Goal: Check status: Check status

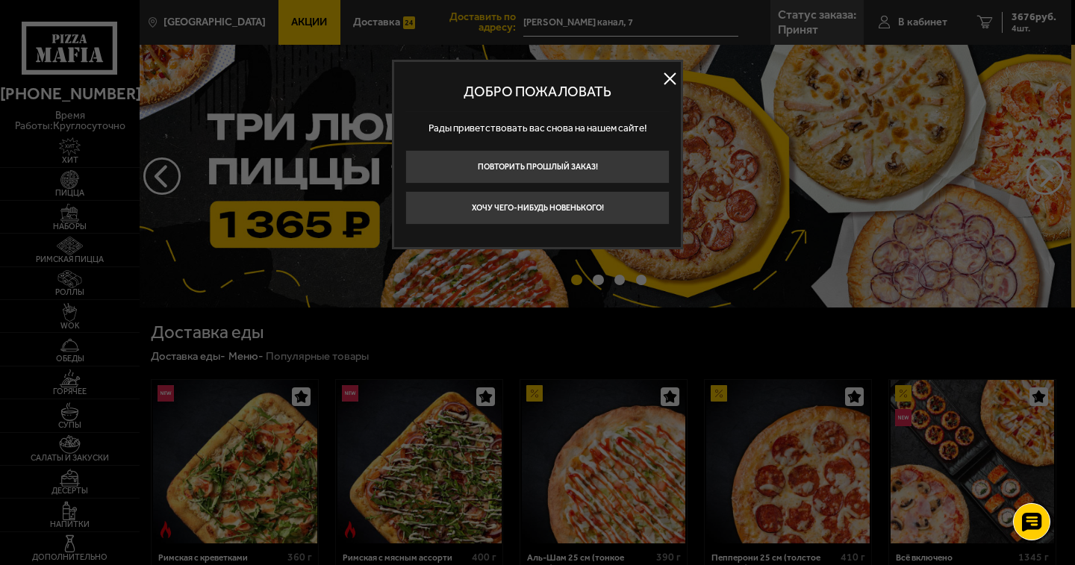
click at [669, 83] on button at bounding box center [669, 78] width 22 height 22
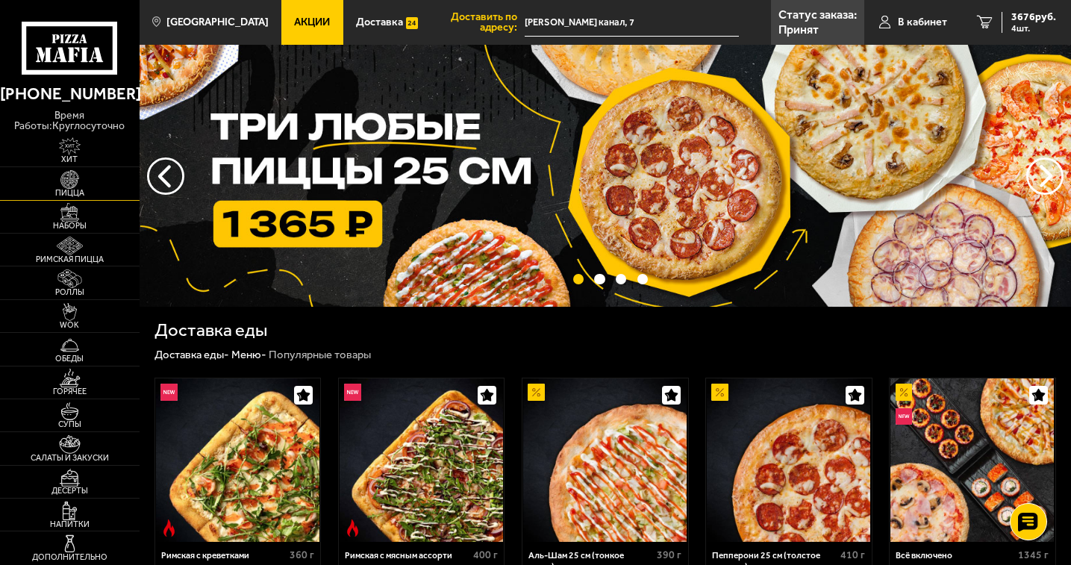
click at [88, 187] on img at bounding box center [70, 179] width 43 height 19
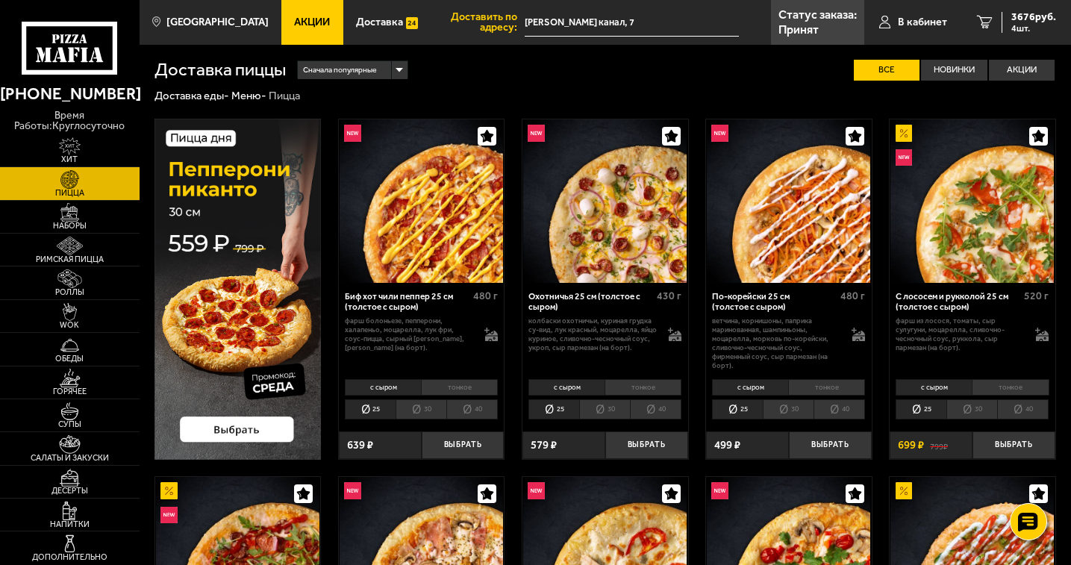
click at [425, 408] on li "30" at bounding box center [421, 409] width 51 height 20
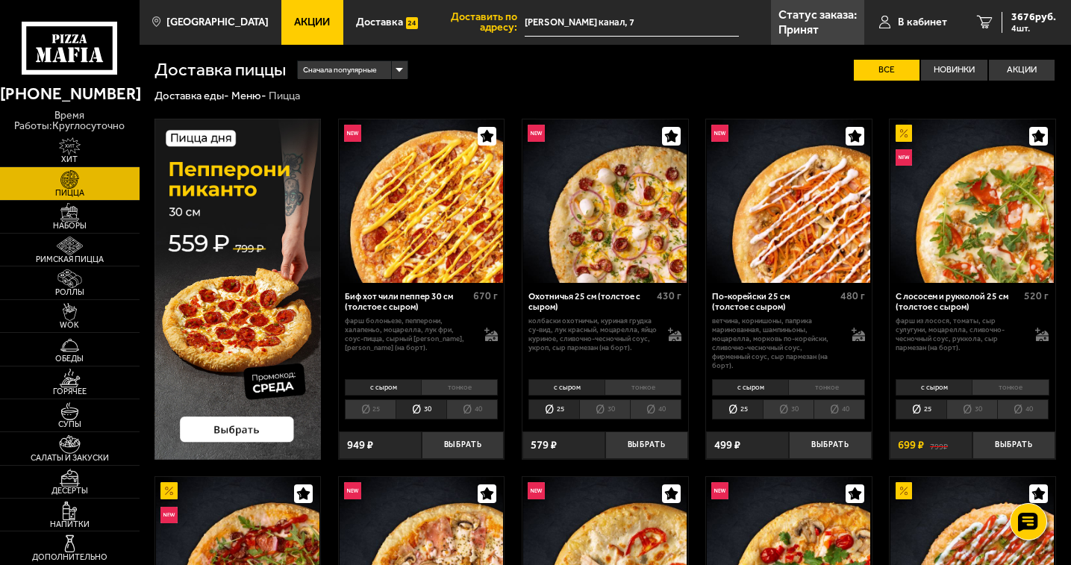
click at [471, 389] on li "тонкое" at bounding box center [459, 387] width 77 height 16
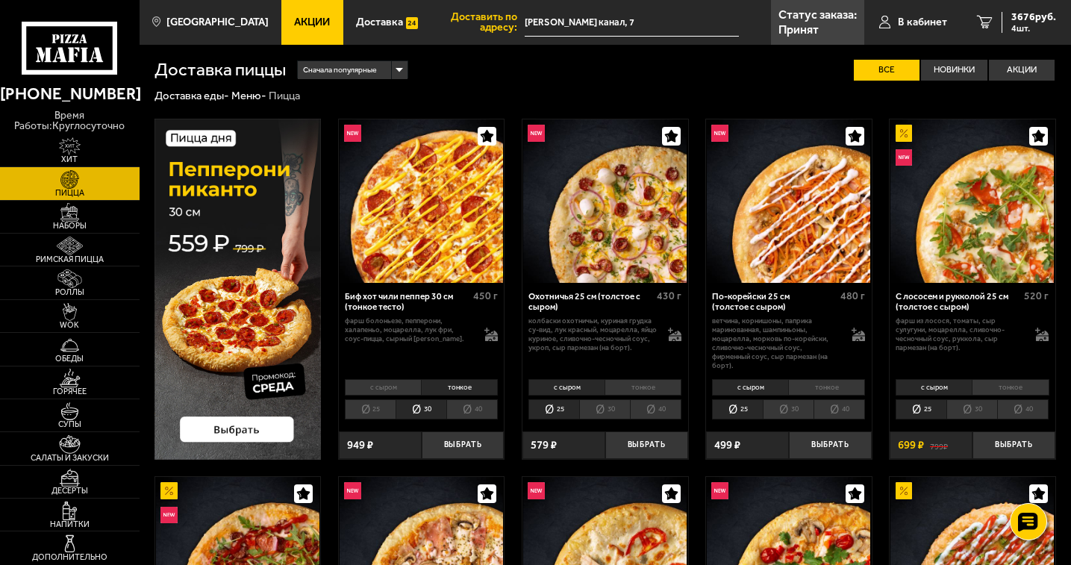
click at [611, 404] on li "30" at bounding box center [604, 409] width 51 height 20
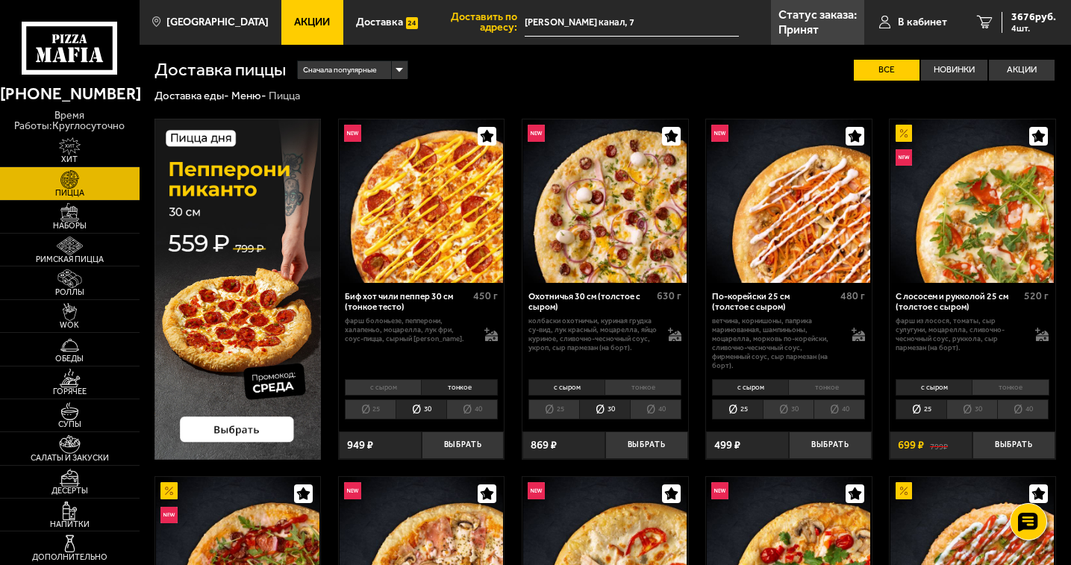
click at [634, 390] on li "тонкое" at bounding box center [642, 387] width 77 height 16
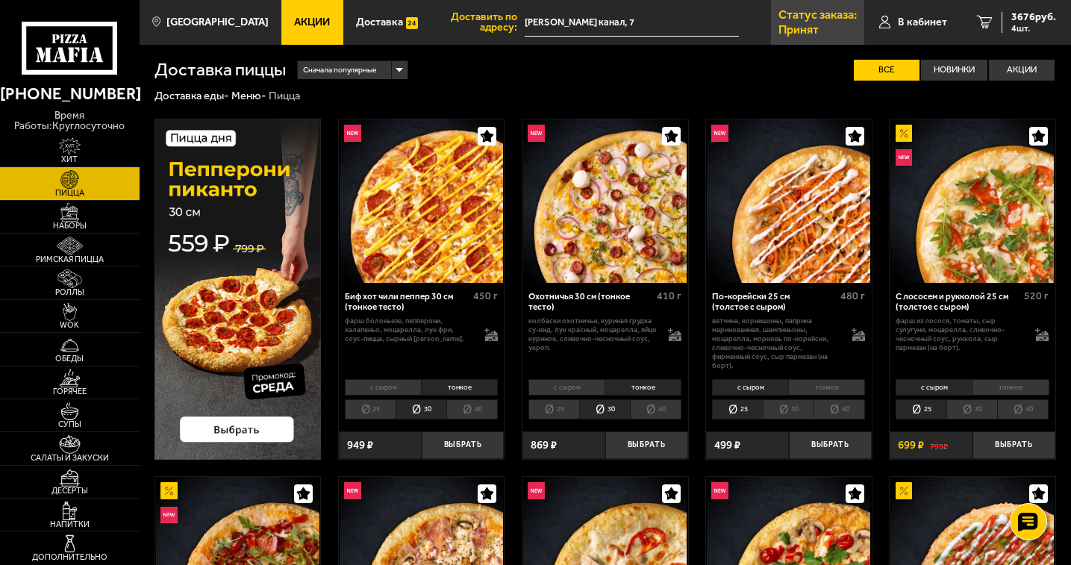
click at [813, 31] on p "Принят" at bounding box center [798, 30] width 40 height 12
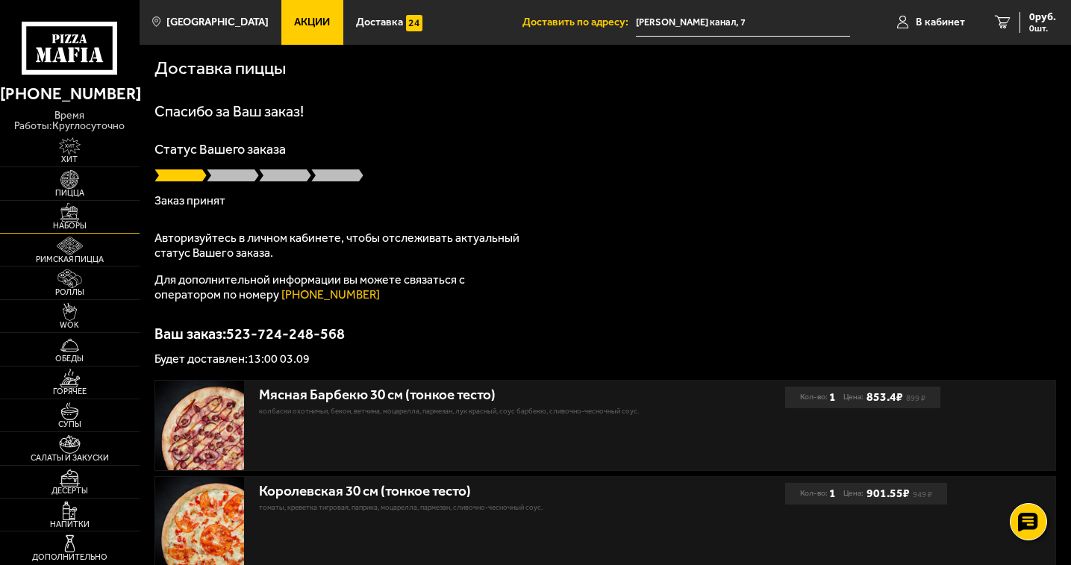
click at [78, 228] on span "Наборы" at bounding box center [70, 226] width 140 height 8
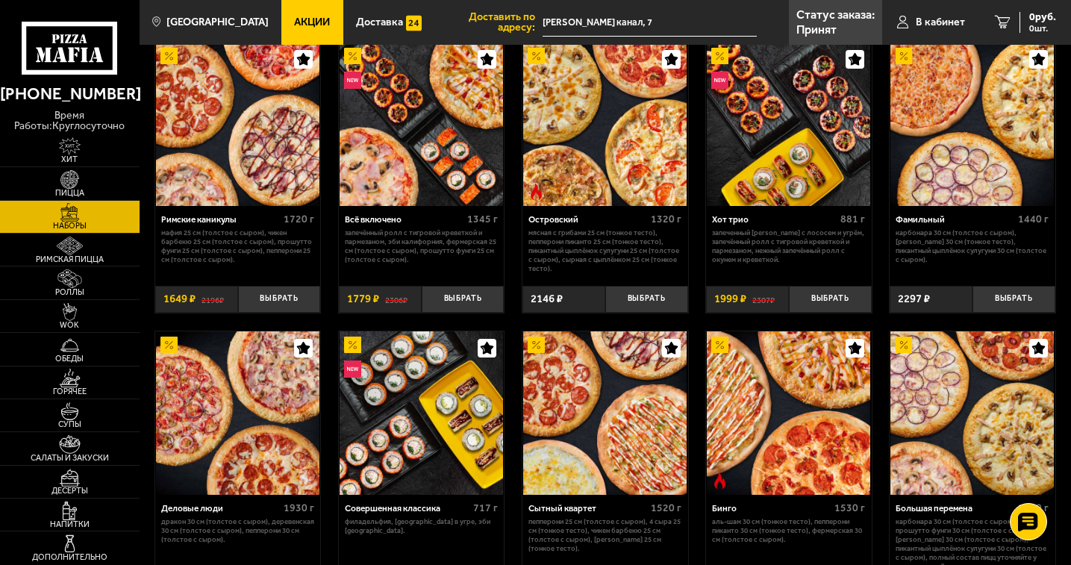
scroll to position [847, 0]
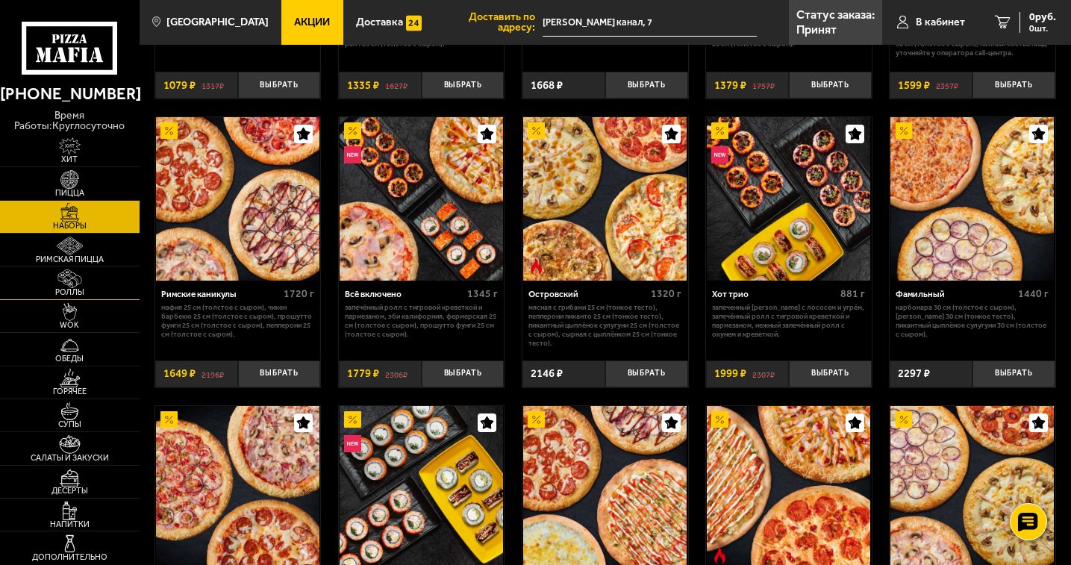
click at [72, 293] on span "Роллы" at bounding box center [70, 292] width 140 height 8
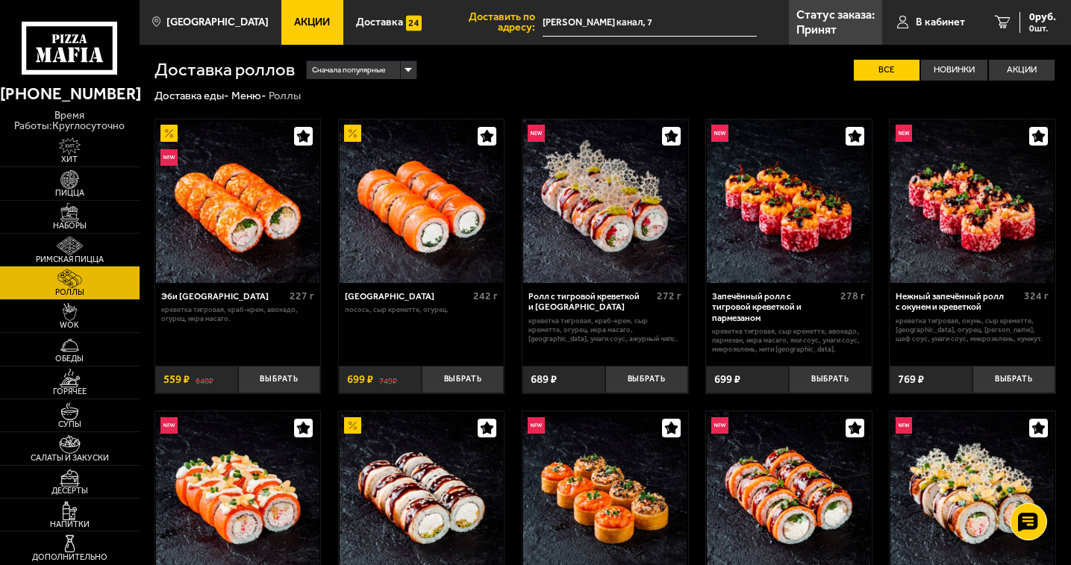
click at [796, 218] on img at bounding box center [788, 200] width 163 height 163
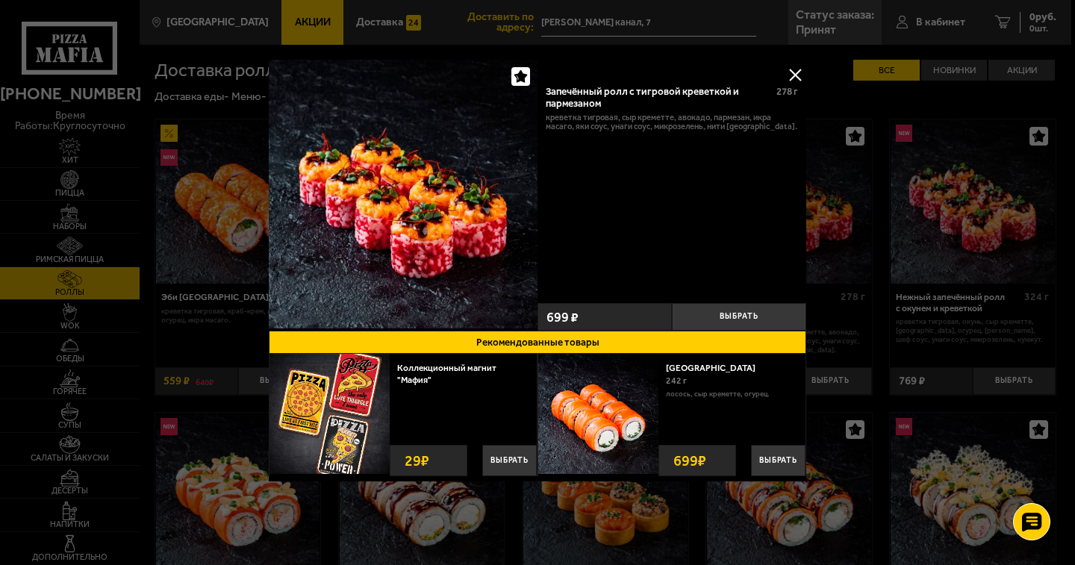
click at [795, 72] on button at bounding box center [795, 74] width 22 height 22
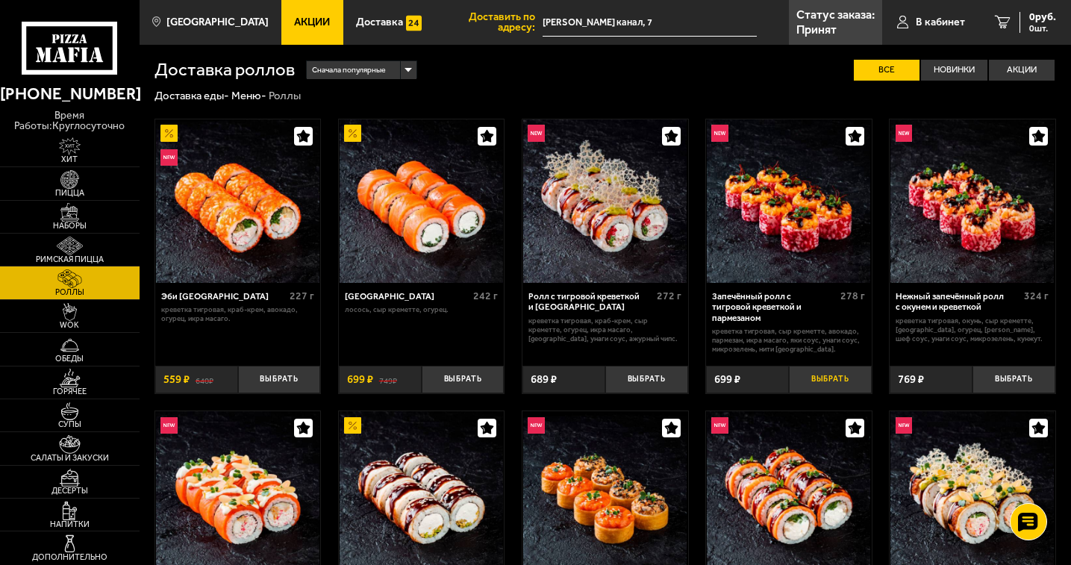
click at [841, 379] on button "Выбрать" at bounding box center [830, 380] width 83 height 28
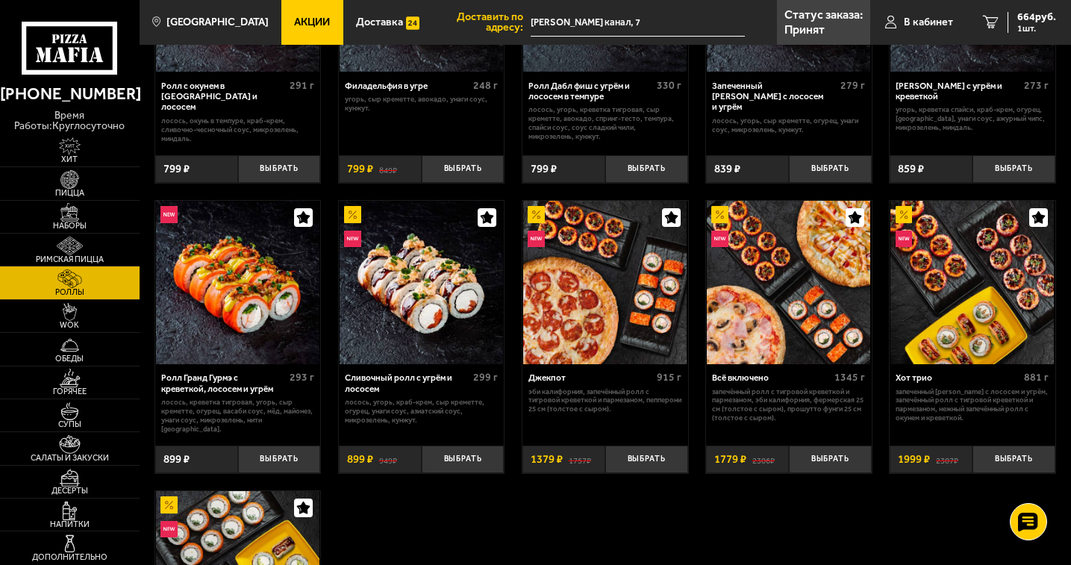
scroll to position [448, 0]
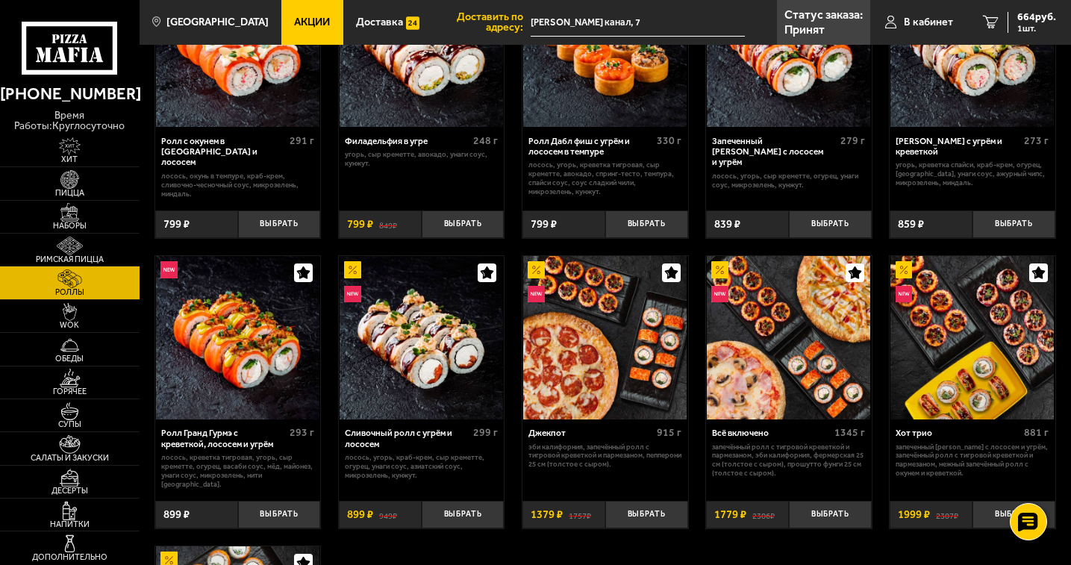
click at [991, 327] on img at bounding box center [971, 337] width 163 height 163
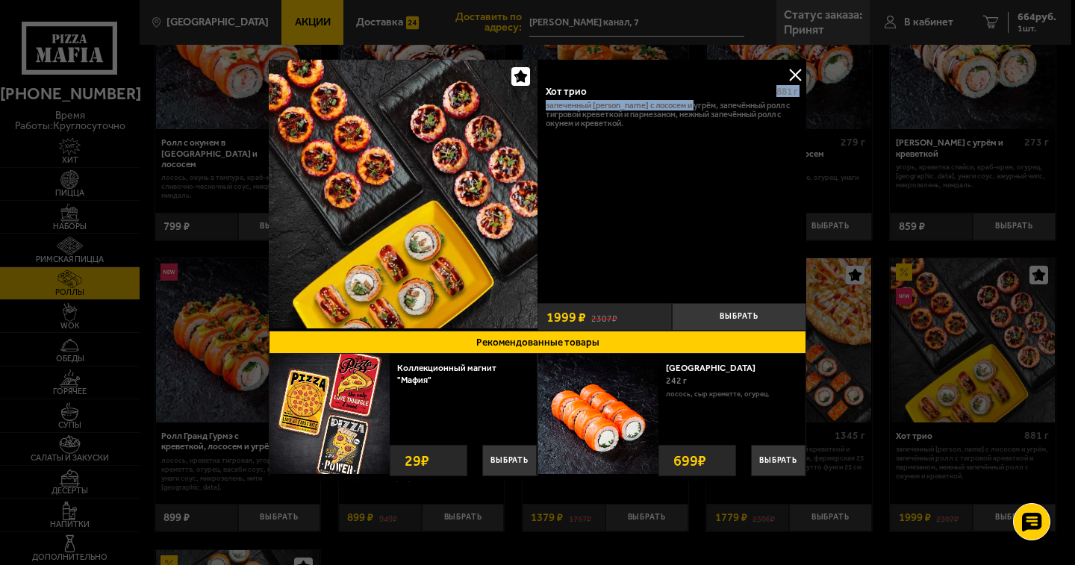
drag, startPoint x: 669, startPoint y: 74, endPoint x: 696, endPoint y: 109, distance: 44.2
click at [696, 109] on div "Хот трио 881 г Запеченный ролл Гурмэ с лососем и угрём, Запечённый ролл с тигро…" at bounding box center [671, 195] width 269 height 271
click at [792, 73] on button at bounding box center [795, 74] width 22 height 22
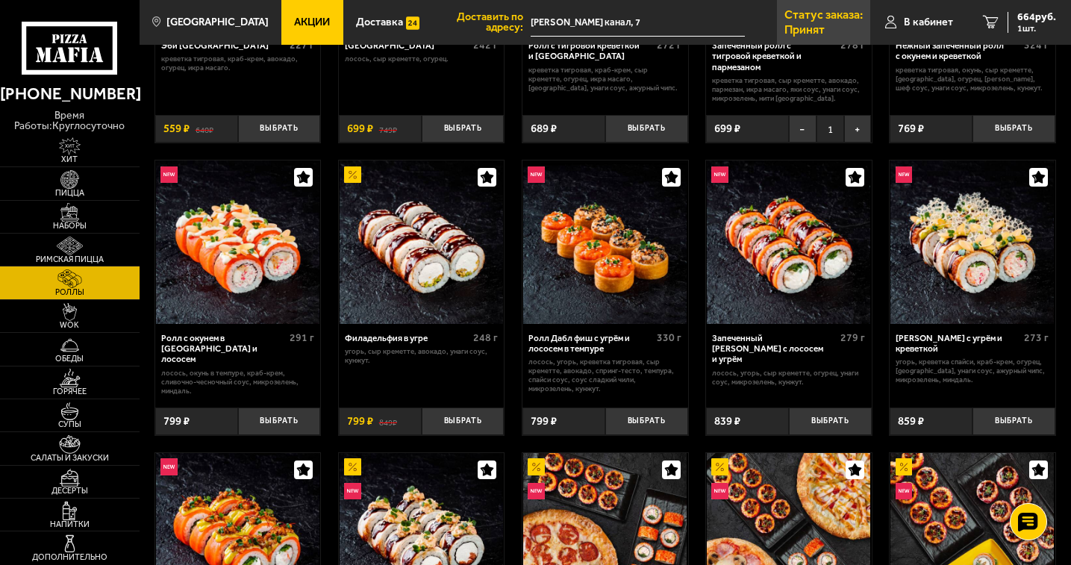
scroll to position [224, 0]
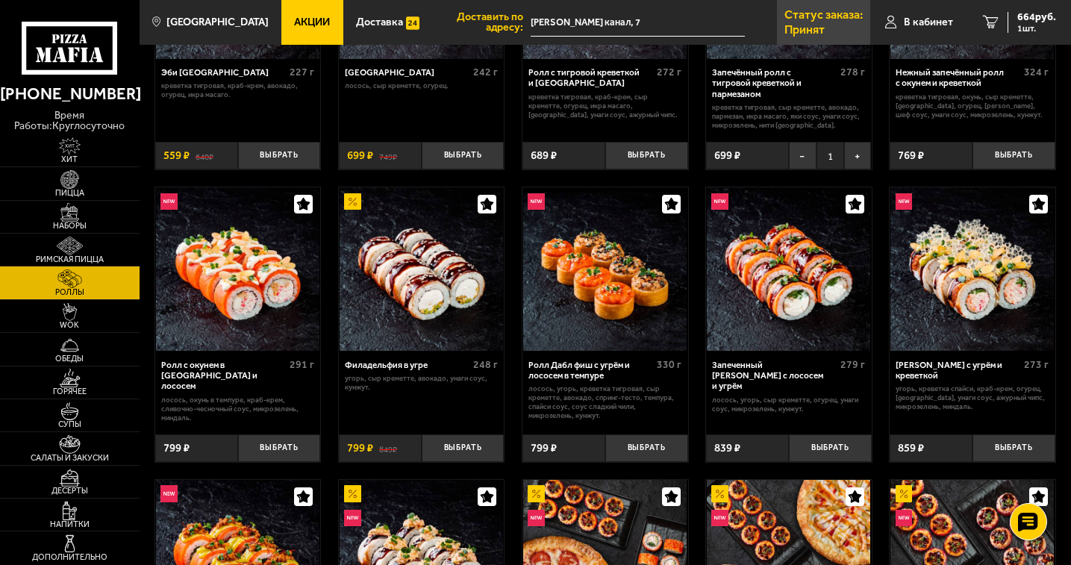
click at [843, 22] on link "Статус заказа: Принят" at bounding box center [823, 22] width 93 height 45
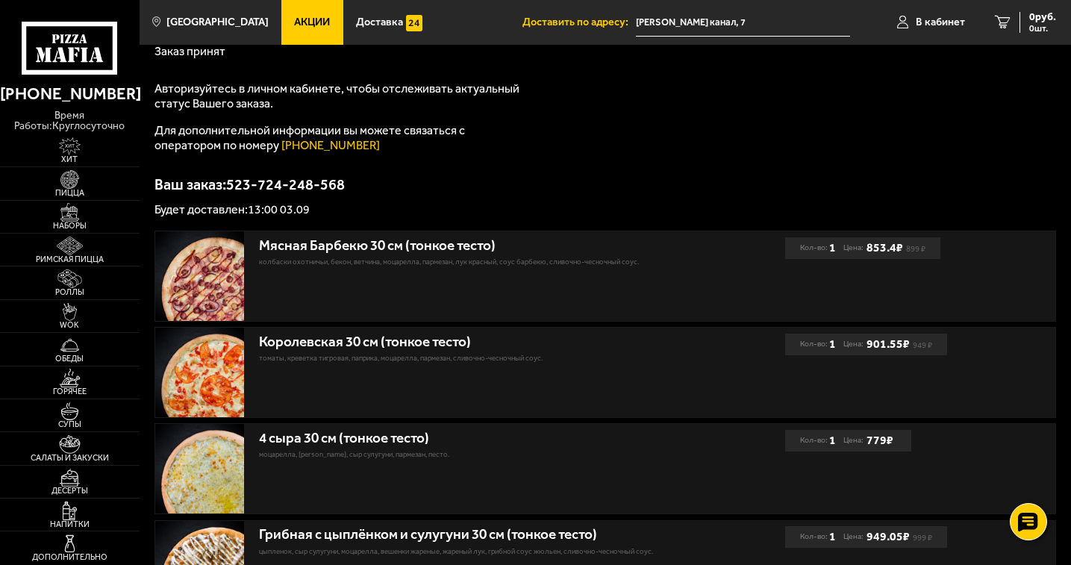
scroll to position [298, 0]
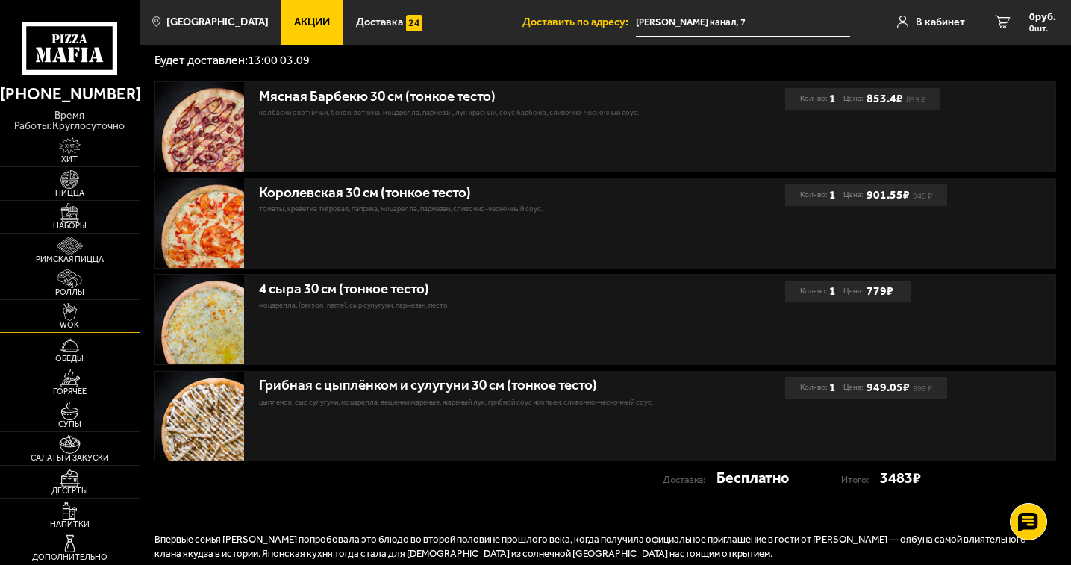
click at [75, 328] on span "WOK" at bounding box center [70, 325] width 140 height 8
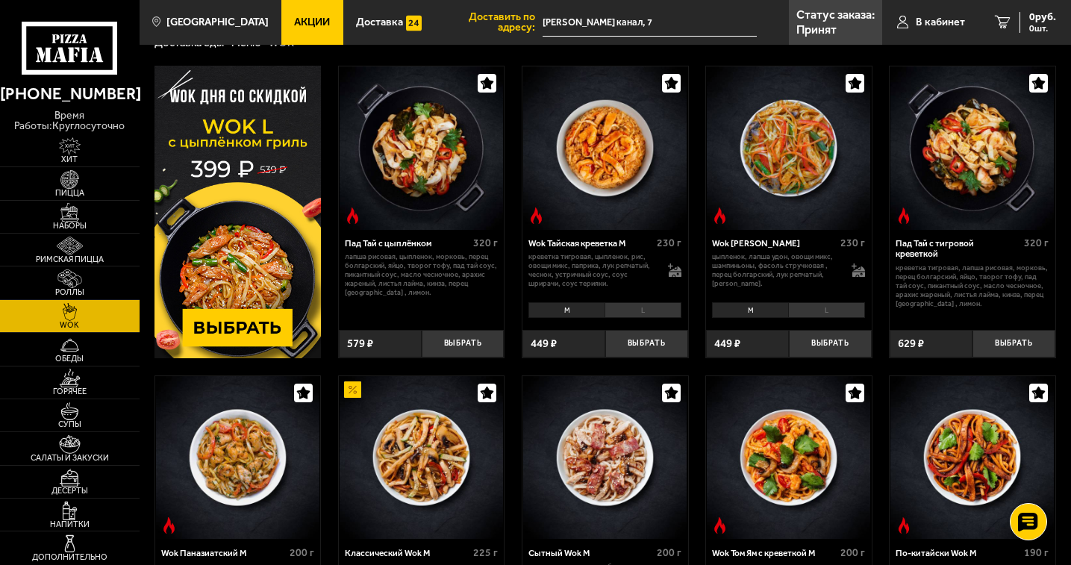
scroll to position [149, 0]
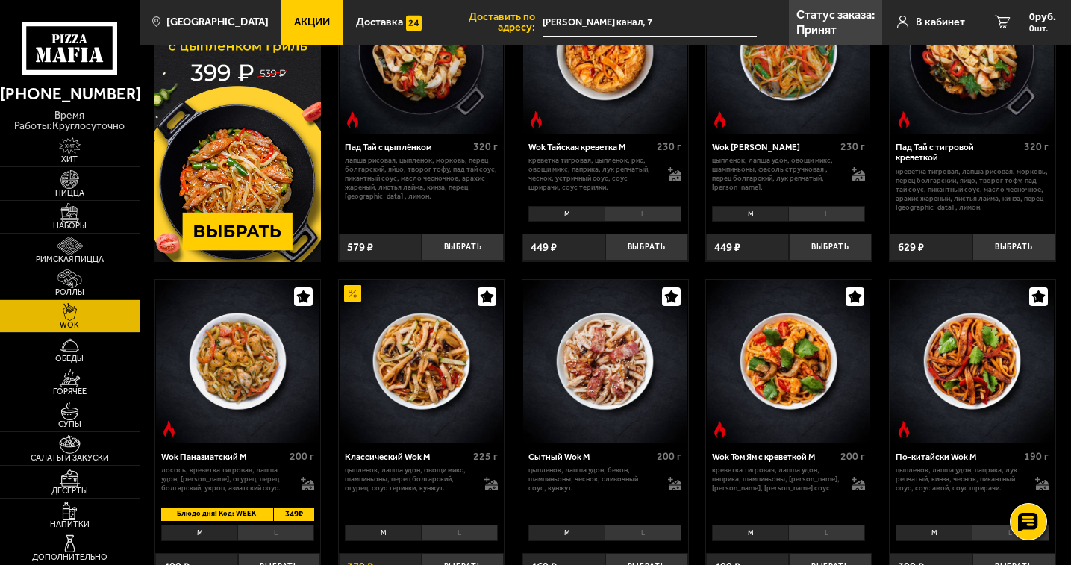
click at [103, 387] on span "Горячее" at bounding box center [70, 391] width 140 height 8
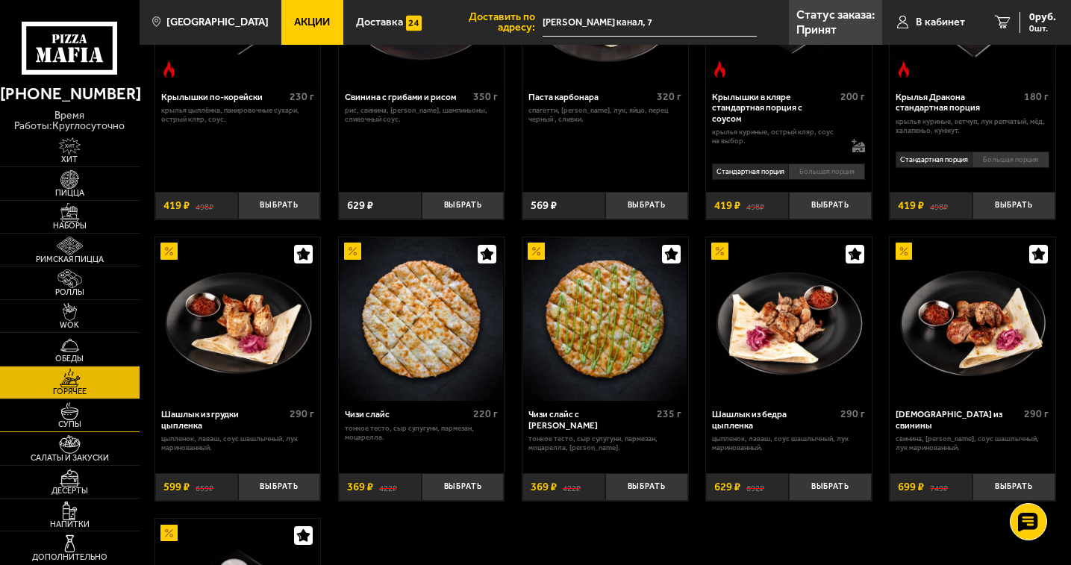
scroll to position [597, 0]
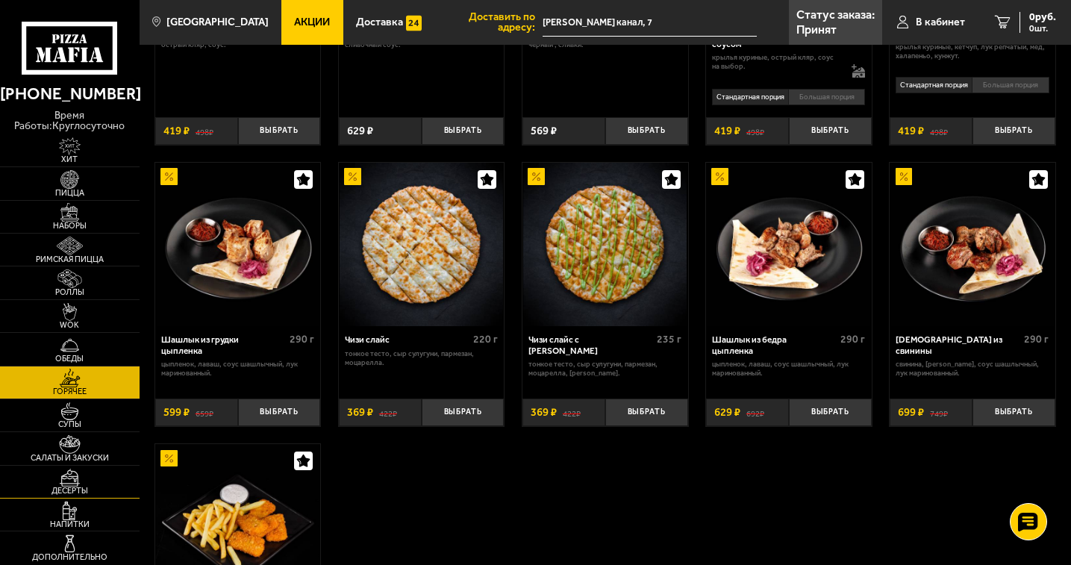
click at [105, 488] on span "Десерты" at bounding box center [70, 491] width 140 height 8
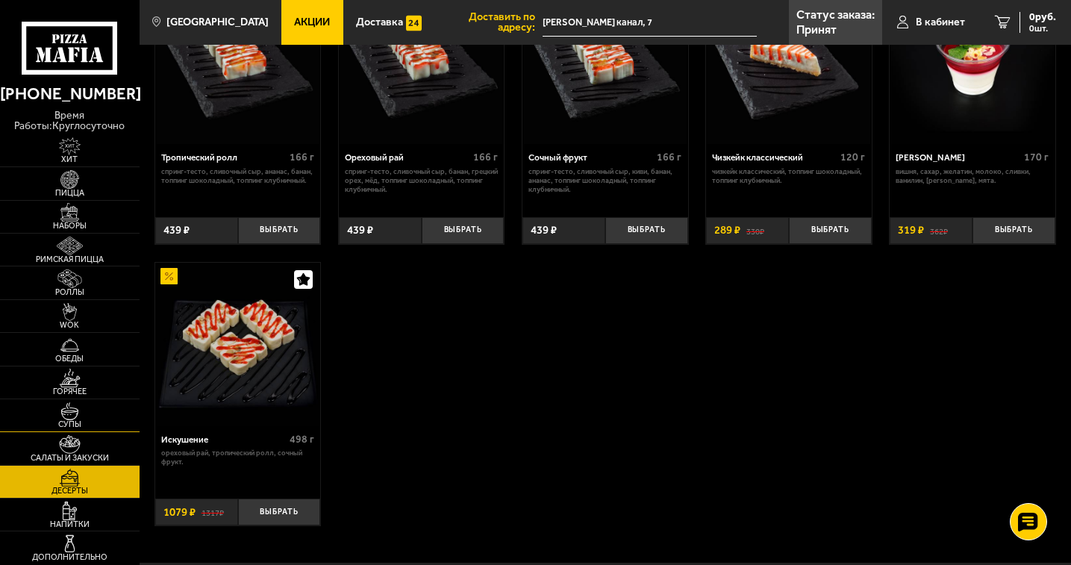
scroll to position [448, 0]
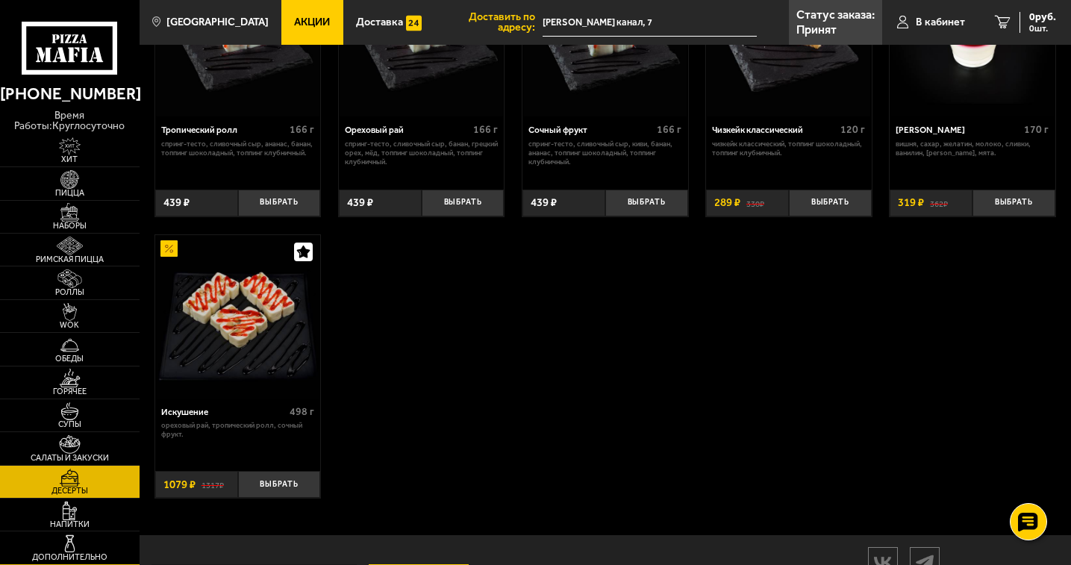
click at [93, 538] on link "Дополнительно" at bounding box center [70, 547] width 140 height 32
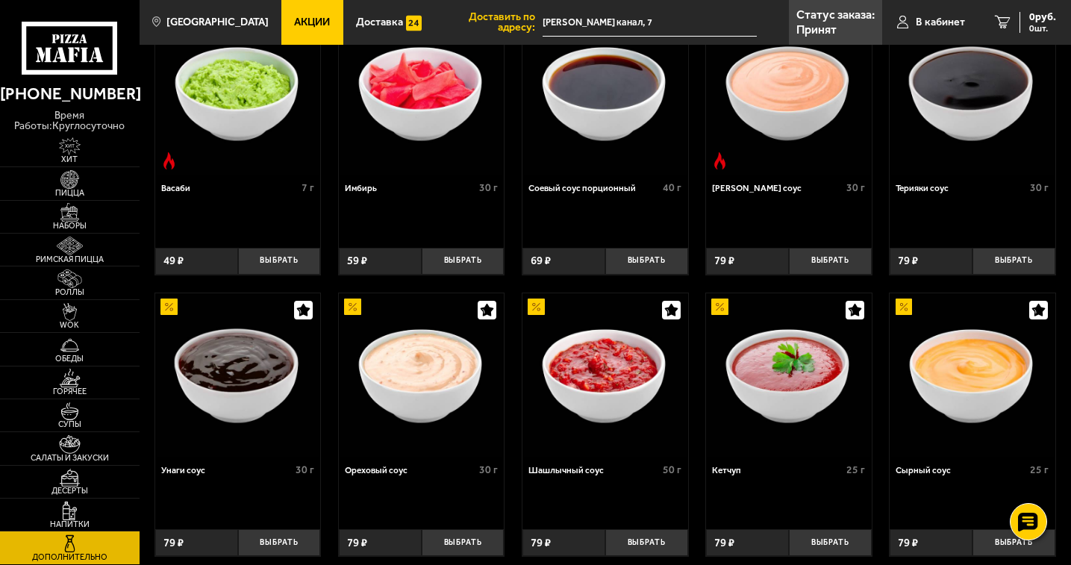
scroll to position [145, 0]
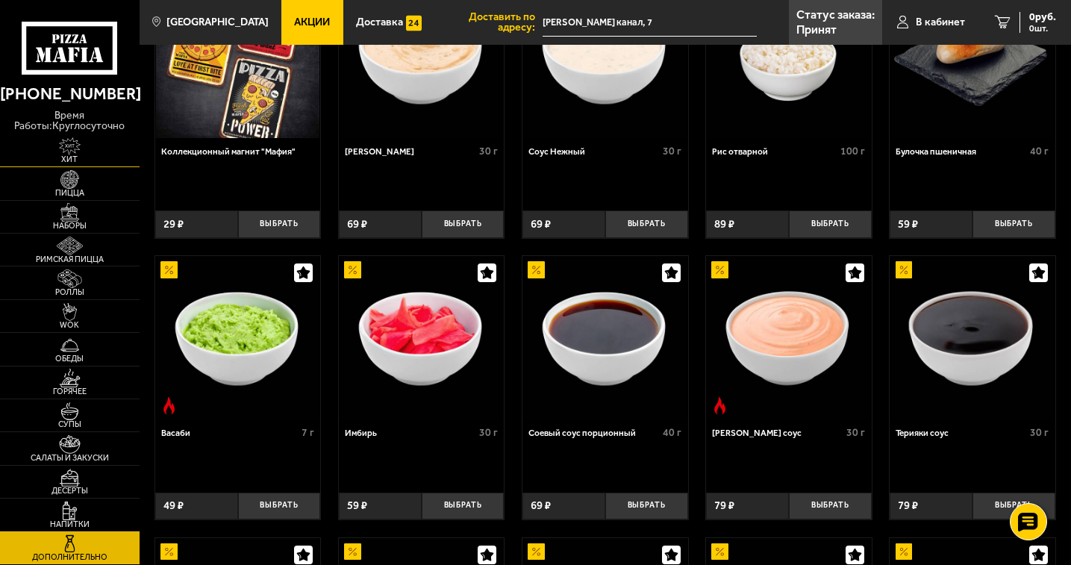
click at [76, 144] on img at bounding box center [70, 146] width 43 height 19
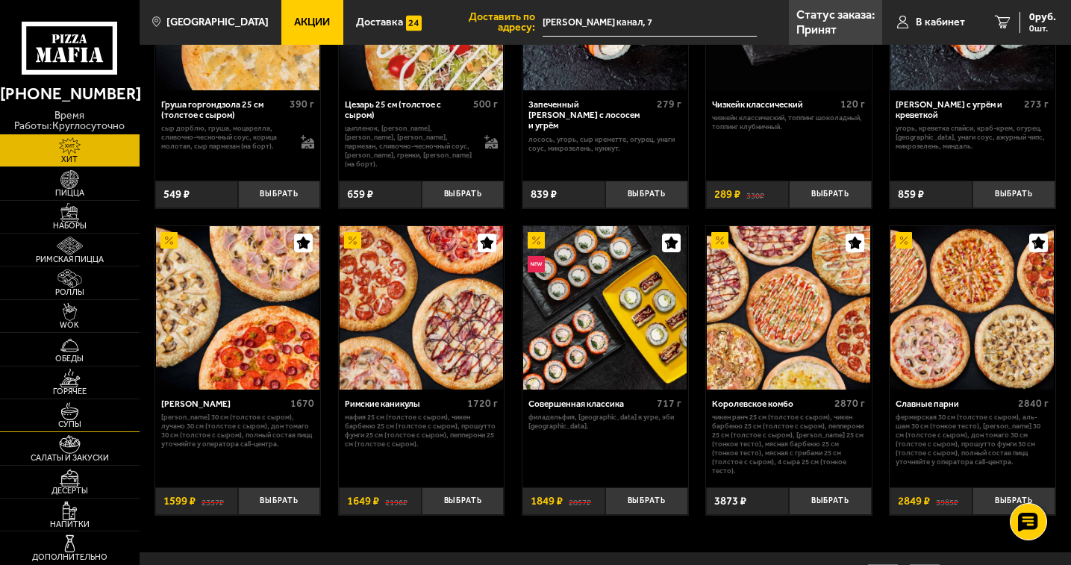
scroll to position [505, 0]
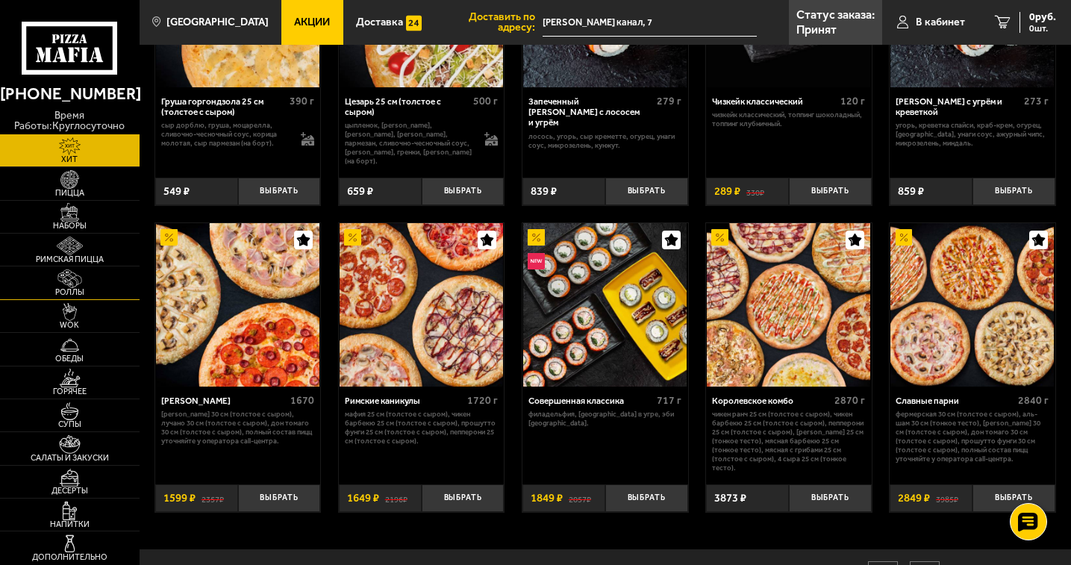
click at [73, 283] on img at bounding box center [70, 278] width 43 height 19
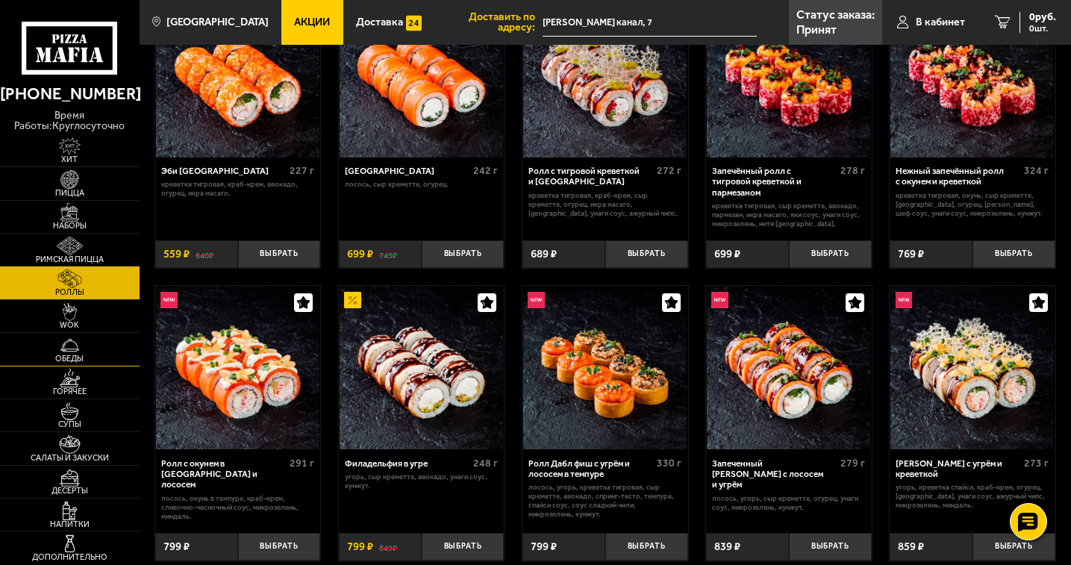
scroll to position [149, 0]
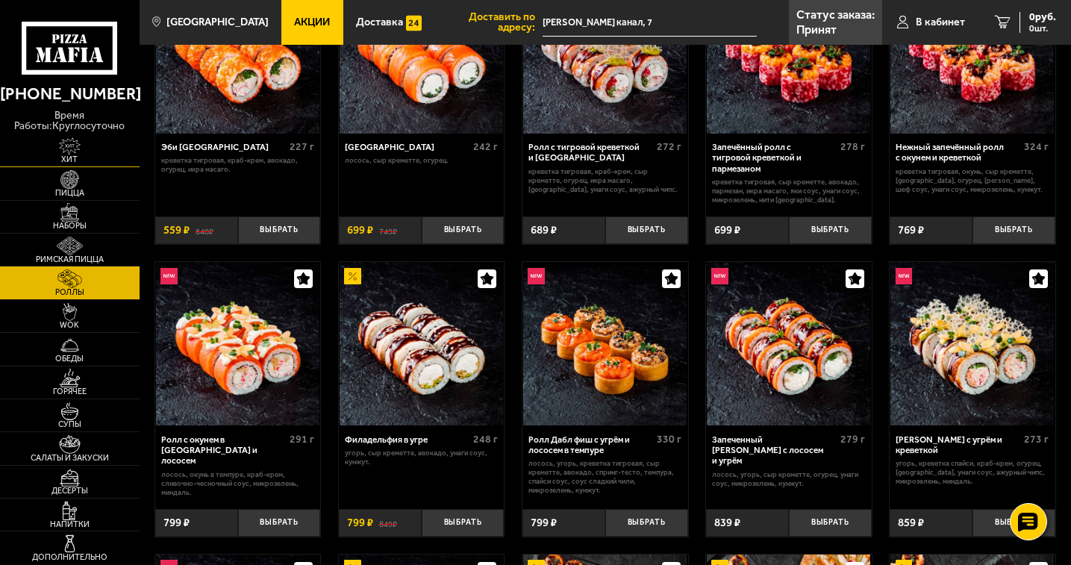
click at [89, 151] on img at bounding box center [70, 146] width 43 height 19
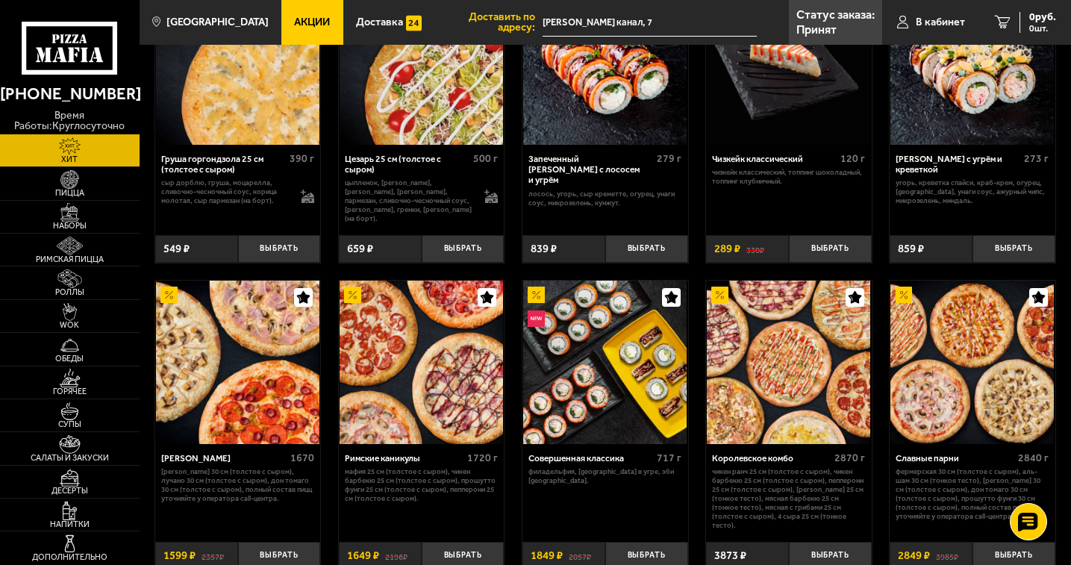
scroll to position [580, 0]
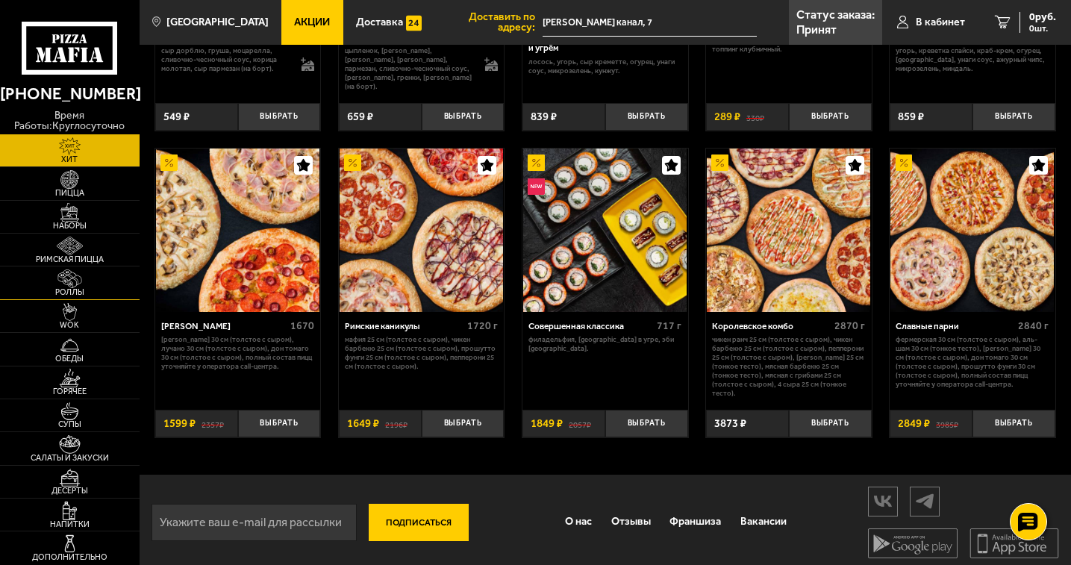
click at [74, 296] on span "Роллы" at bounding box center [70, 292] width 140 height 8
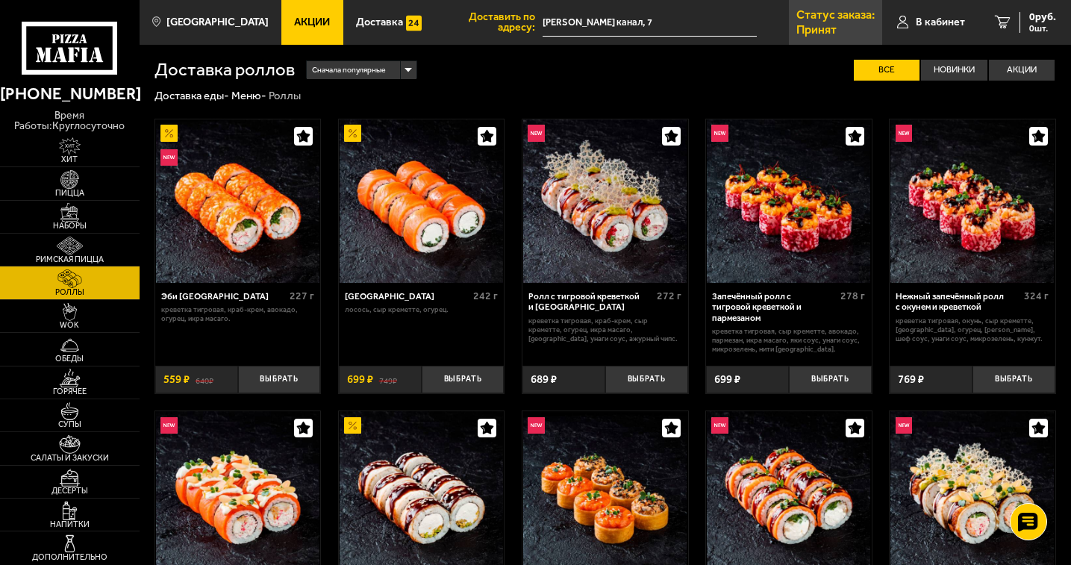
click at [842, 16] on p "Статус заказа:" at bounding box center [835, 15] width 78 height 12
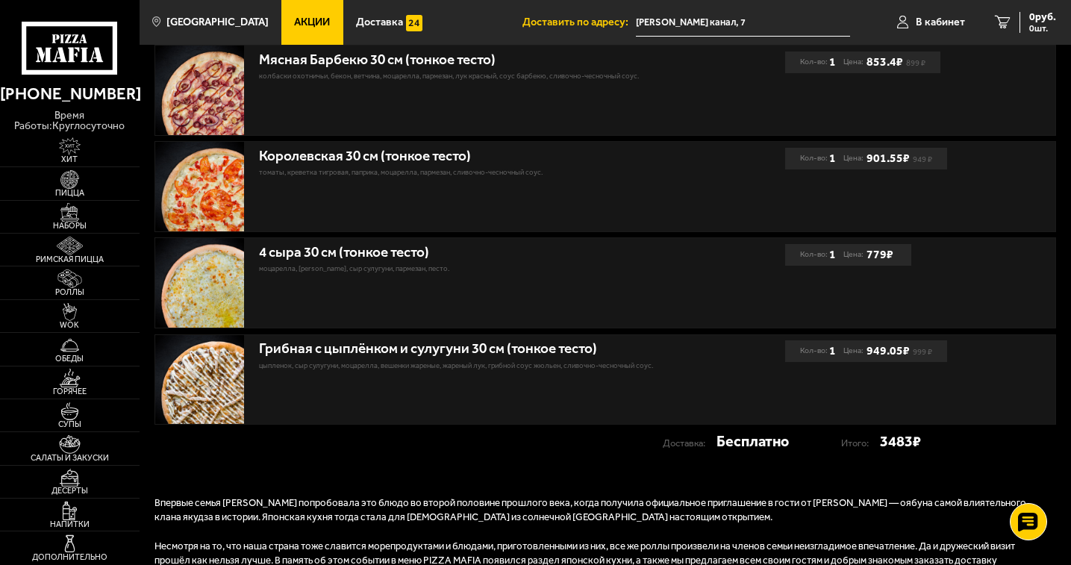
scroll to position [522, 0]
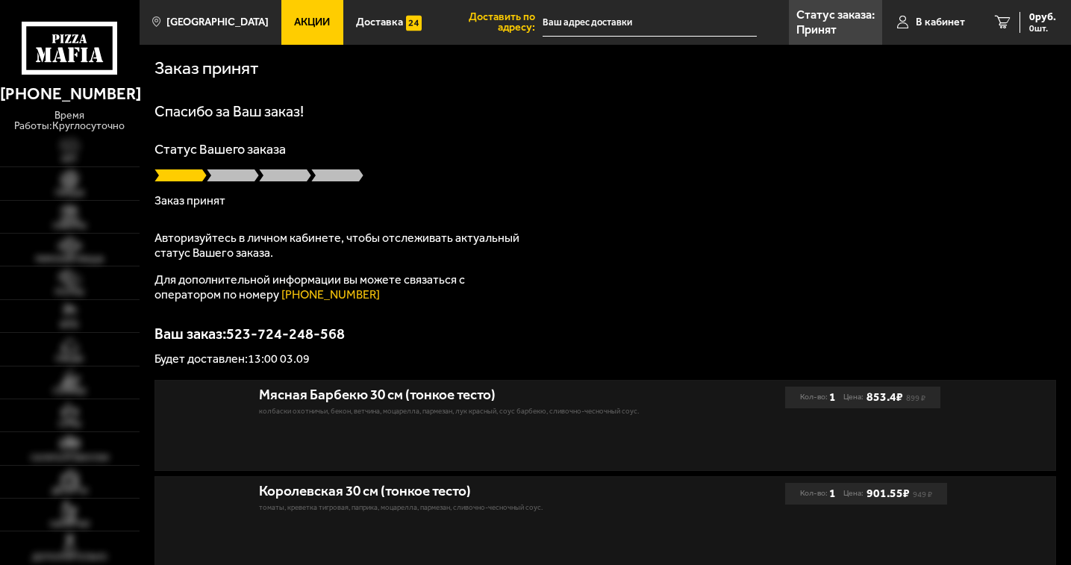
type input "[PERSON_NAME] канал, 7"
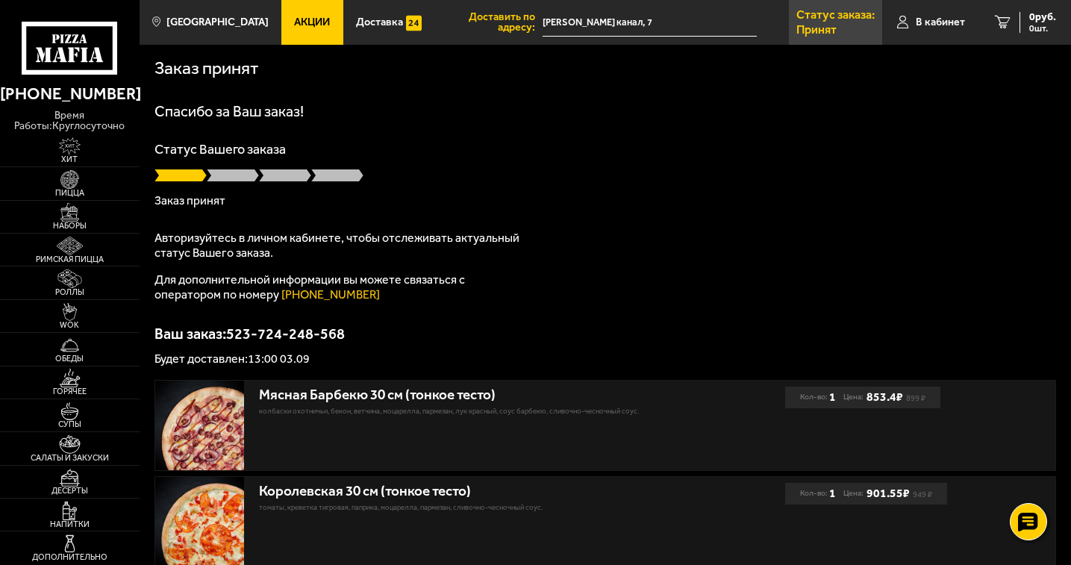
click at [848, 28] on link "Статус заказа: Принят" at bounding box center [835, 22] width 93 height 45
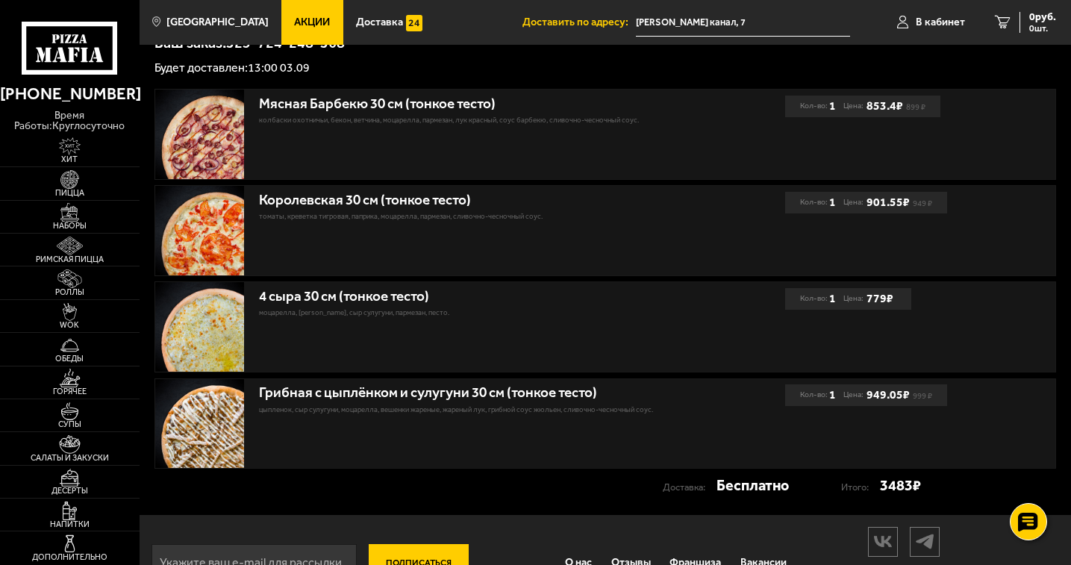
scroll to position [40, 0]
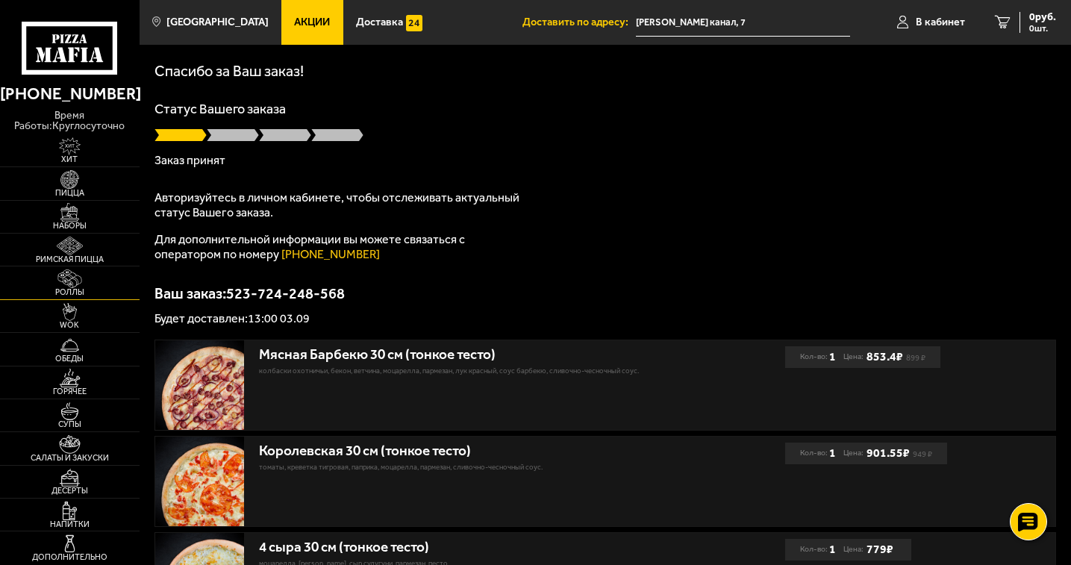
click at [84, 288] on span "Роллы" at bounding box center [70, 292] width 140 height 8
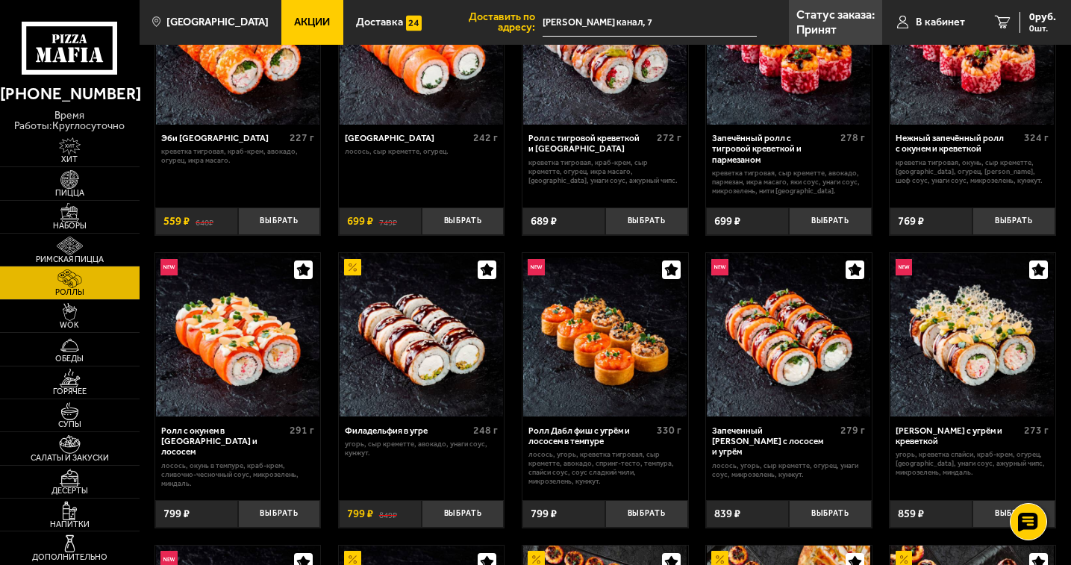
scroll to position [149, 0]
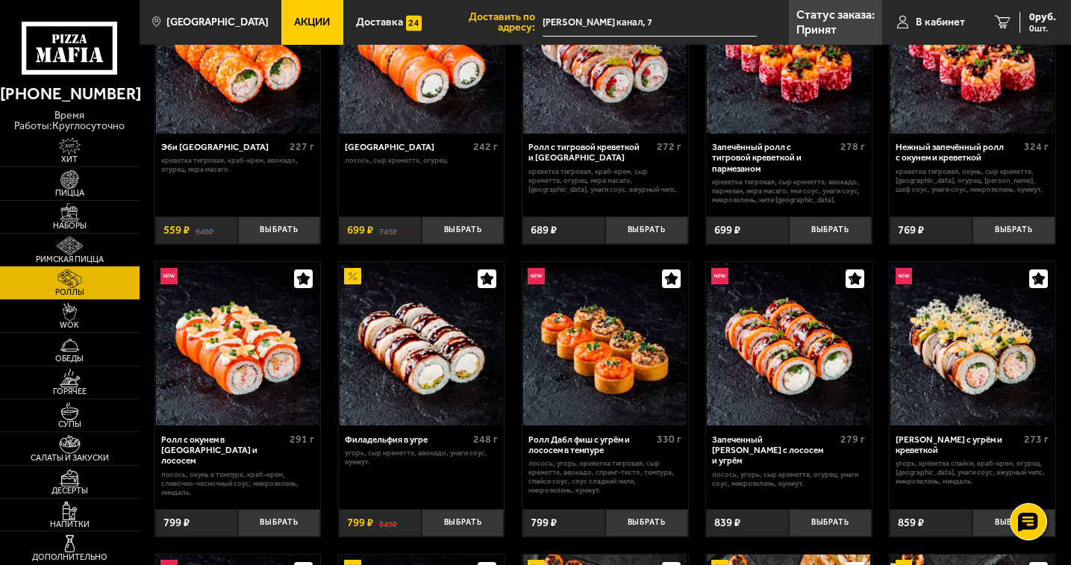
click at [640, 391] on img at bounding box center [604, 343] width 163 height 163
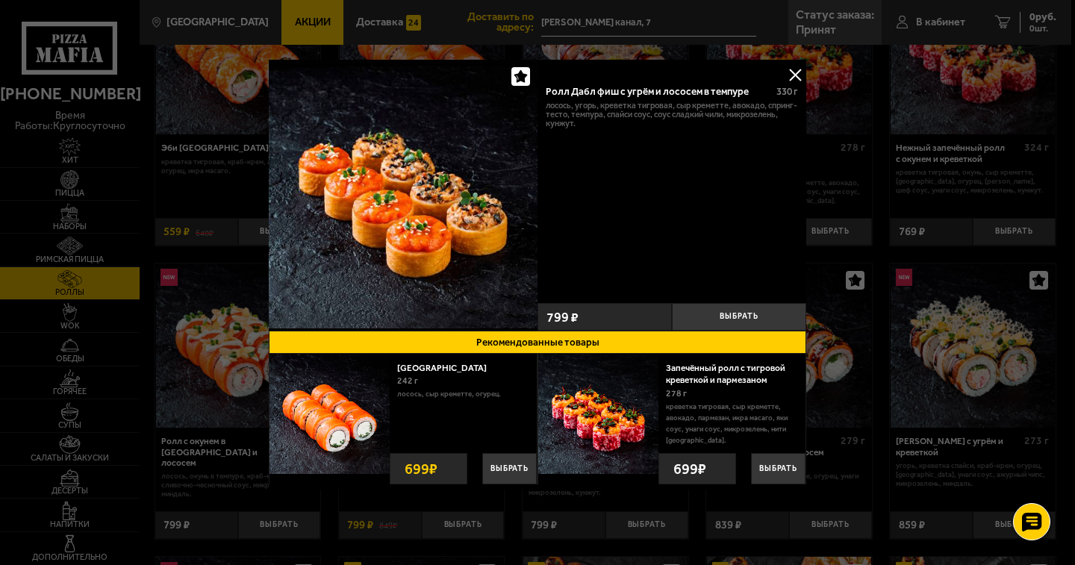
click at [449, 203] on img at bounding box center [403, 194] width 269 height 269
click at [799, 72] on button at bounding box center [795, 74] width 22 height 22
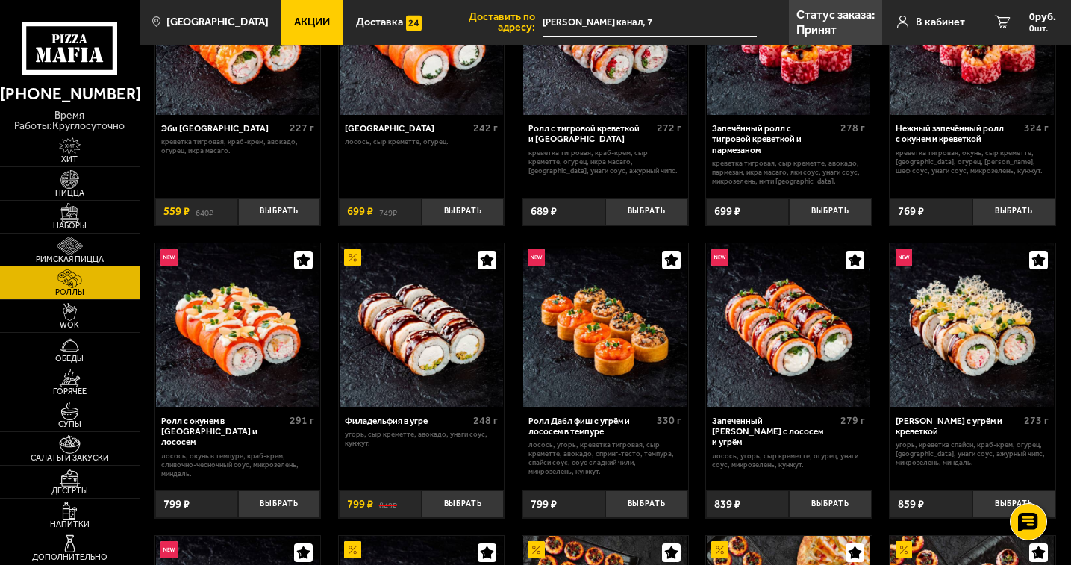
scroll to position [149, 0]
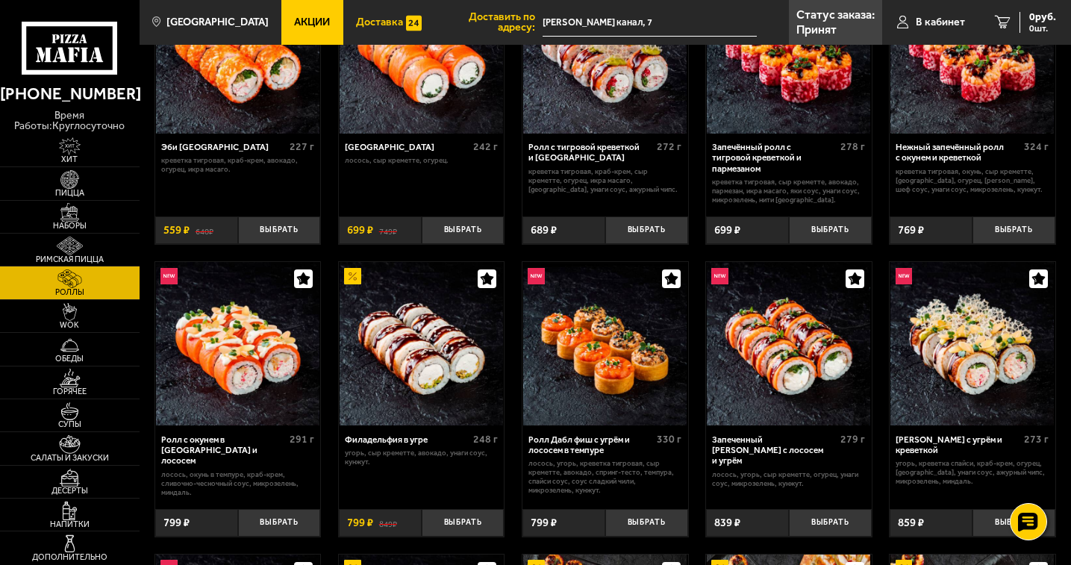
click at [363, 26] on span "Доставка" at bounding box center [379, 22] width 47 height 10
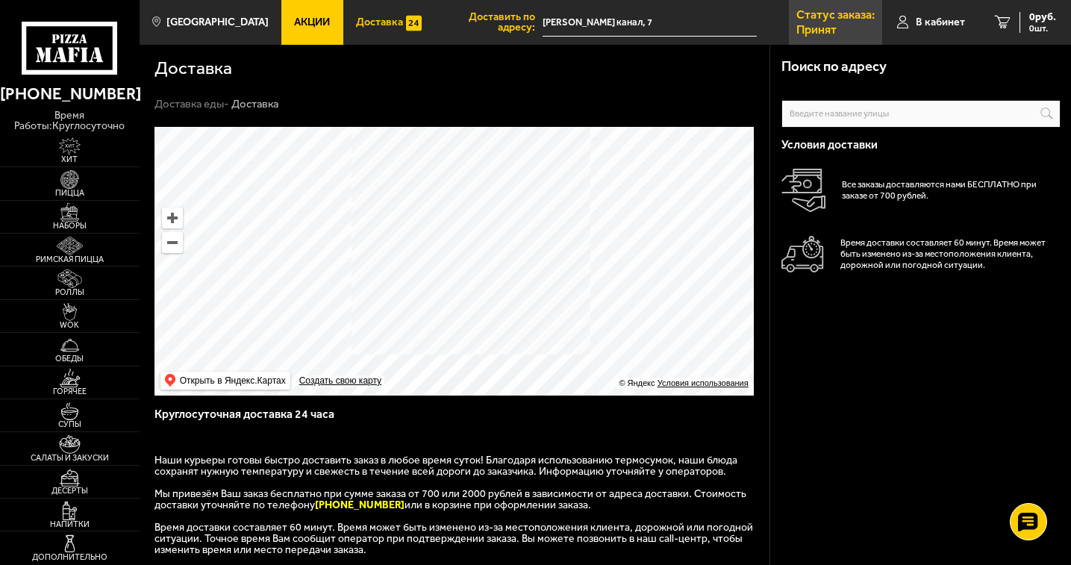
click at [824, 24] on p "Принят" at bounding box center [816, 30] width 40 height 12
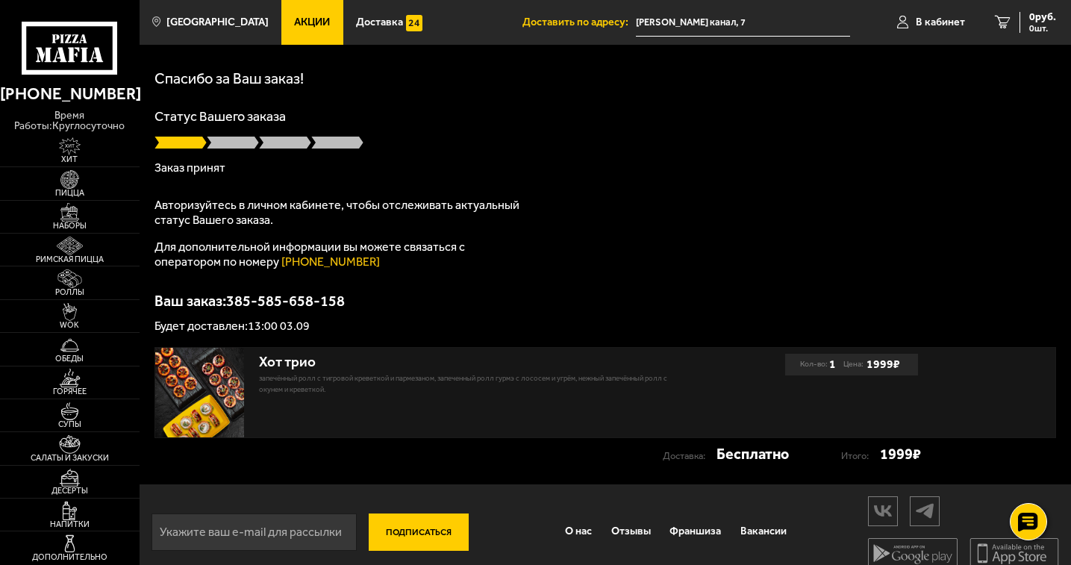
scroll to position [49, 0]
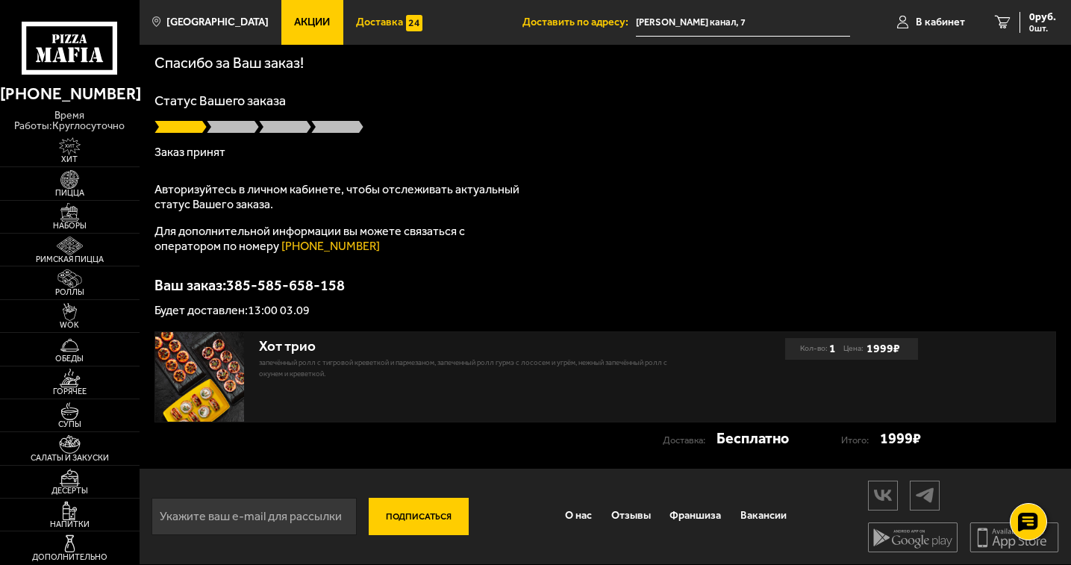
click at [356, 17] on span "Доставка" at bounding box center [379, 22] width 47 height 10
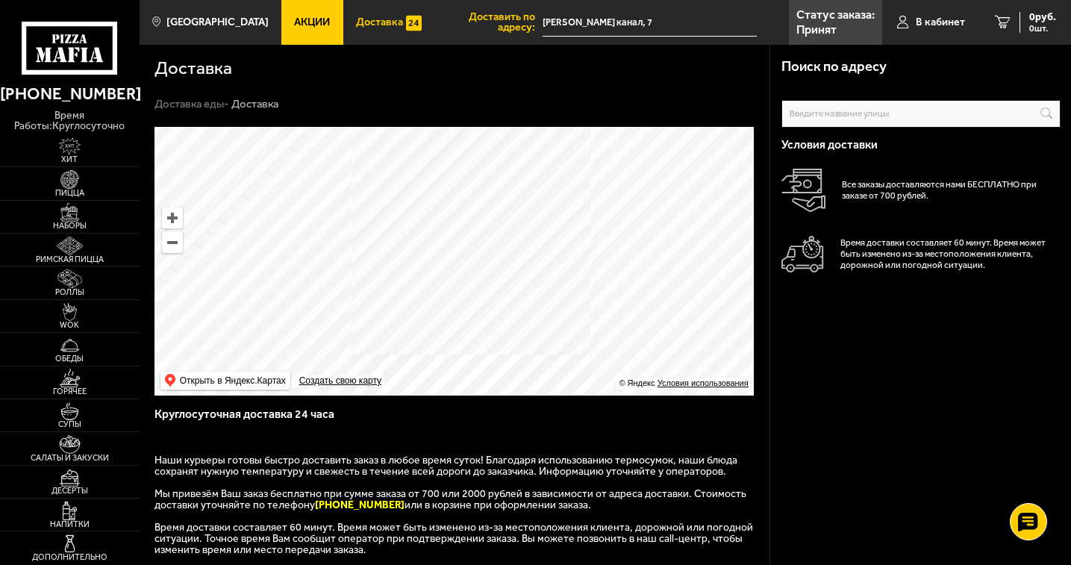
click at [305, 19] on span "Акции" at bounding box center [312, 22] width 36 height 10
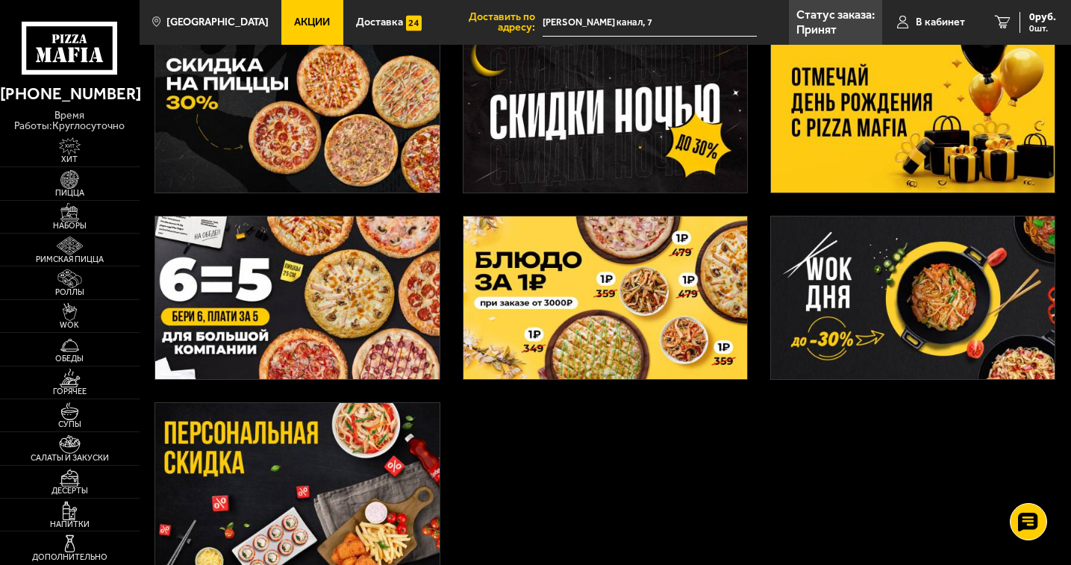
scroll to position [298, 0]
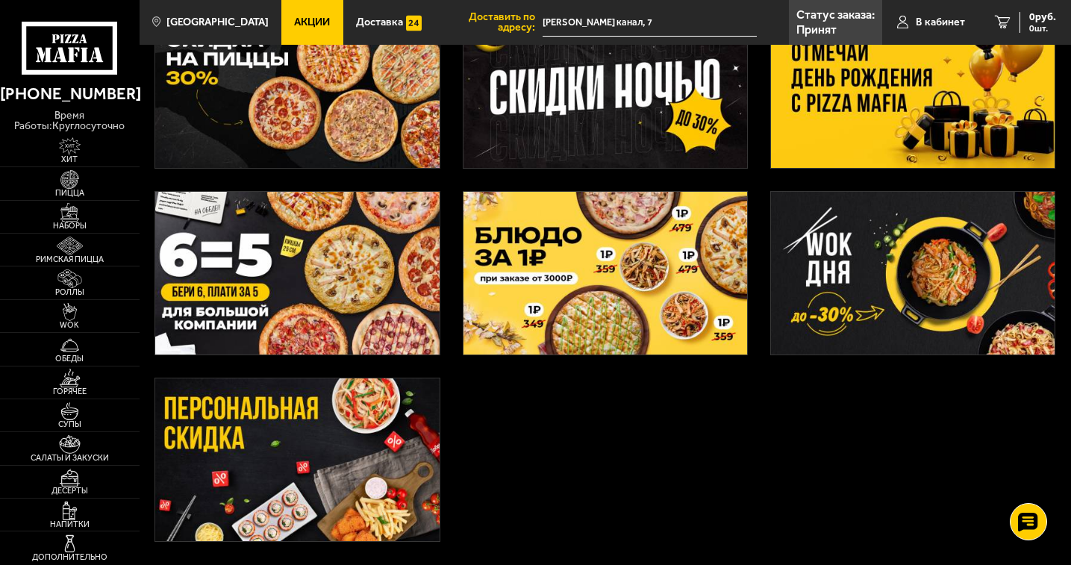
click at [591, 281] on img at bounding box center [605, 273] width 284 height 163
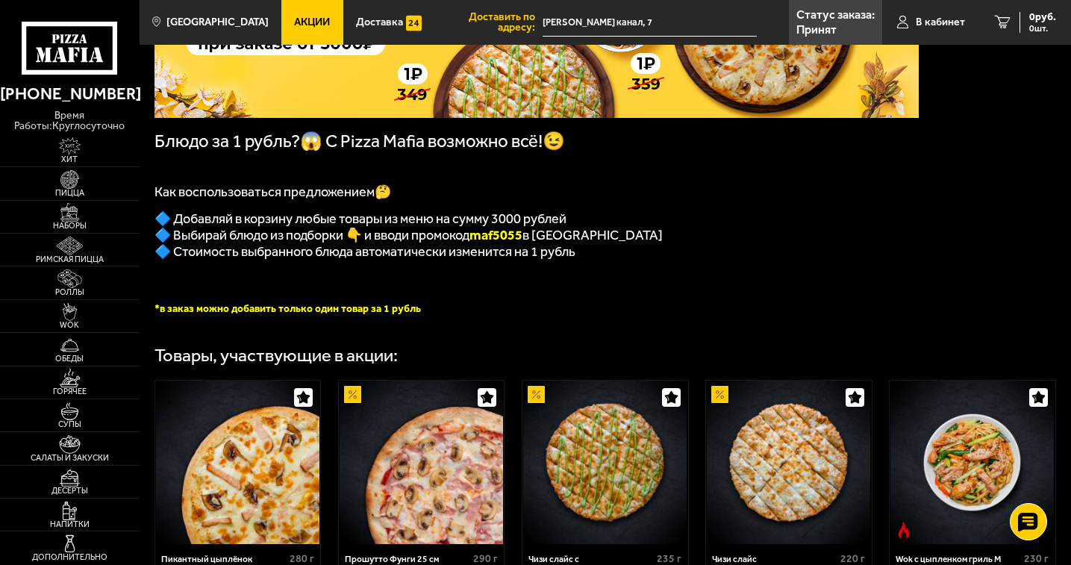
scroll to position [224, 0]
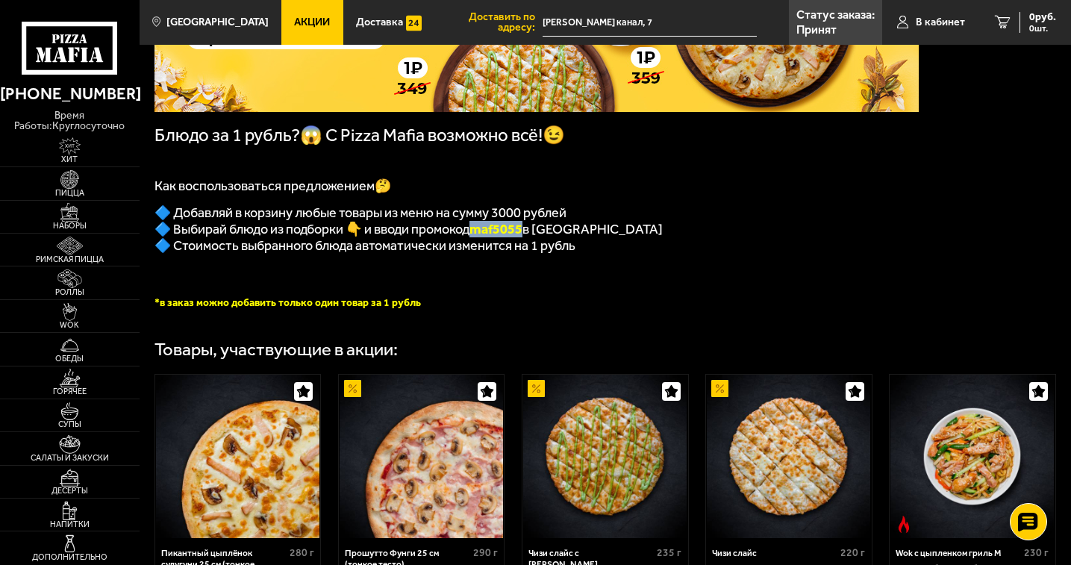
drag, startPoint x: 472, startPoint y: 231, endPoint x: 522, endPoint y: 236, distance: 49.5
click at [522, 236] on b "maf5055" at bounding box center [495, 229] width 53 height 16
copy b "maf5055"
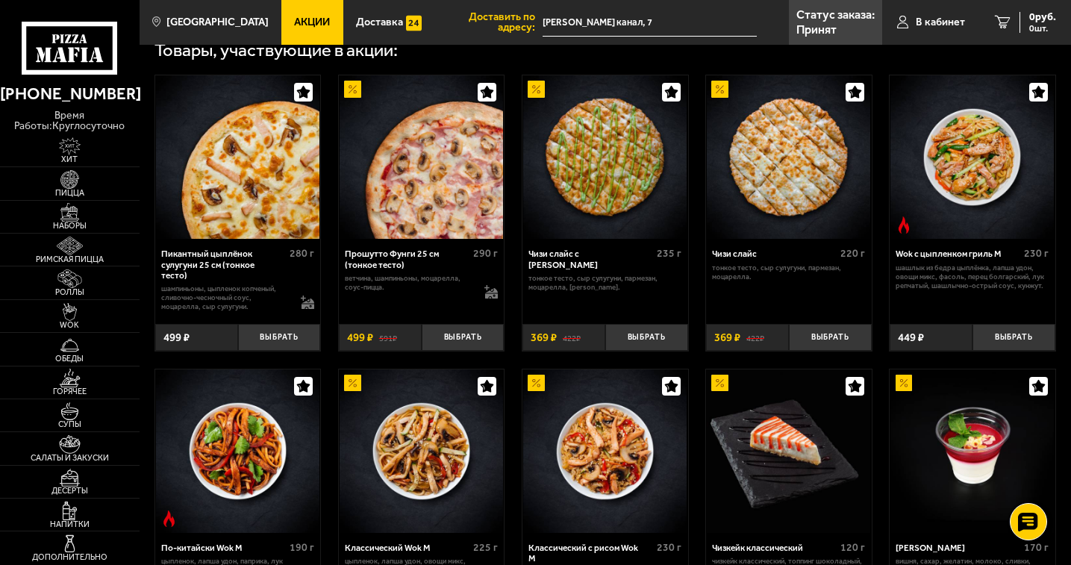
scroll to position [374, 0]
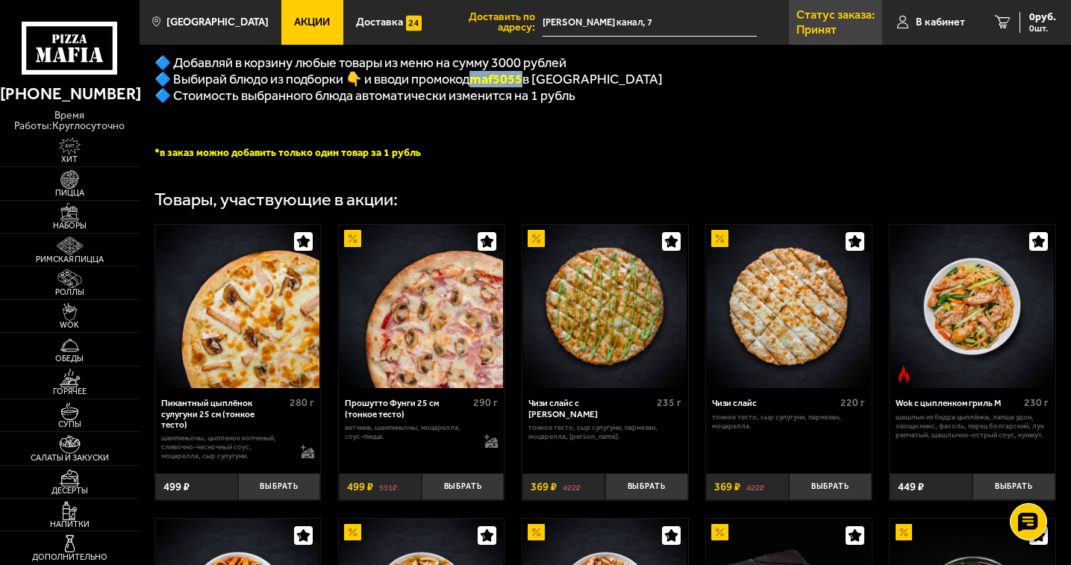
click at [835, 24] on p "Принят" at bounding box center [816, 30] width 40 height 12
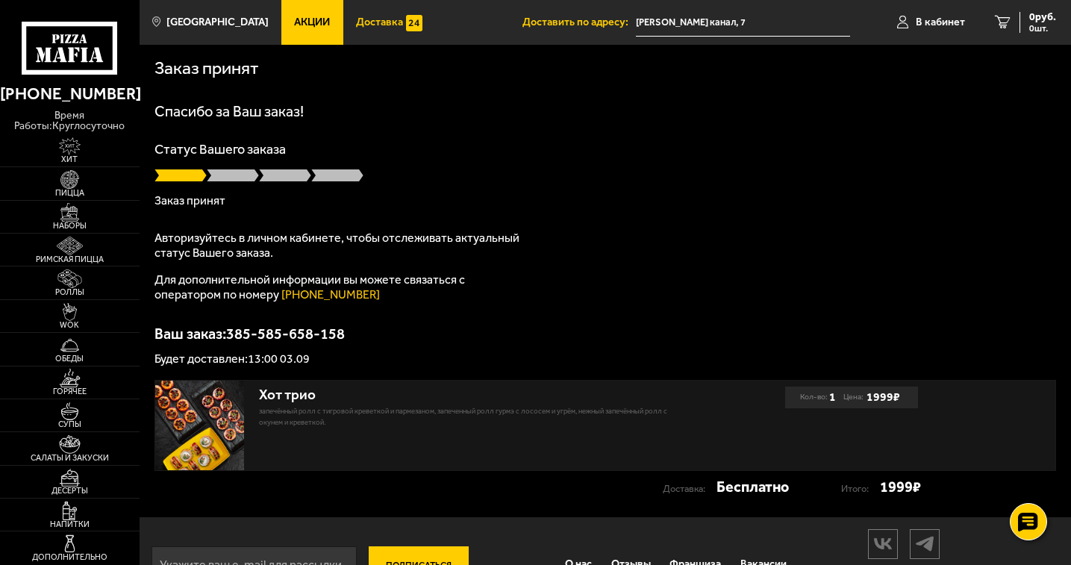
click at [356, 23] on span "Доставка" at bounding box center [379, 22] width 47 height 10
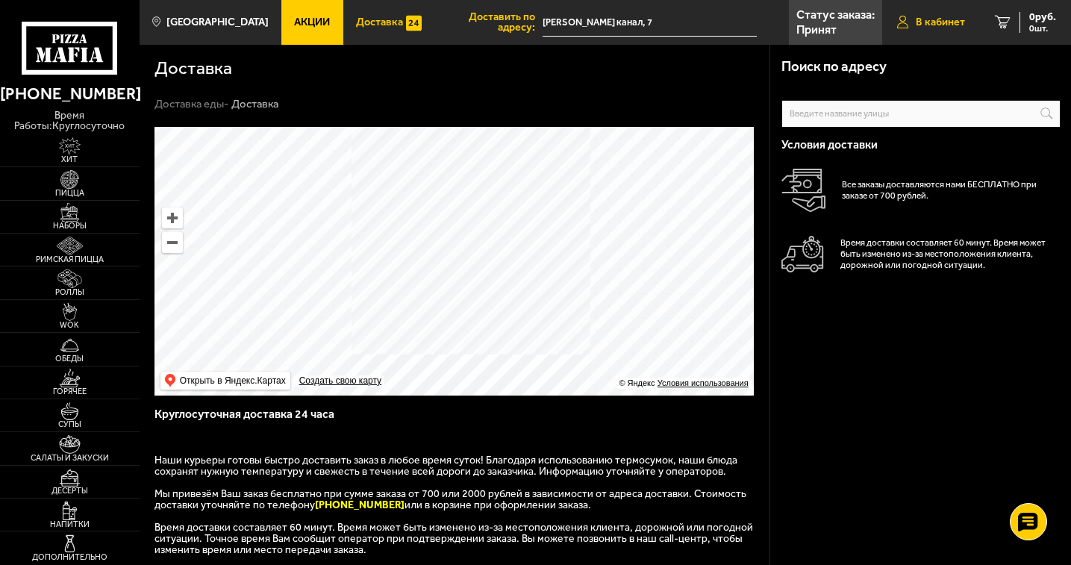
click at [921, 27] on span "В кабинет" at bounding box center [940, 22] width 49 height 10
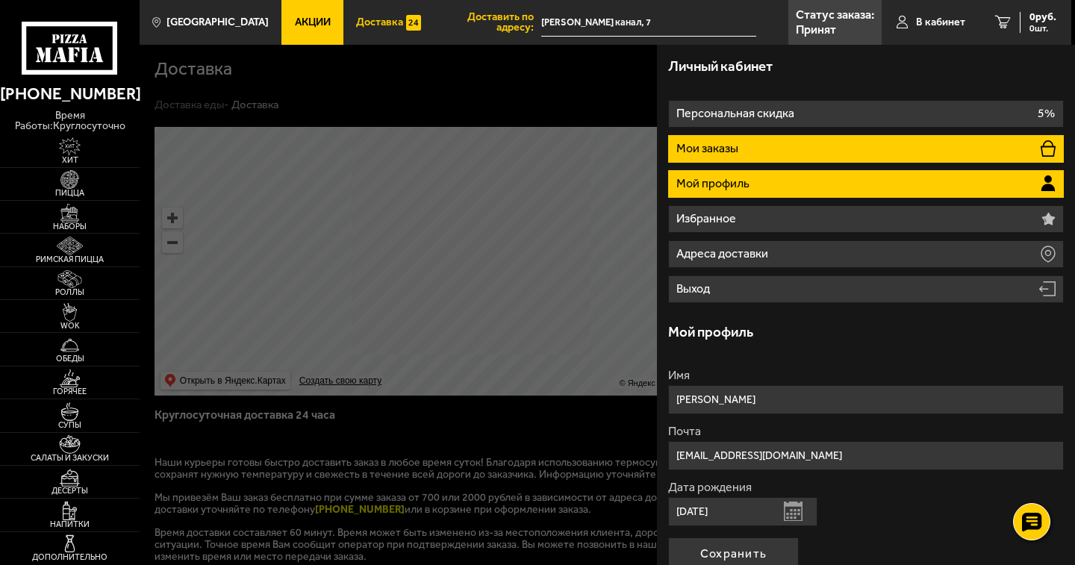
click at [819, 151] on li "Мои заказы" at bounding box center [866, 149] width 396 height 28
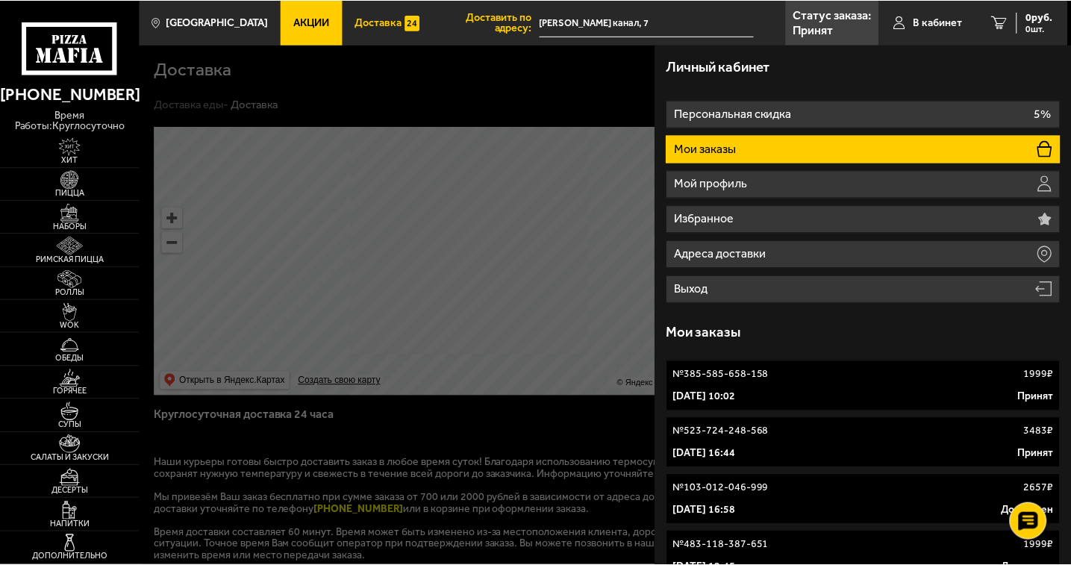
scroll to position [75, 0]
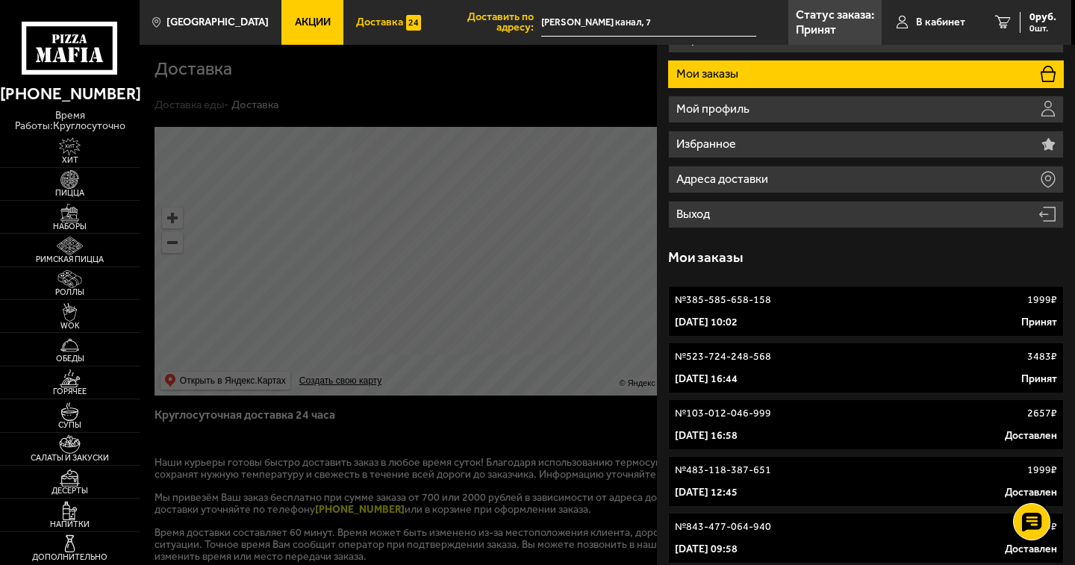
click at [810, 357] on div "№ 523-724-248-568 3483 ₽" at bounding box center [866, 356] width 382 height 15
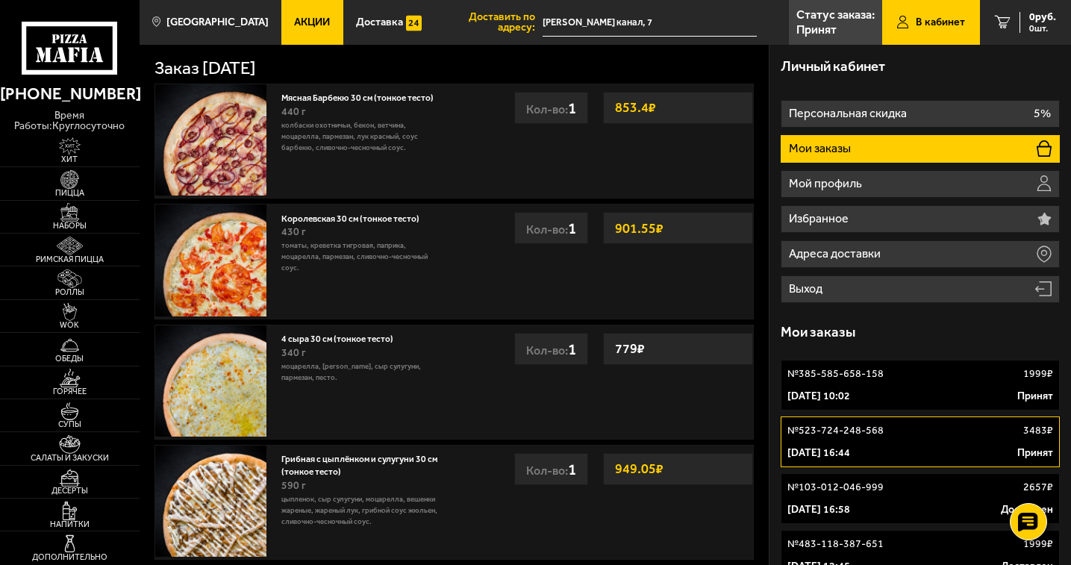
click at [84, 41] on use at bounding box center [83, 38] width 8 height 9
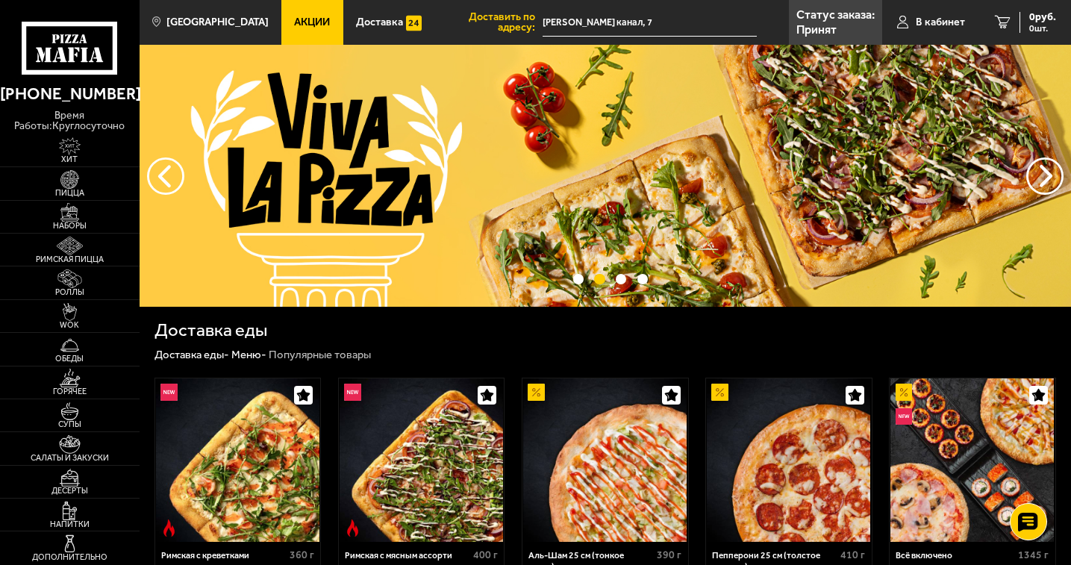
click at [281, 33] on link "Акции" at bounding box center [311, 22] width 61 height 45
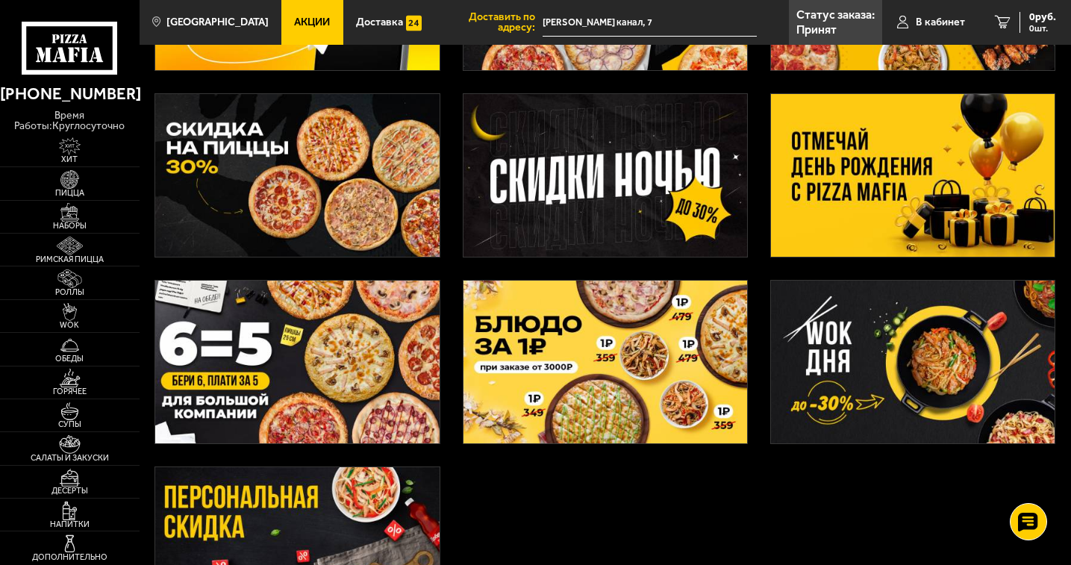
scroll to position [224, 0]
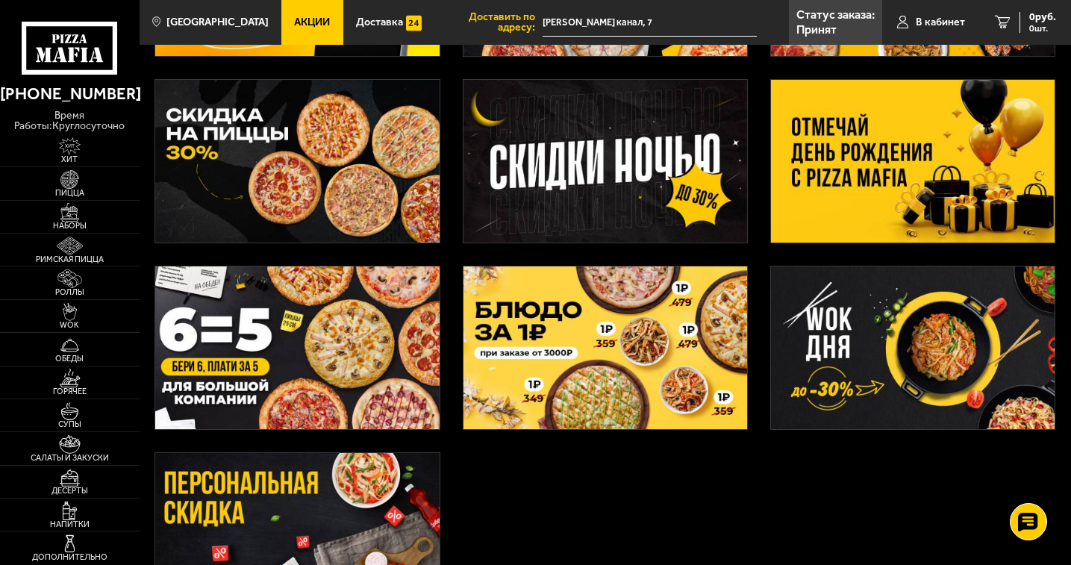
click at [652, 162] on img at bounding box center [605, 161] width 284 height 163
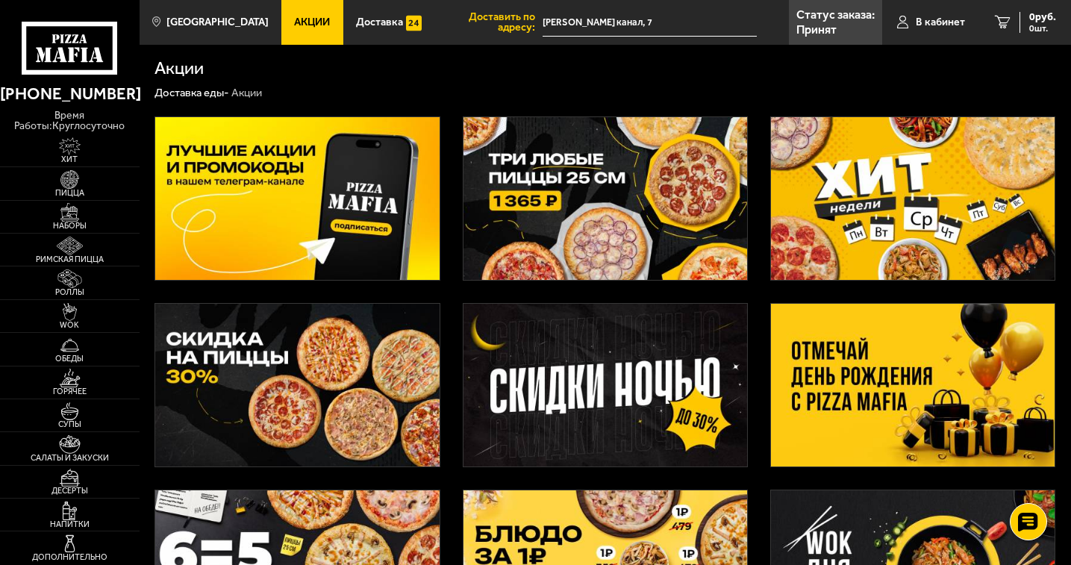
scroll to position [224, 0]
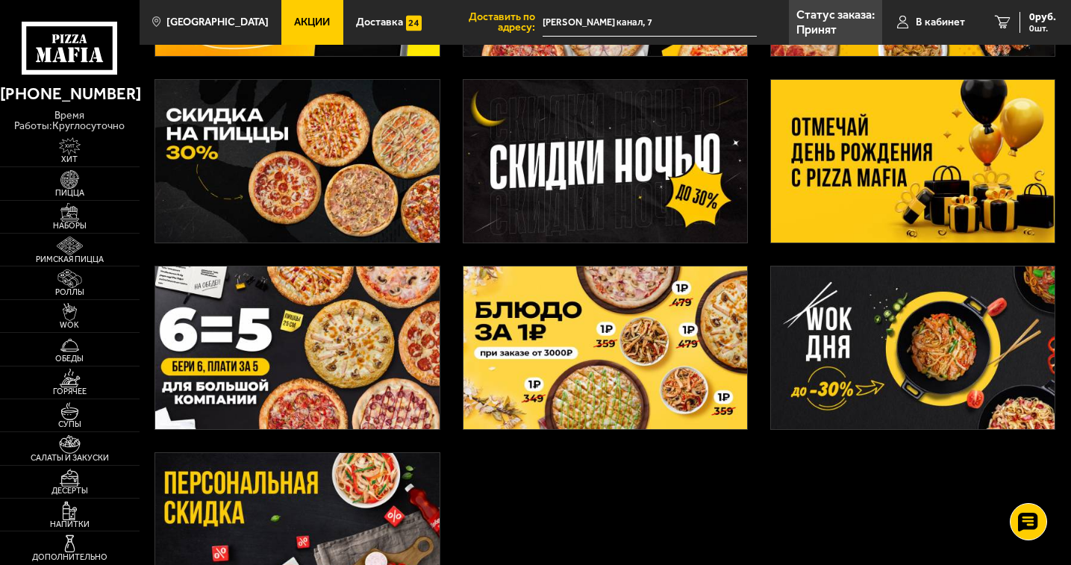
click at [864, 195] on img at bounding box center [913, 161] width 284 height 163
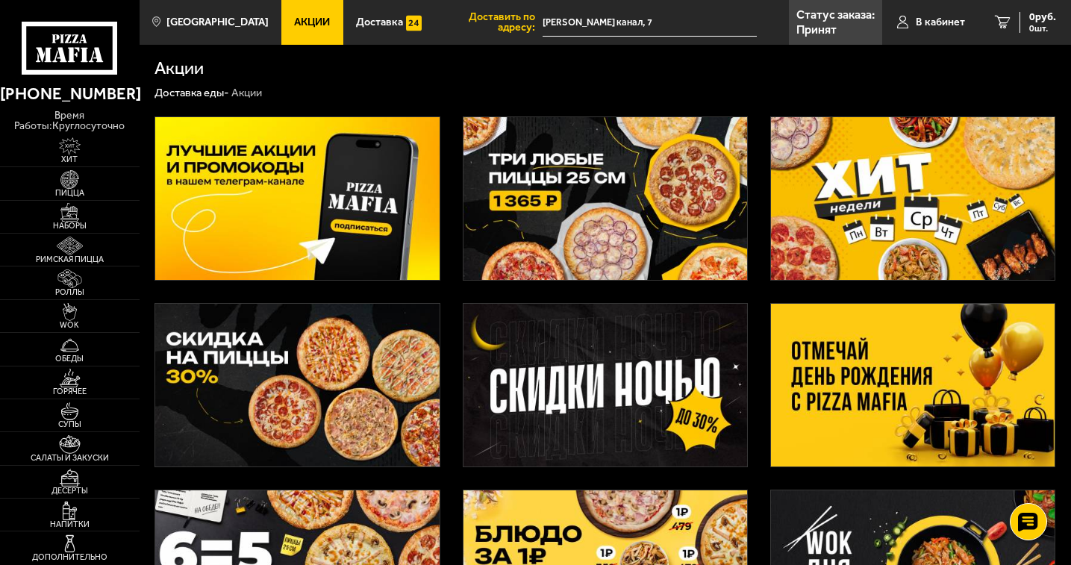
scroll to position [224, 0]
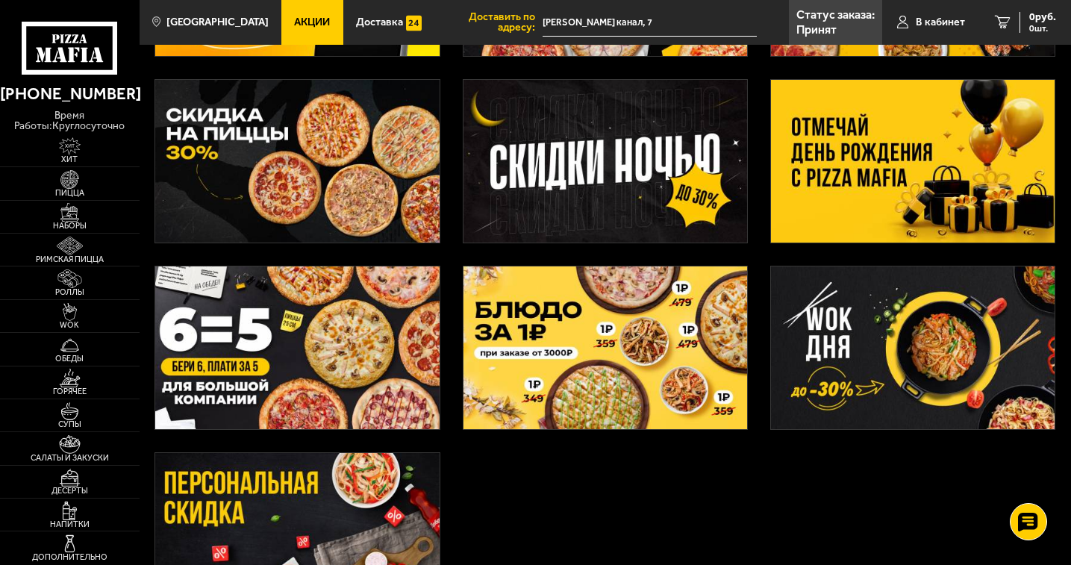
click at [636, 364] on img at bounding box center [605, 347] width 284 height 163
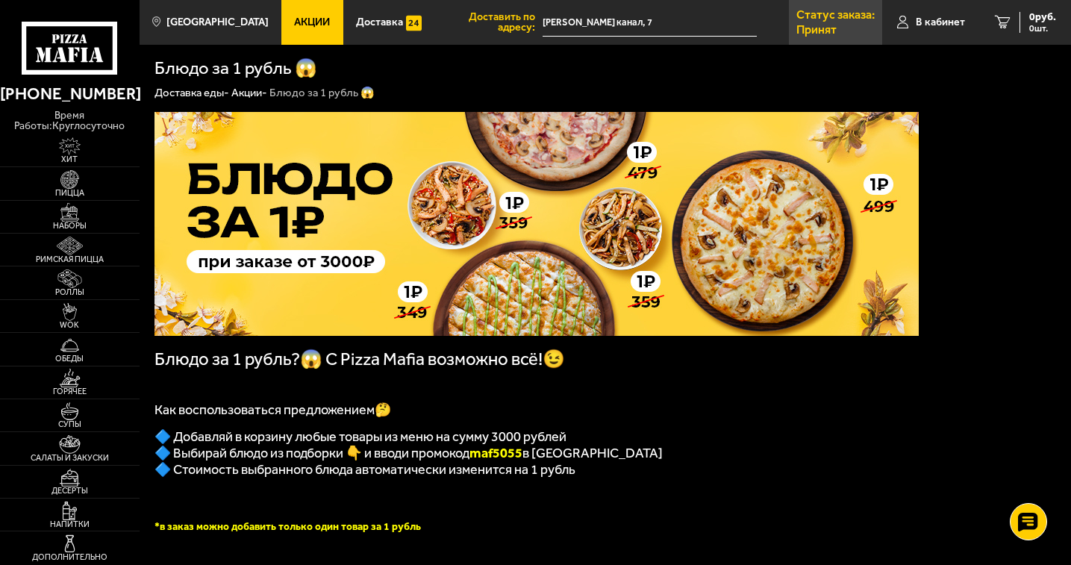
click at [841, 25] on link "Статус заказа: Принят" at bounding box center [835, 22] width 93 height 45
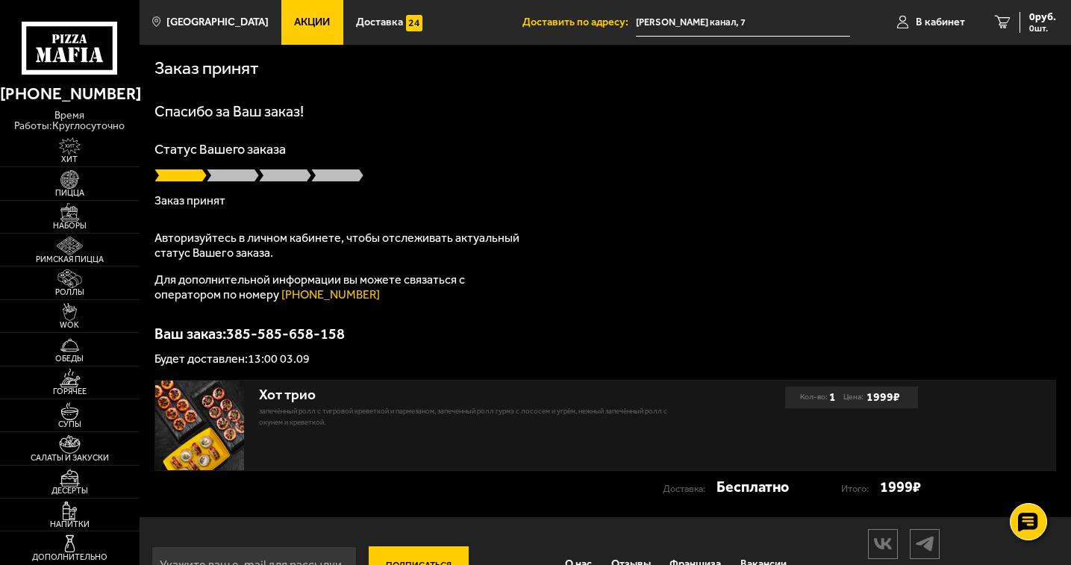
click at [63, 43] on icon at bounding box center [70, 48] width 96 height 53
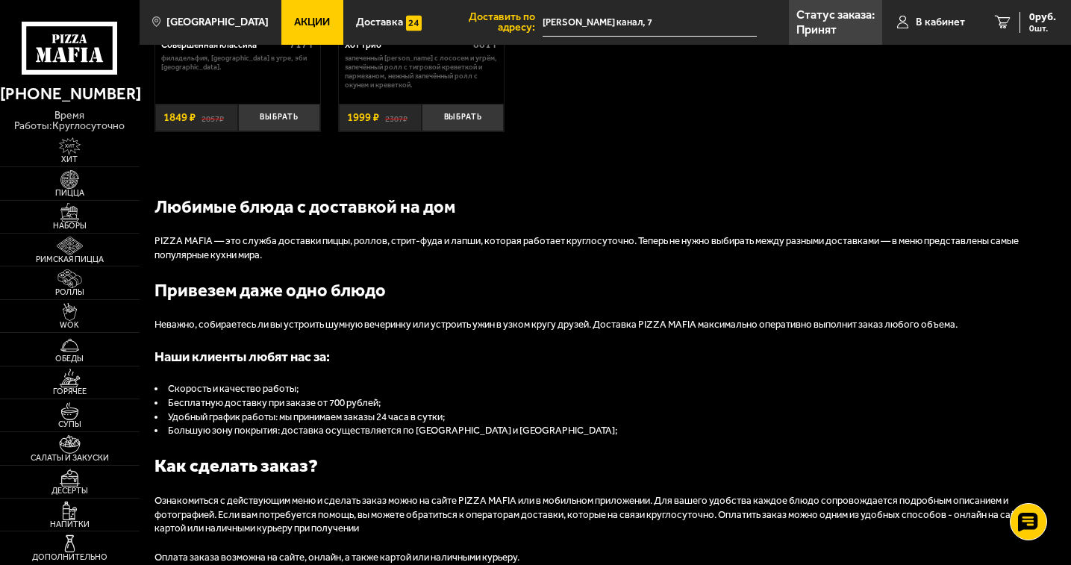
scroll to position [949, 0]
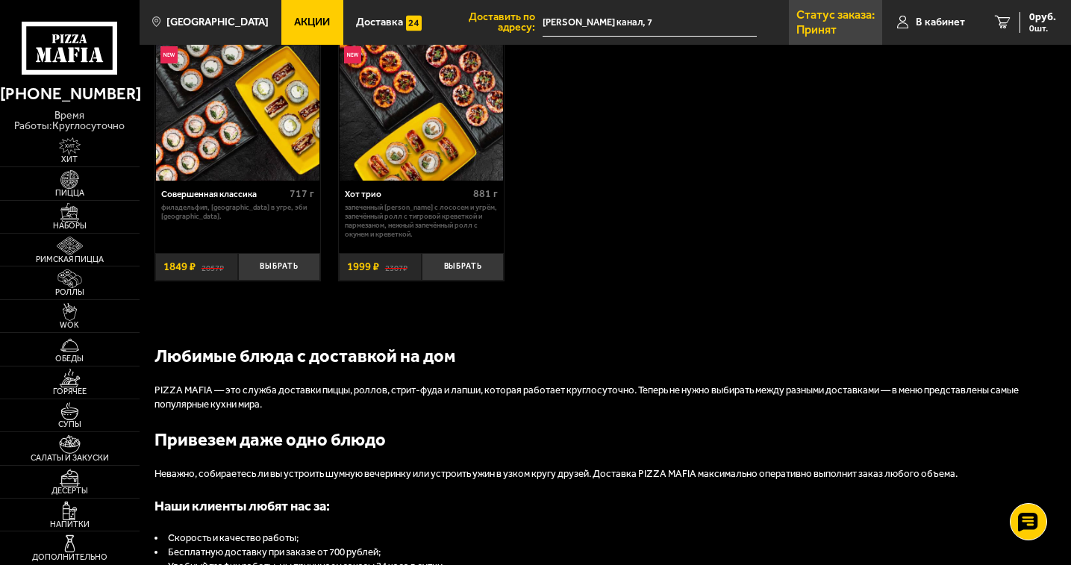
click at [828, 16] on p "Статус заказа:" at bounding box center [835, 15] width 78 height 12
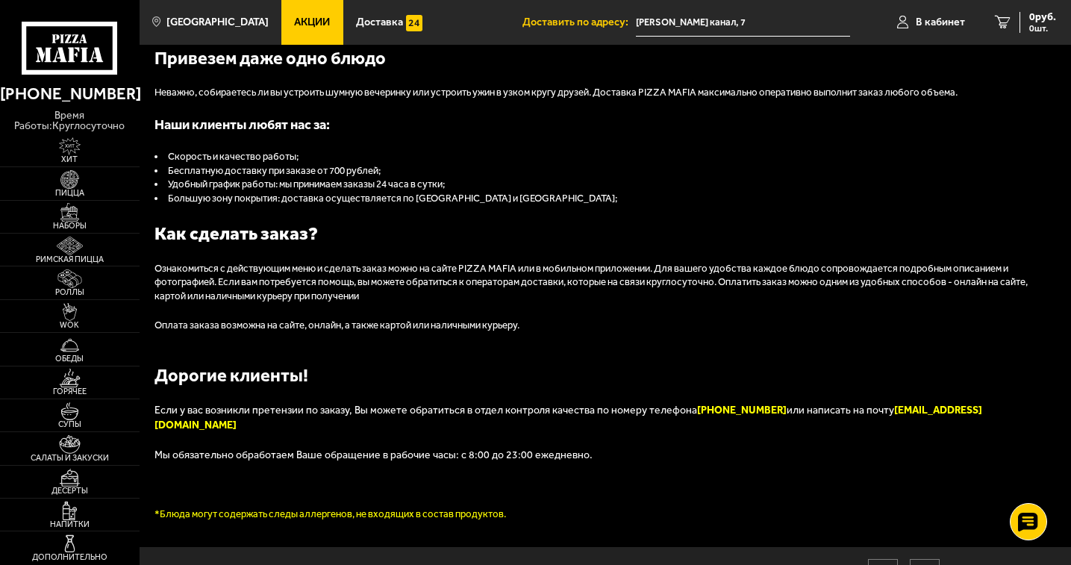
scroll to position [496, 0]
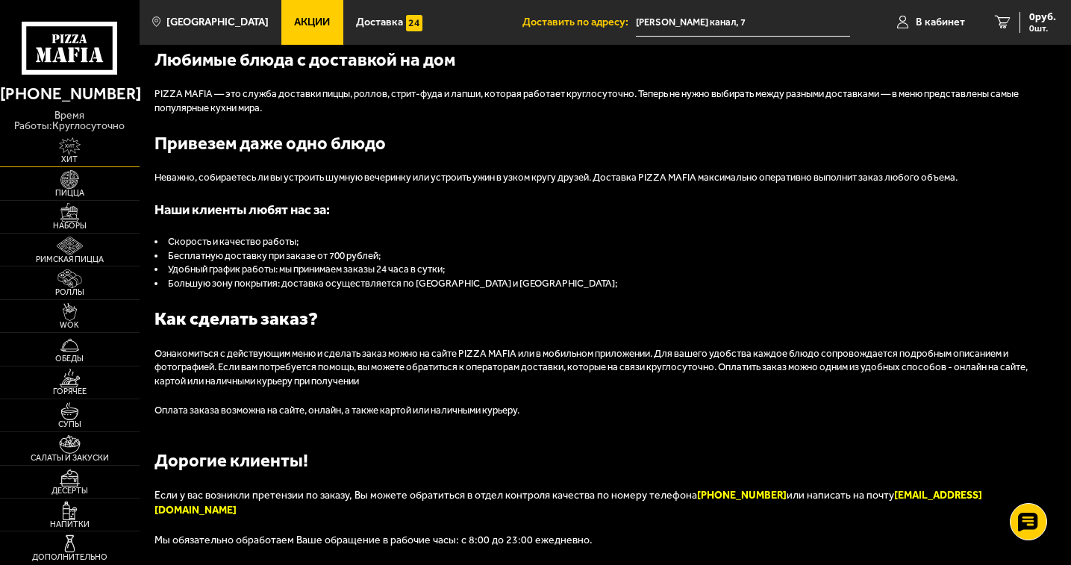
click at [72, 152] on img at bounding box center [70, 146] width 43 height 19
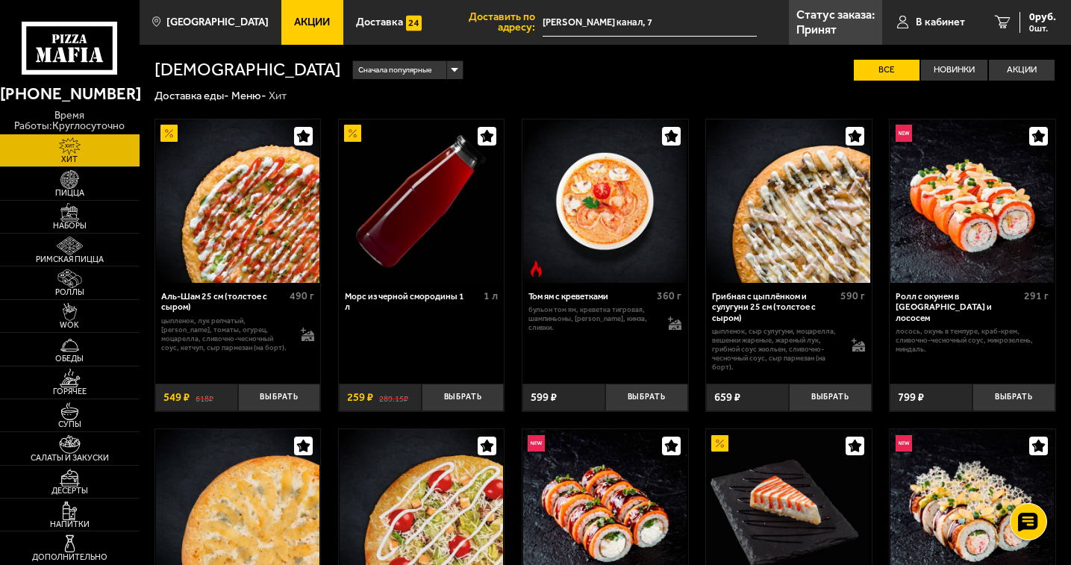
click at [73, 71] on use at bounding box center [70, 48] width 96 height 53
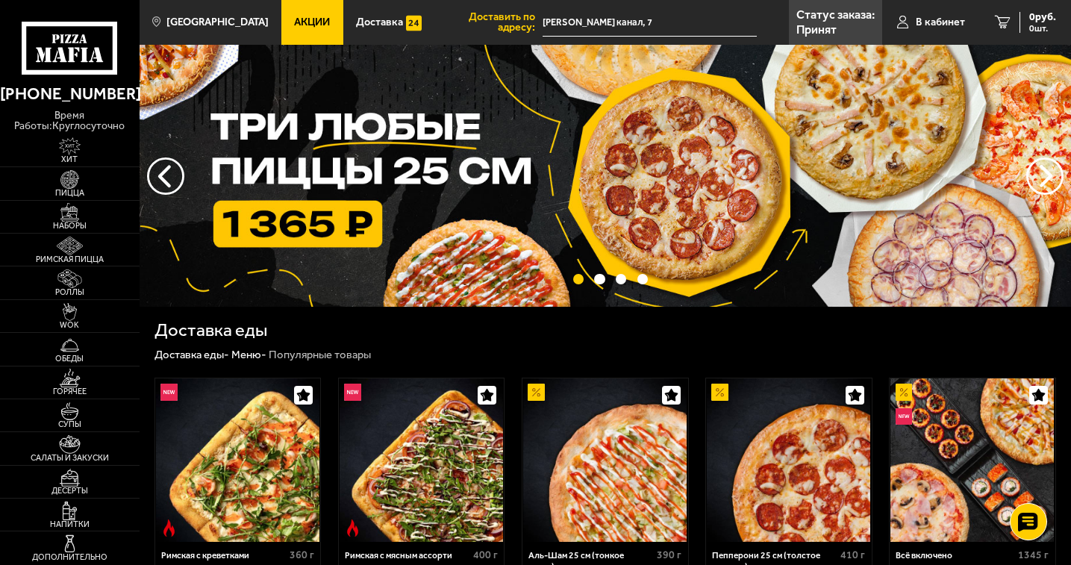
click at [294, 26] on span "Акции" at bounding box center [312, 22] width 36 height 10
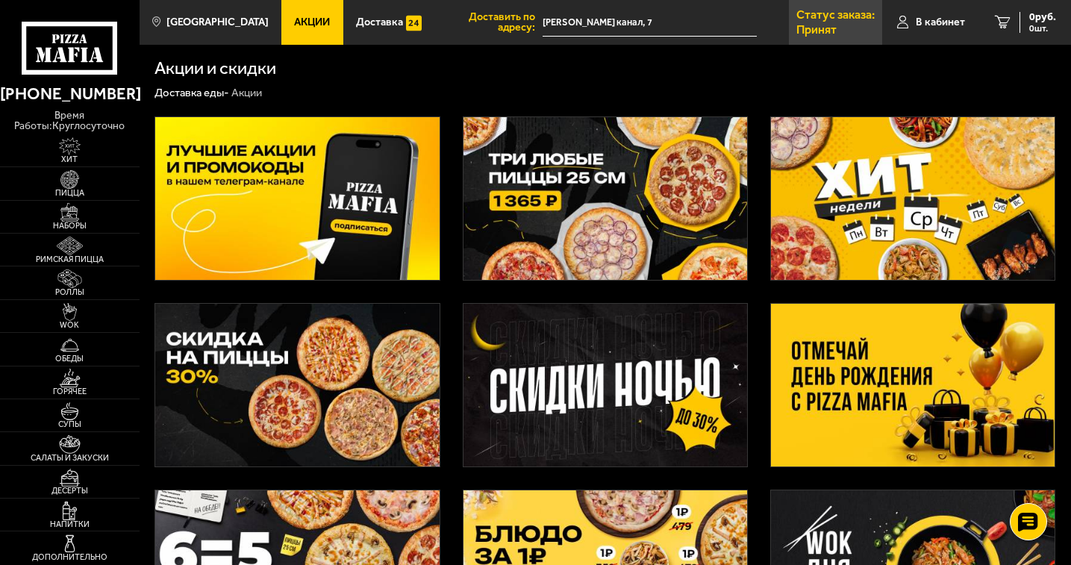
click at [826, 19] on p "Статус заказа:" at bounding box center [835, 15] width 78 height 12
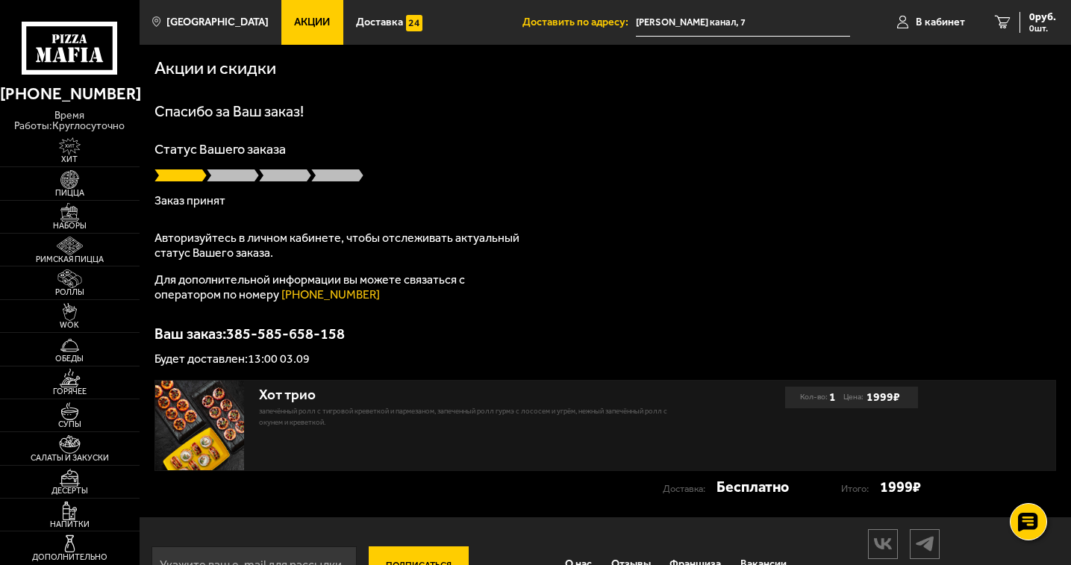
click at [231, 187] on div "Статус Вашего заказа Заказ принят" at bounding box center [604, 175] width 901 height 64
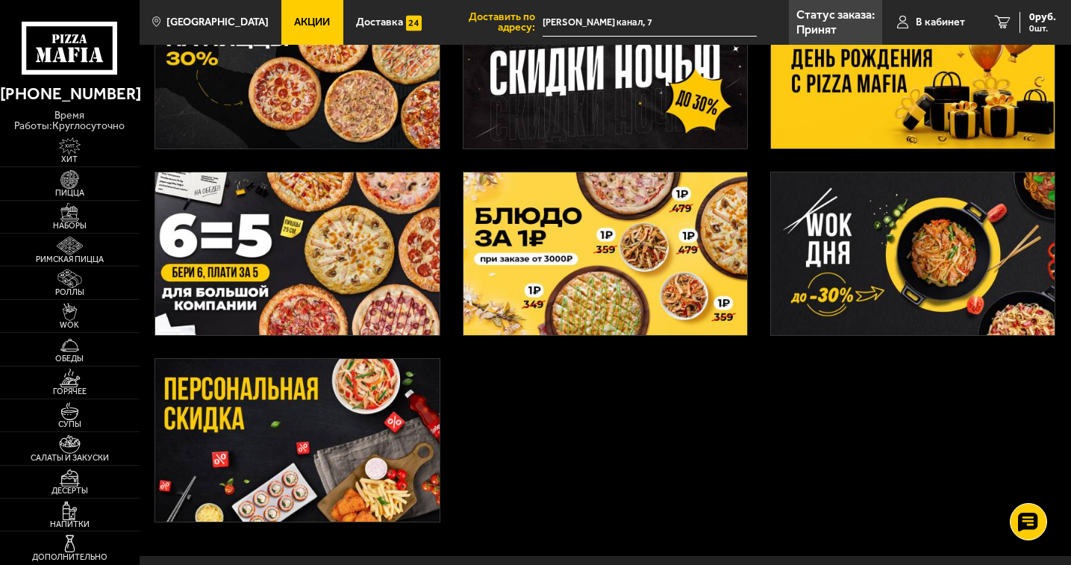
scroll to position [259, 0]
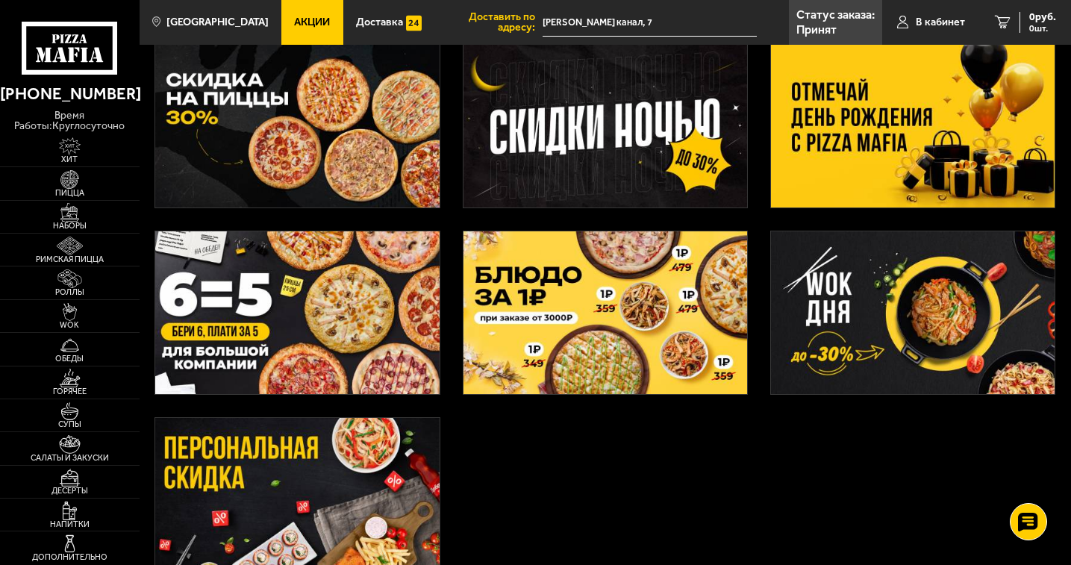
click at [78, 60] on icon at bounding box center [70, 48] width 96 height 53
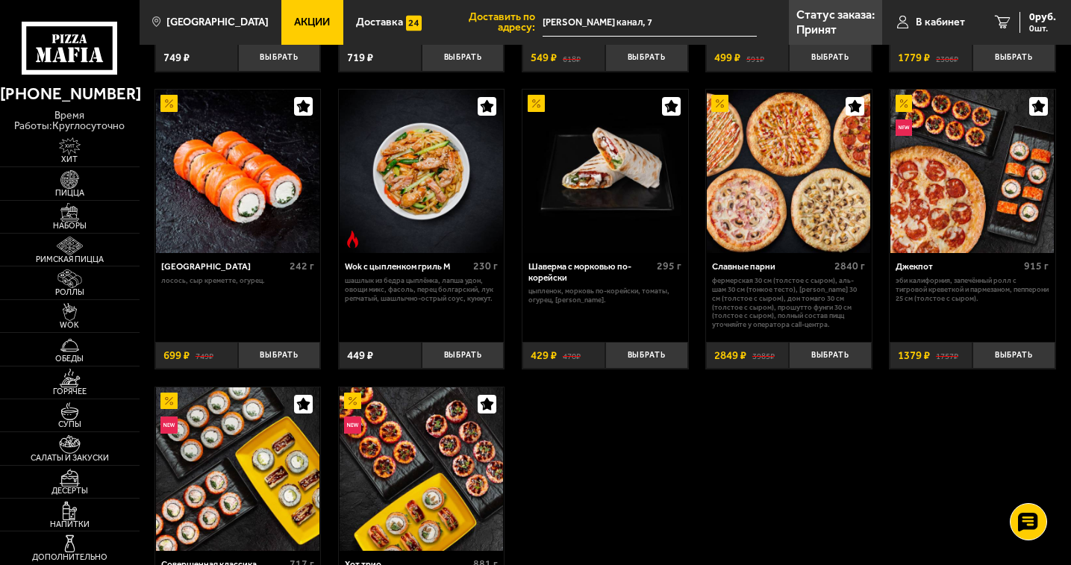
scroll to position [522, 0]
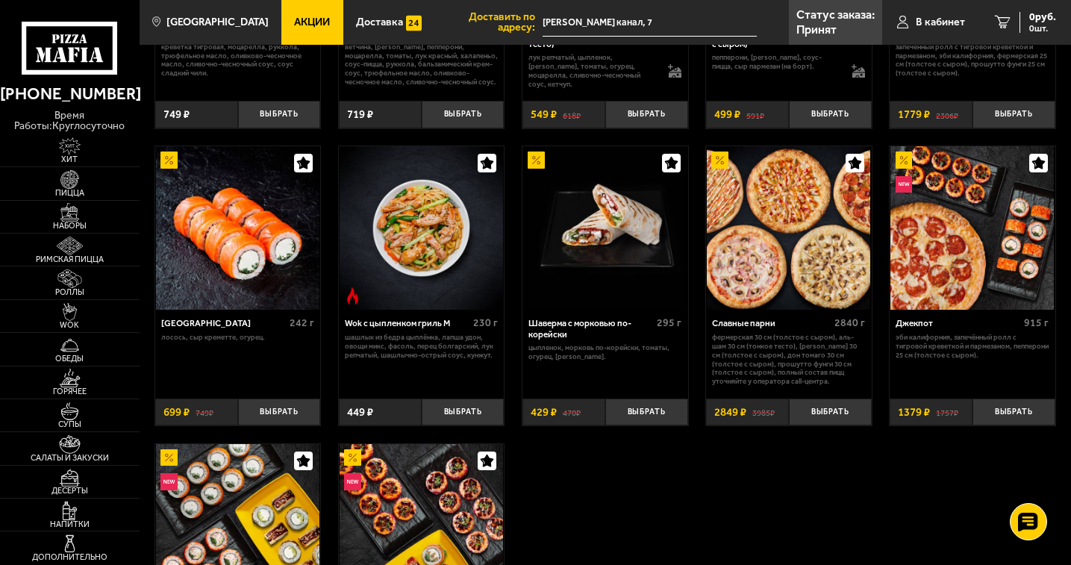
click at [60, 56] on icon at bounding box center [70, 48] width 96 height 53
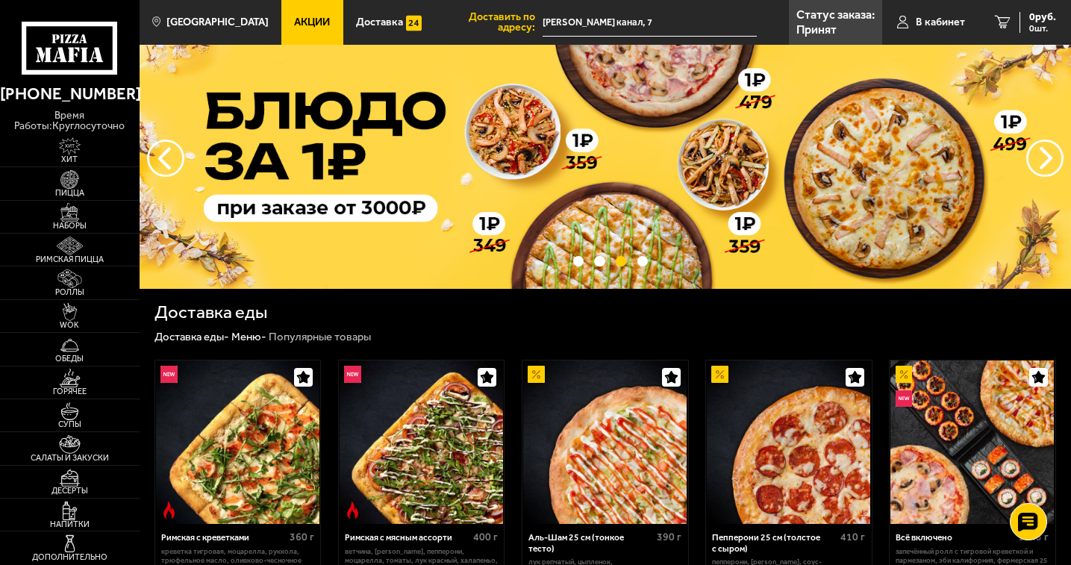
scroll to position [0, 0]
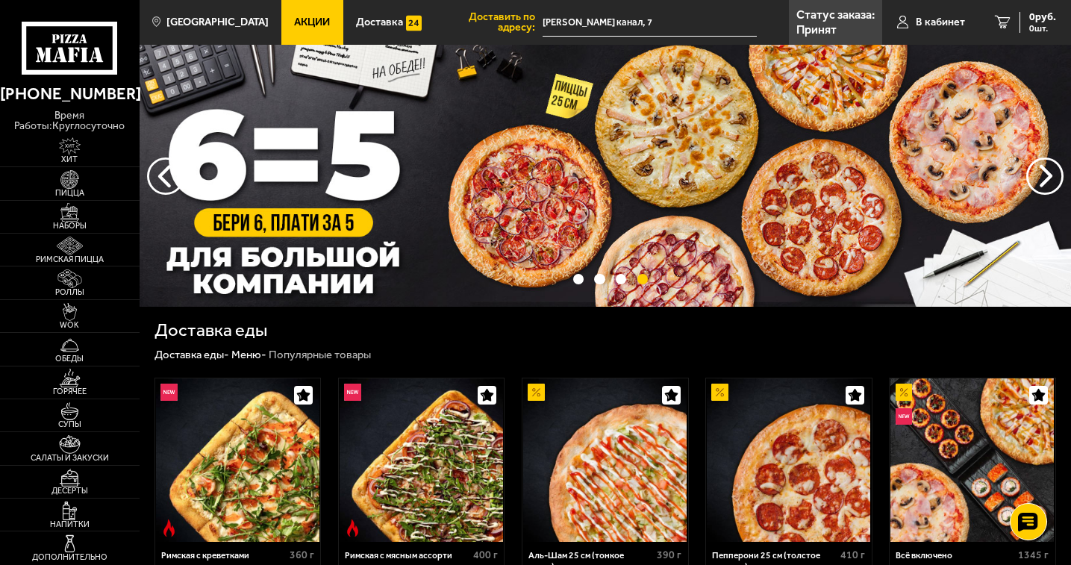
click at [70, 58] on use at bounding box center [71, 54] width 7 height 15
click at [368, 19] on span "Доставка" at bounding box center [379, 22] width 47 height 10
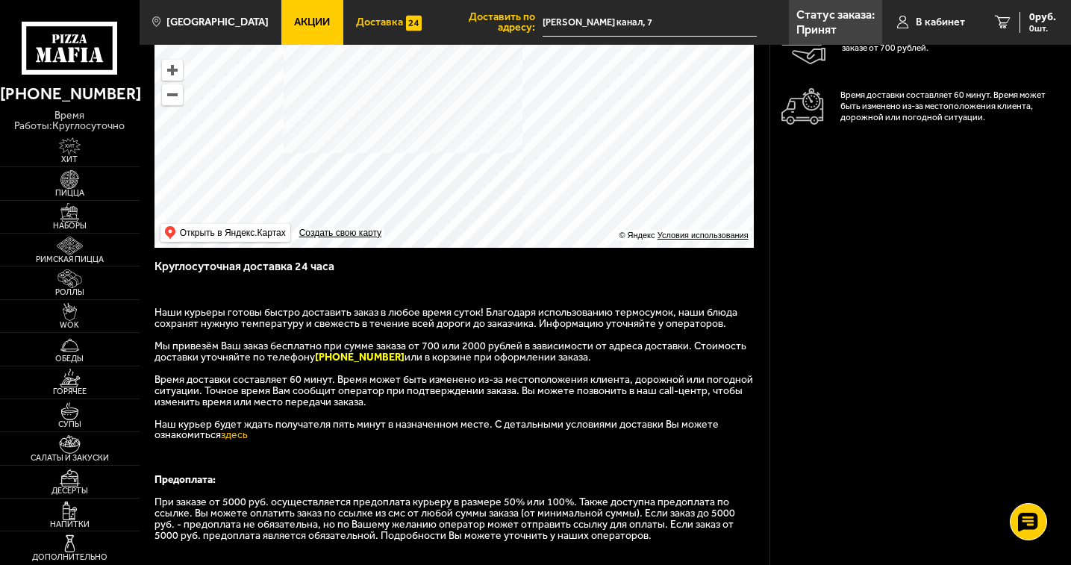
scroll to position [149, 0]
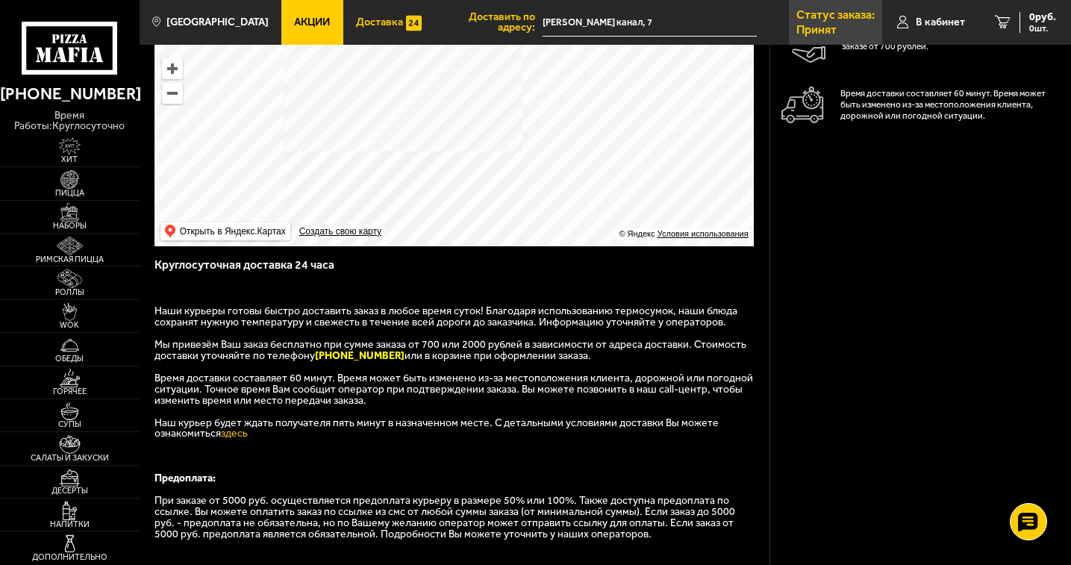
click at [851, 21] on p "Статус заказа:" at bounding box center [835, 15] width 78 height 12
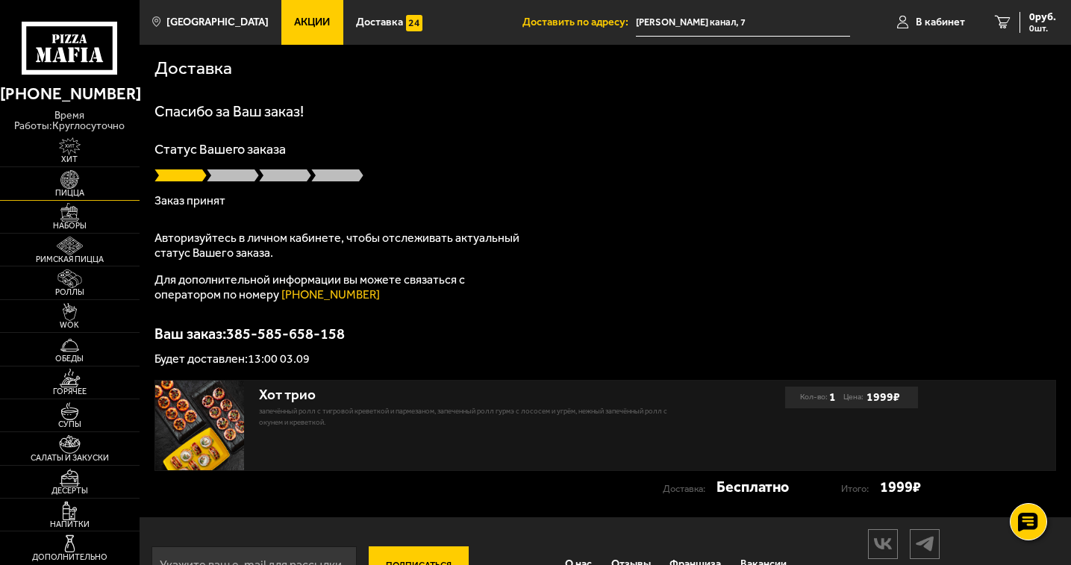
click at [84, 181] on img at bounding box center [70, 179] width 43 height 19
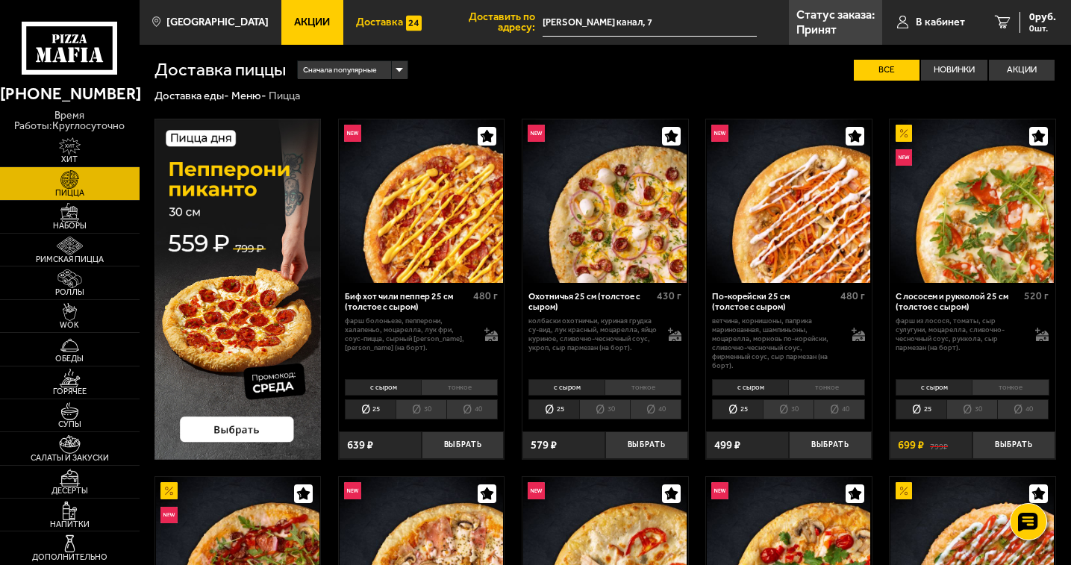
click at [373, 25] on span "Доставка" at bounding box center [379, 22] width 47 height 10
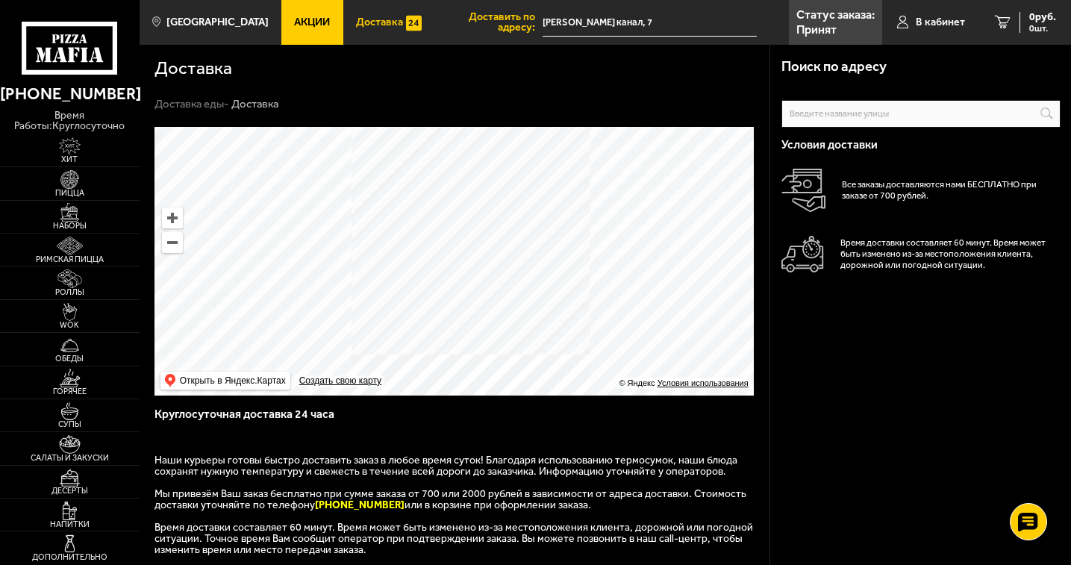
click at [294, 20] on span "Акции" at bounding box center [312, 22] width 36 height 10
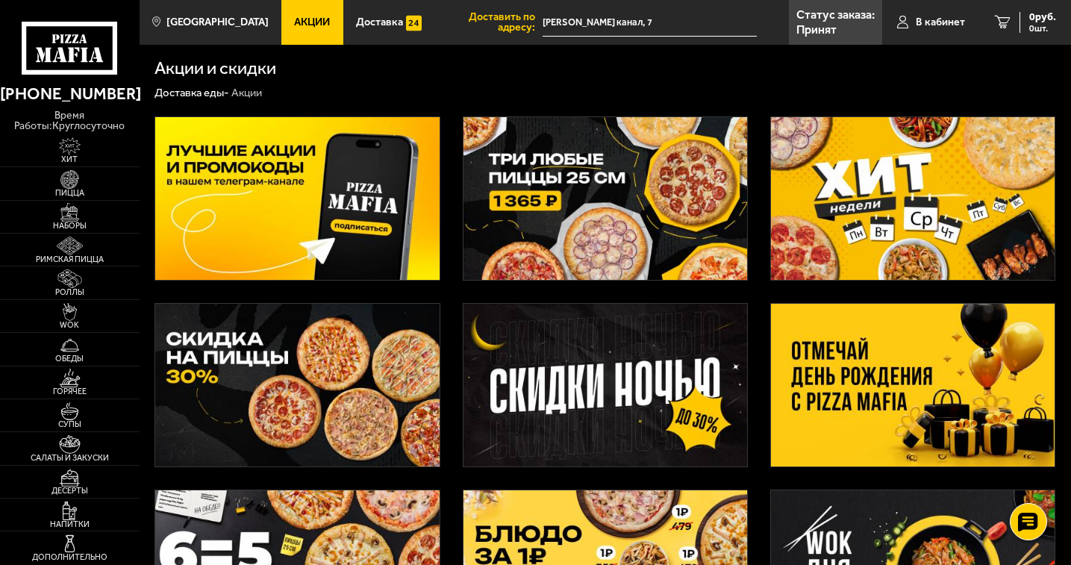
click at [463, 23] on span "Доставить по адресу:" at bounding box center [488, 23] width 108 height 22
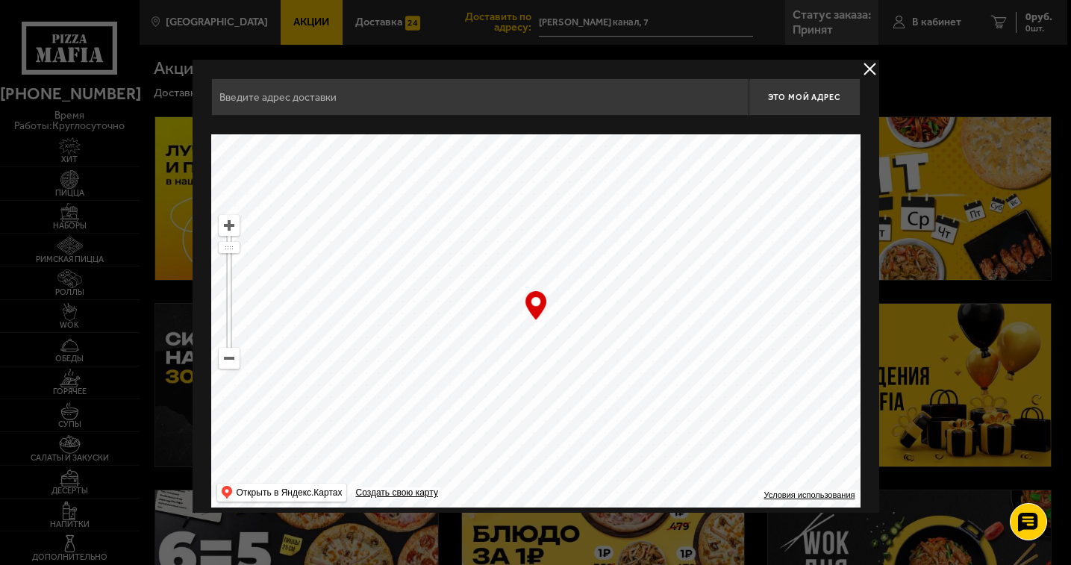
type input "[PERSON_NAME] канал, 7"
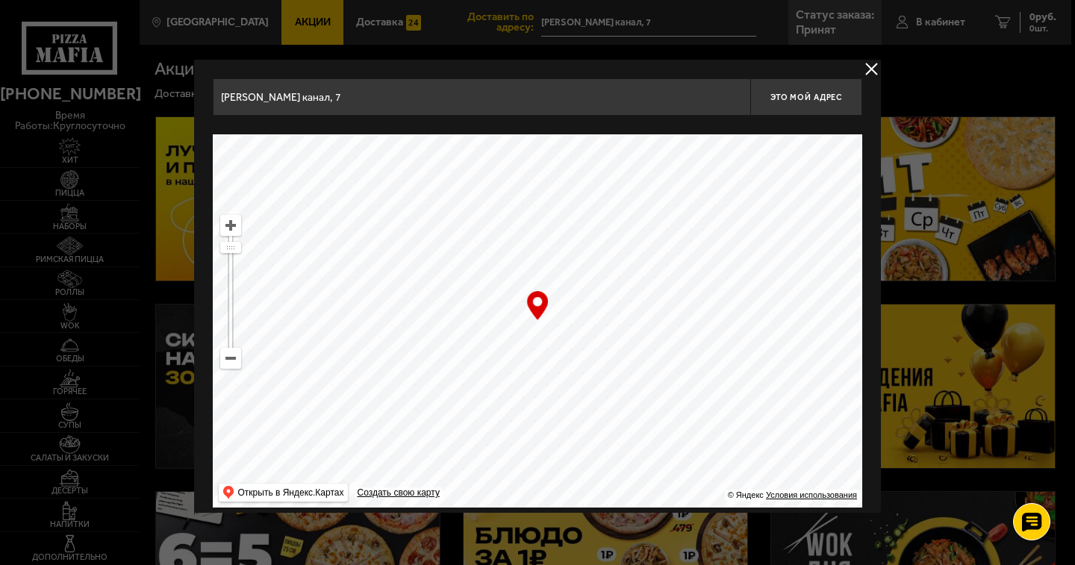
click at [211, 18] on div at bounding box center [537, 282] width 1075 height 565
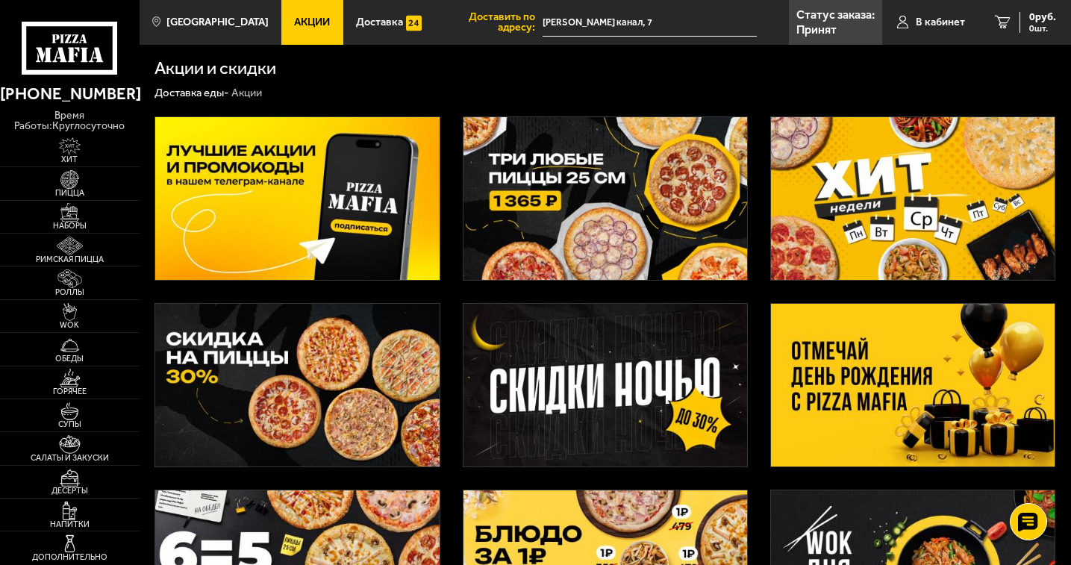
click at [211, 18] on span "[GEOGRAPHIC_DATA]" at bounding box center [217, 22] width 102 height 10
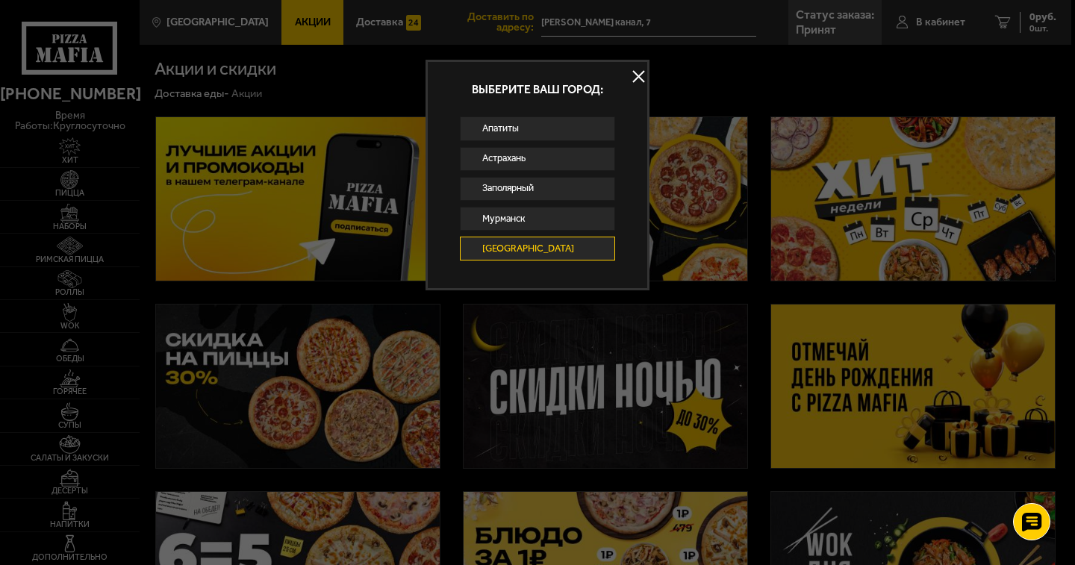
click at [640, 69] on button at bounding box center [638, 76] width 22 height 22
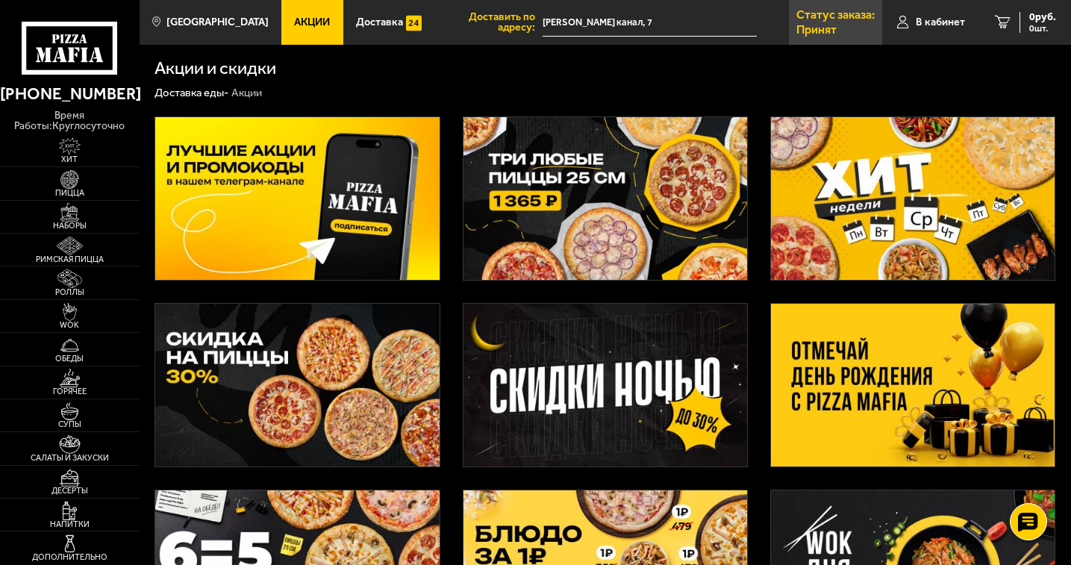
click at [845, 18] on p "Статус заказа:" at bounding box center [835, 15] width 78 height 12
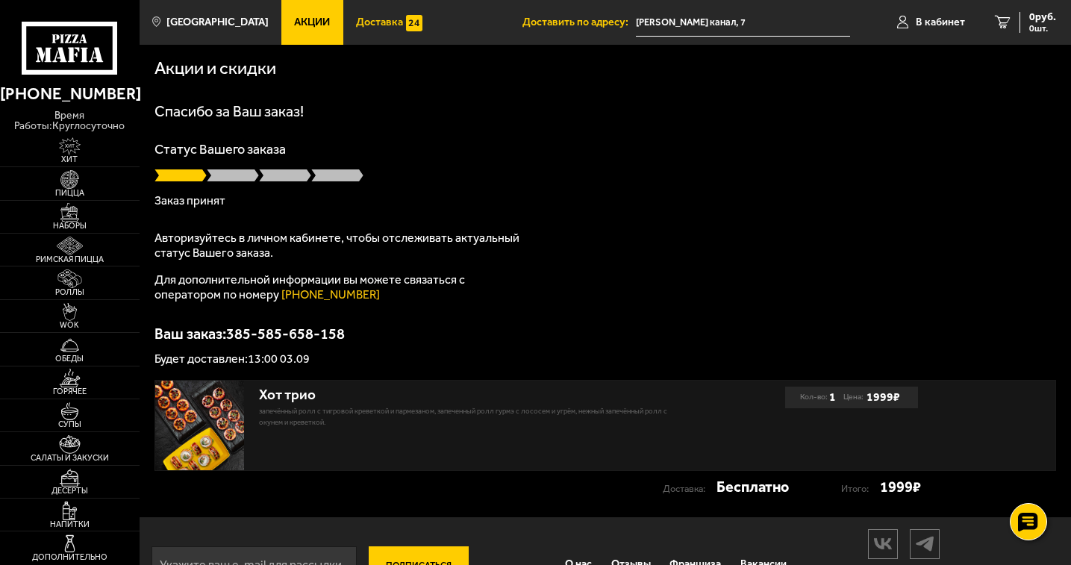
click at [364, 22] on span "Доставка" at bounding box center [379, 22] width 47 height 10
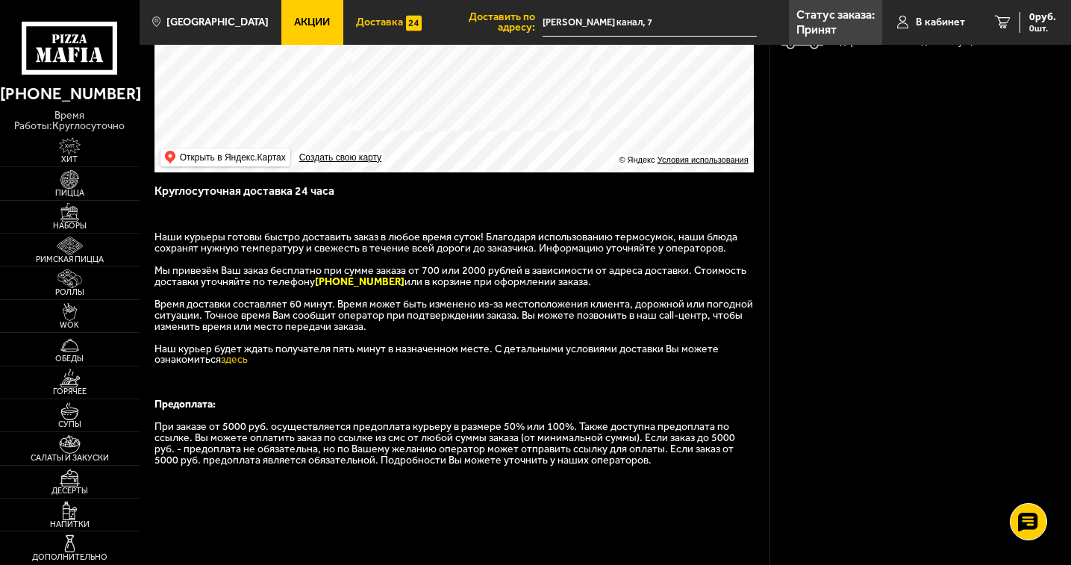
scroll to position [298, 0]
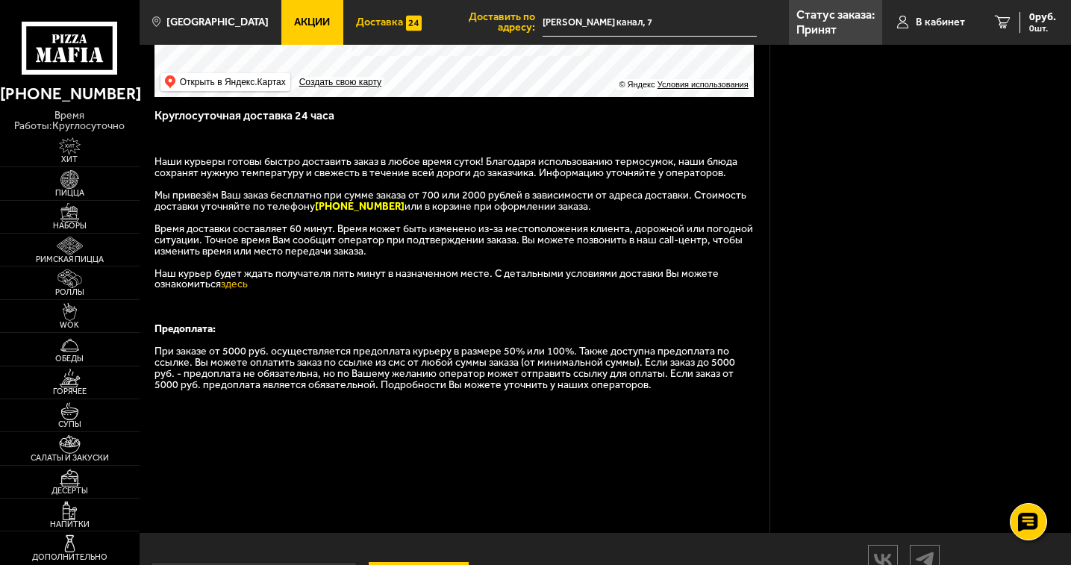
click at [59, 37] on use at bounding box center [55, 38] width 7 height 9
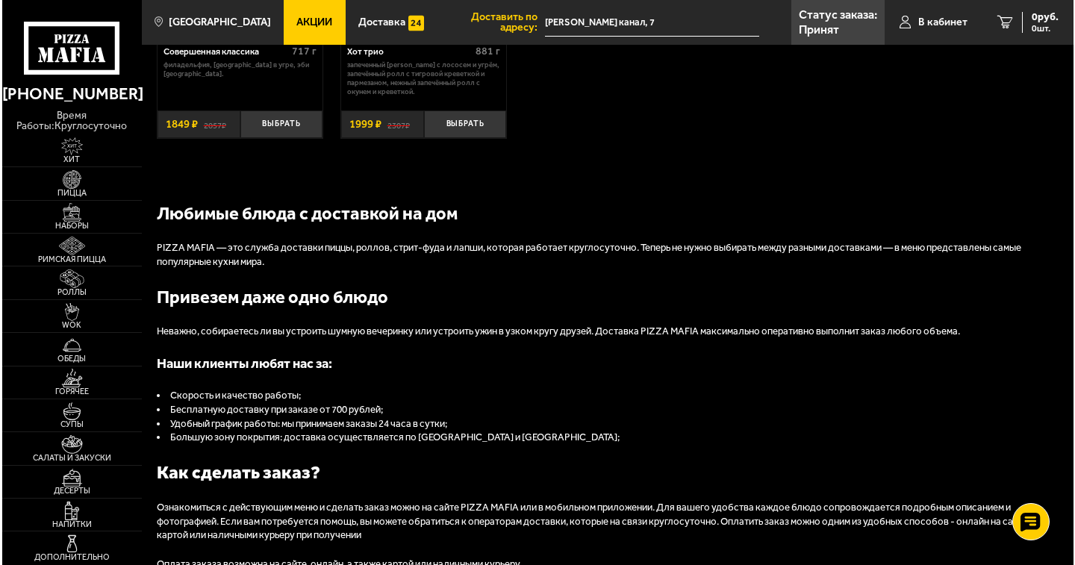
scroll to position [1045, 0]
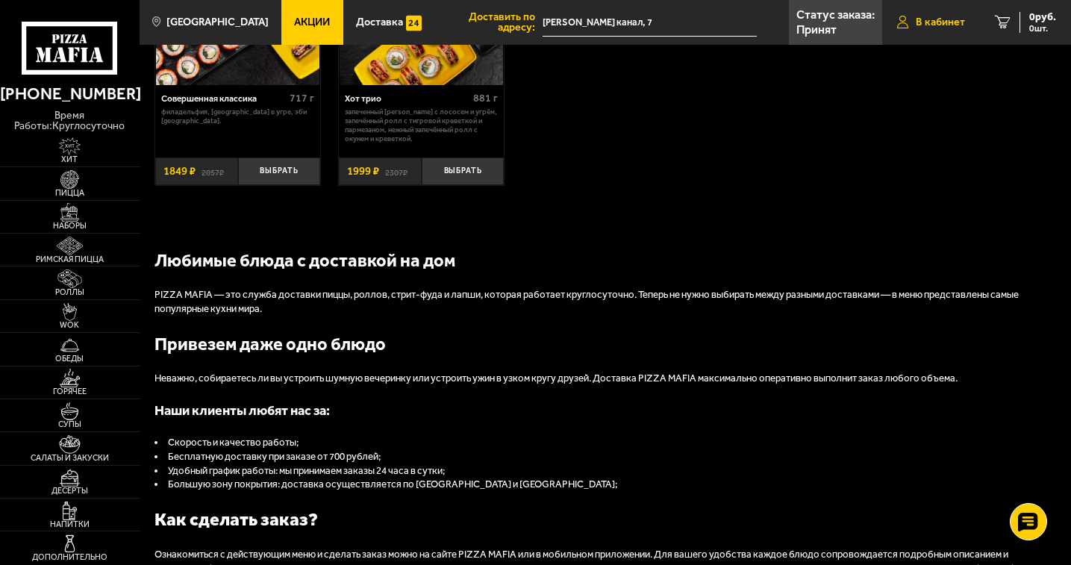
click at [958, 20] on span "В кабинет" at bounding box center [940, 22] width 49 height 10
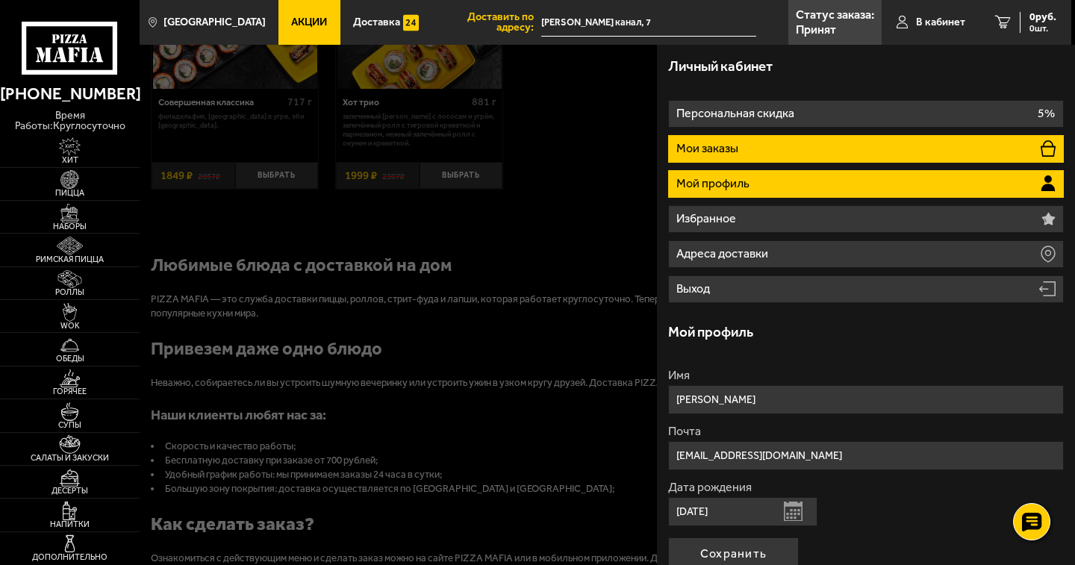
click at [860, 144] on li "Мои заказы" at bounding box center [866, 149] width 396 height 28
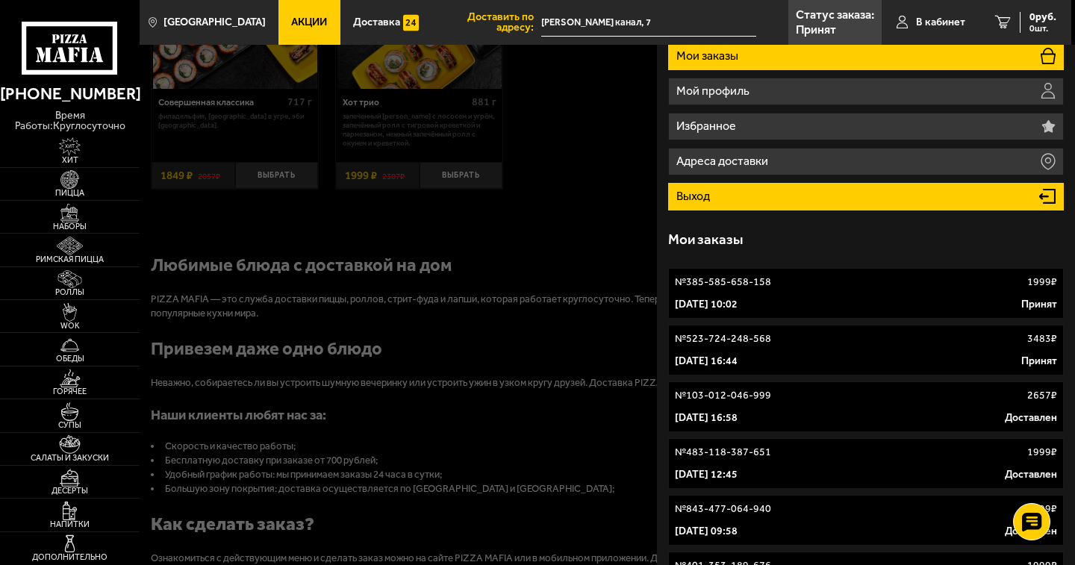
scroll to position [0, 0]
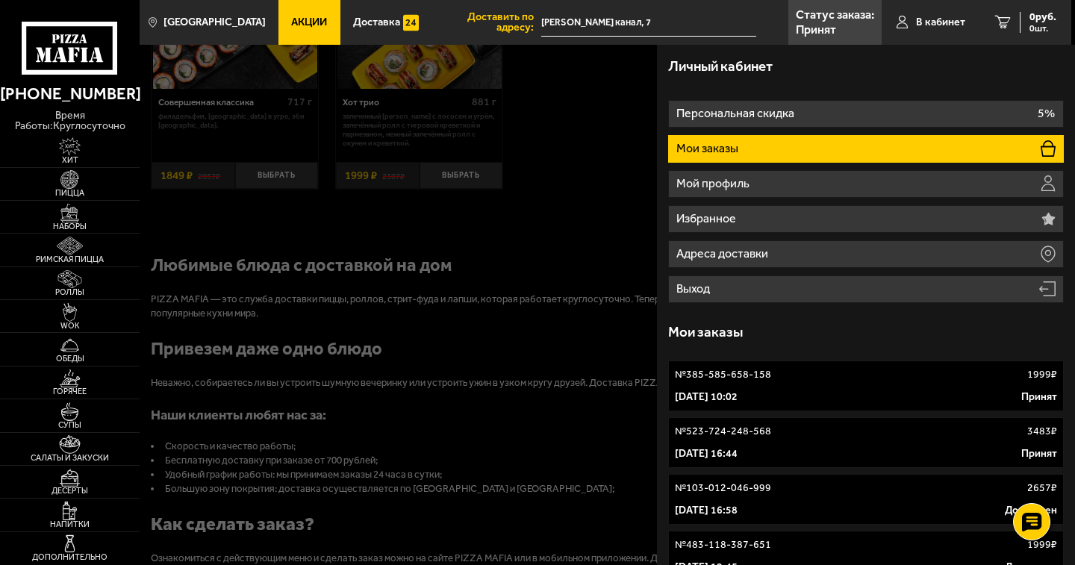
click at [796, 443] on link "№ 523-724-248-568 3483 ₽ 1 сентября 2025 г. 16:44 Принят" at bounding box center [866, 442] width 396 height 51
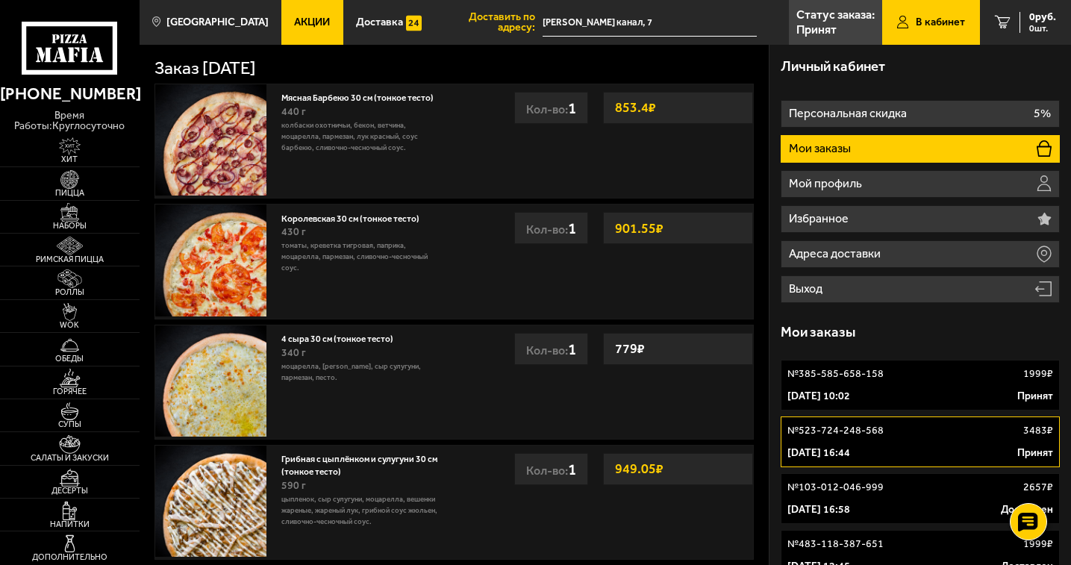
click at [75, 45] on icon at bounding box center [70, 48] width 96 height 53
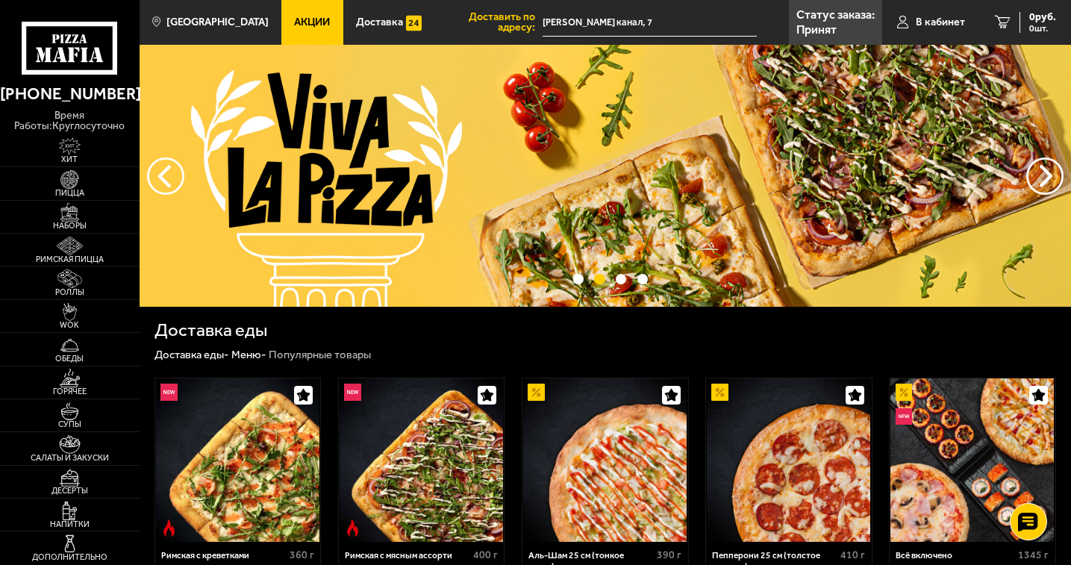
click at [299, 22] on span "Акции" at bounding box center [312, 22] width 36 height 10
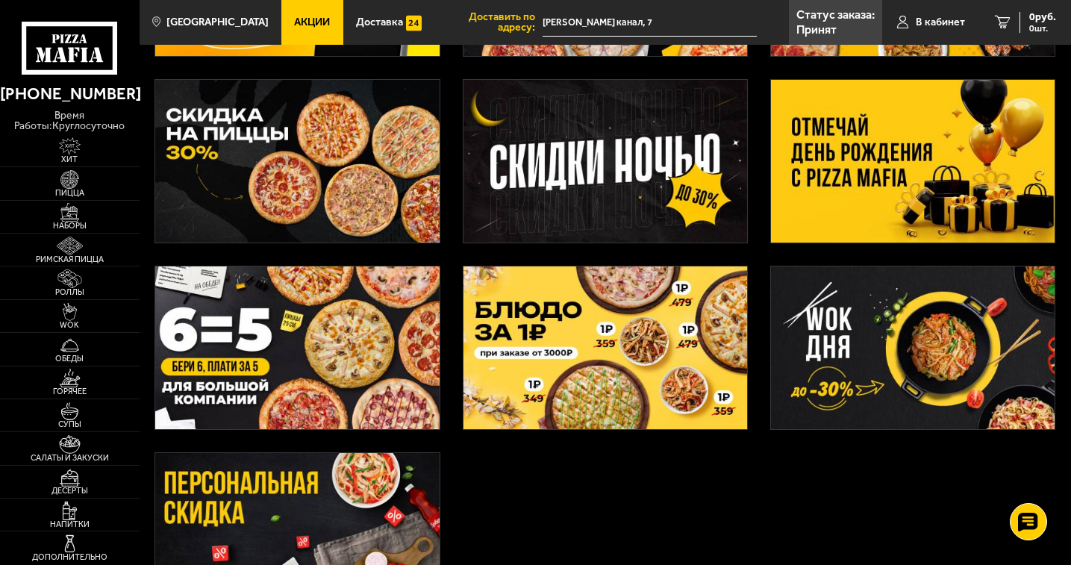
click at [658, 360] on img at bounding box center [605, 347] width 284 height 163
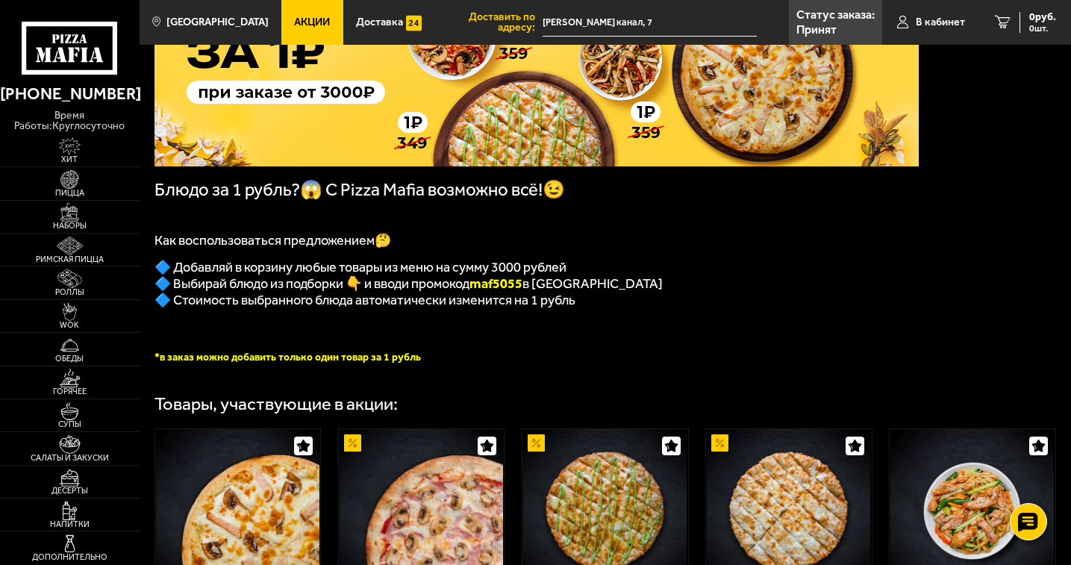
scroll to position [150, 0]
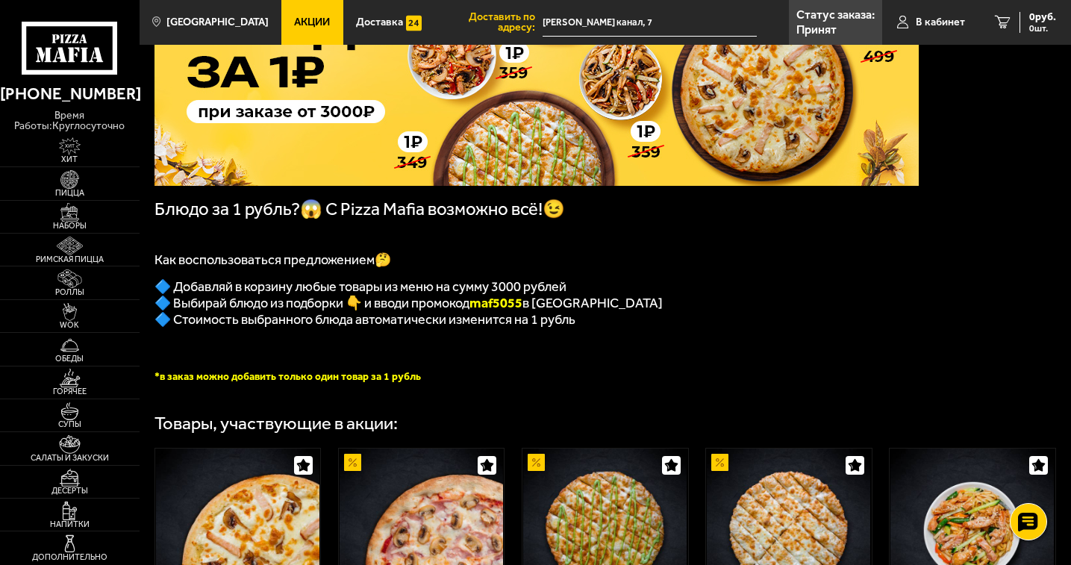
click at [75, 57] on icon at bounding box center [70, 48] width 96 height 53
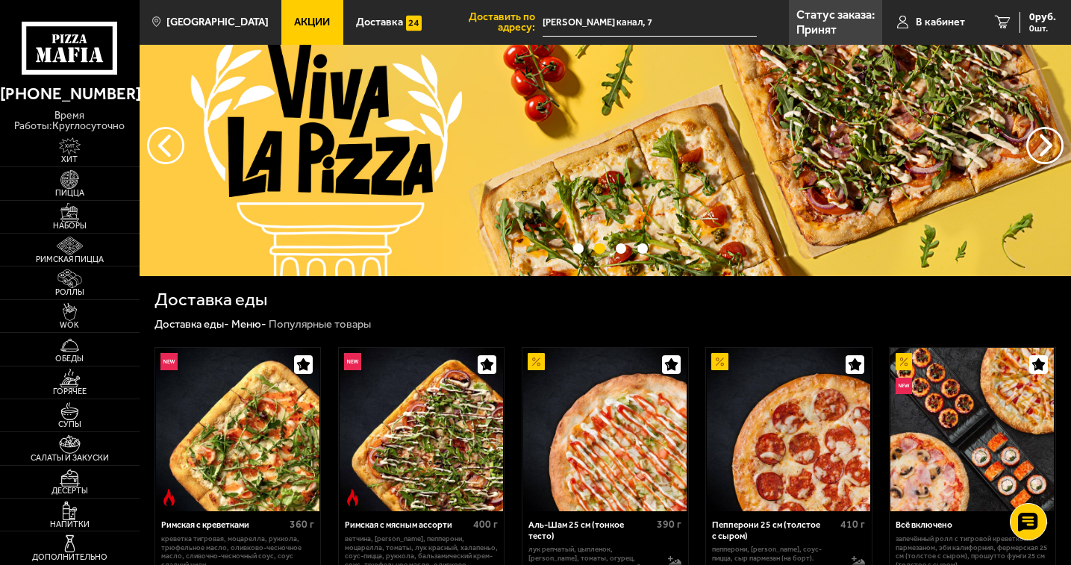
scroll to position [149, 0]
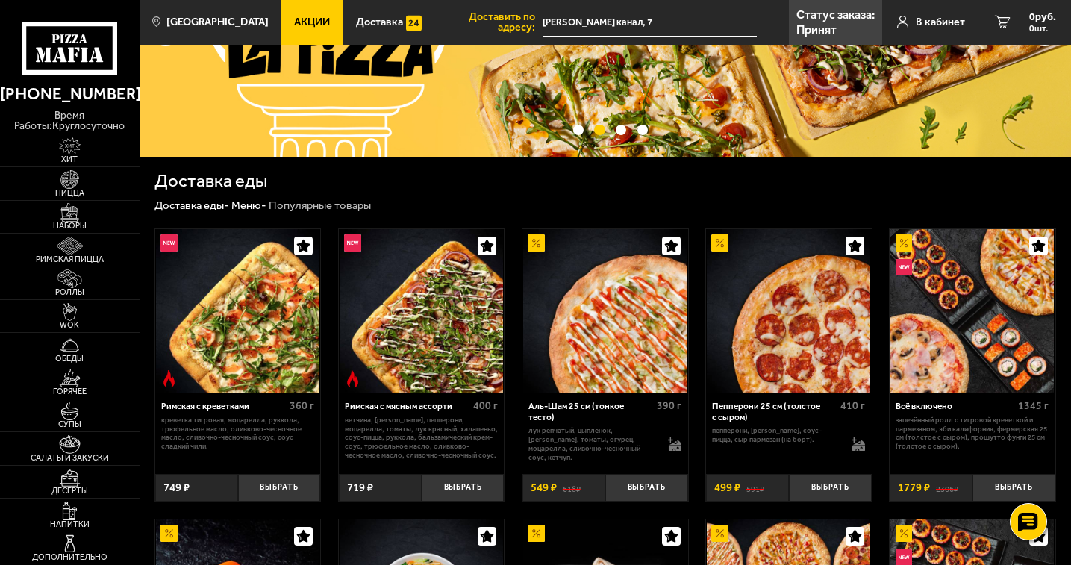
click at [63, 66] on icon at bounding box center [70, 48] width 96 height 53
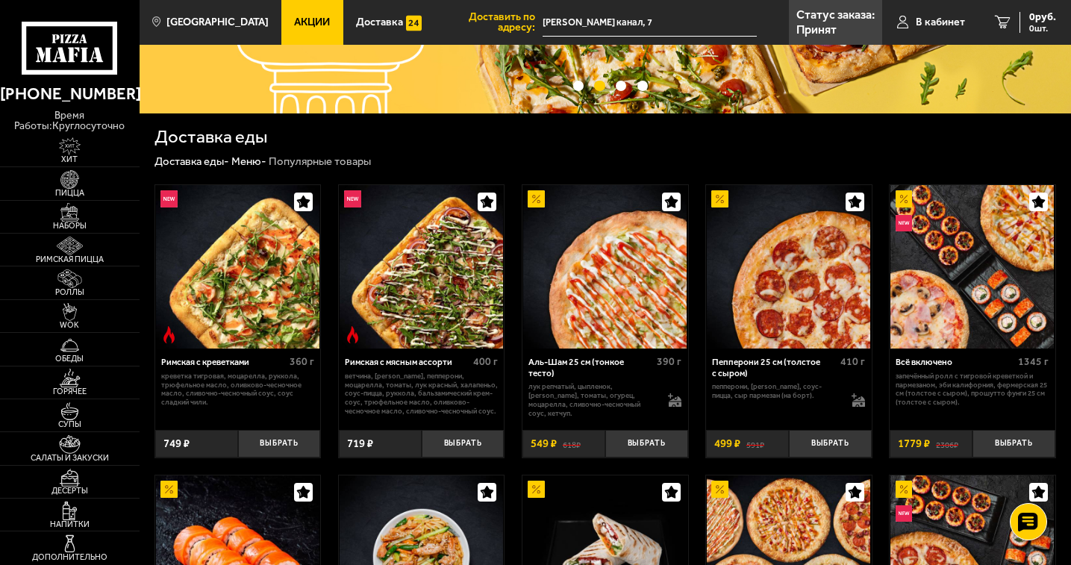
scroll to position [0, 0]
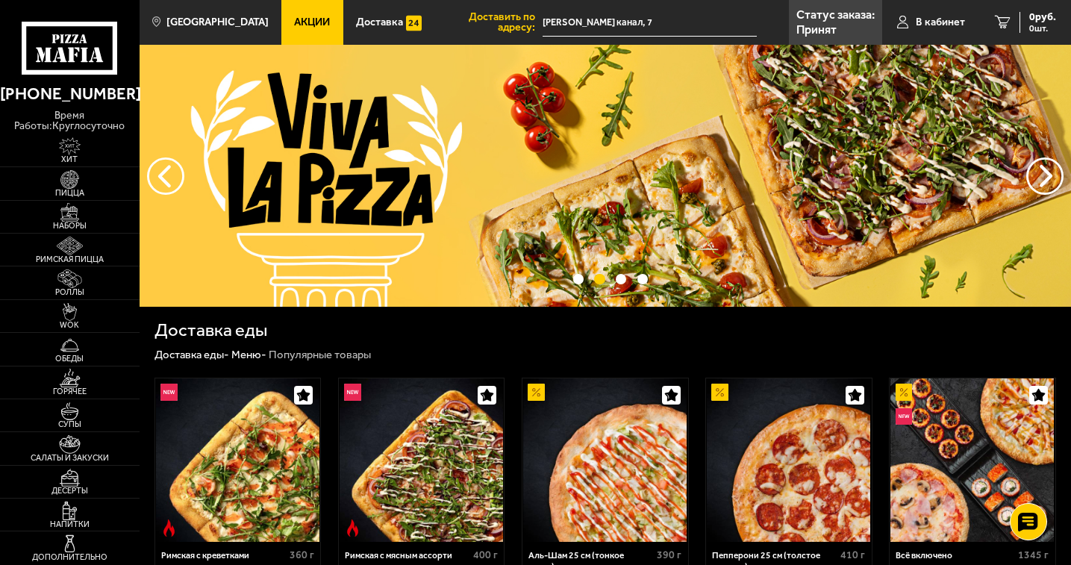
click at [298, 8] on link "Акции" at bounding box center [311, 22] width 61 height 45
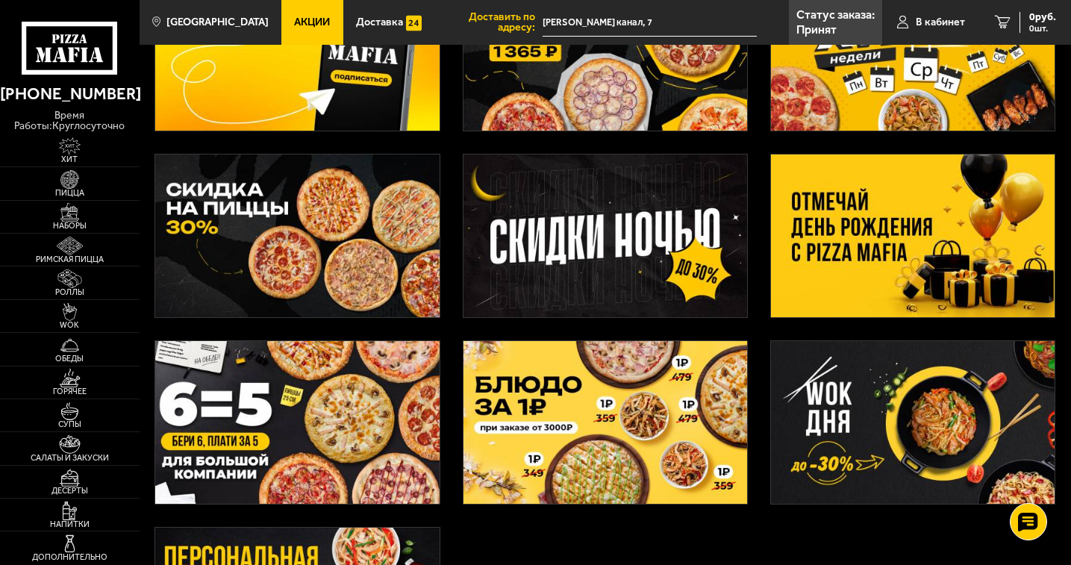
click at [973, 196] on img at bounding box center [913, 235] width 284 height 163
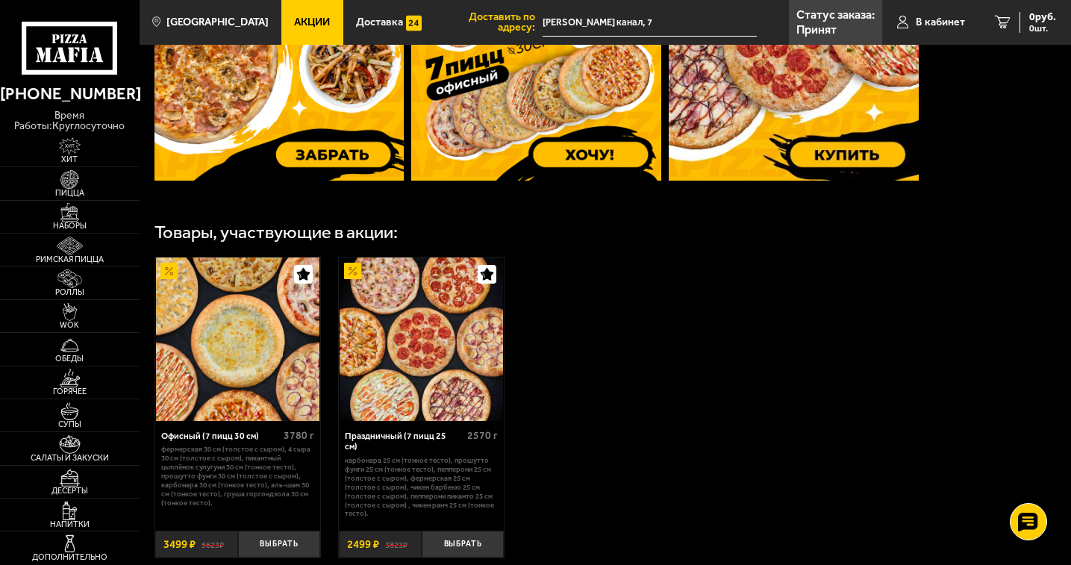
scroll to position [672, 0]
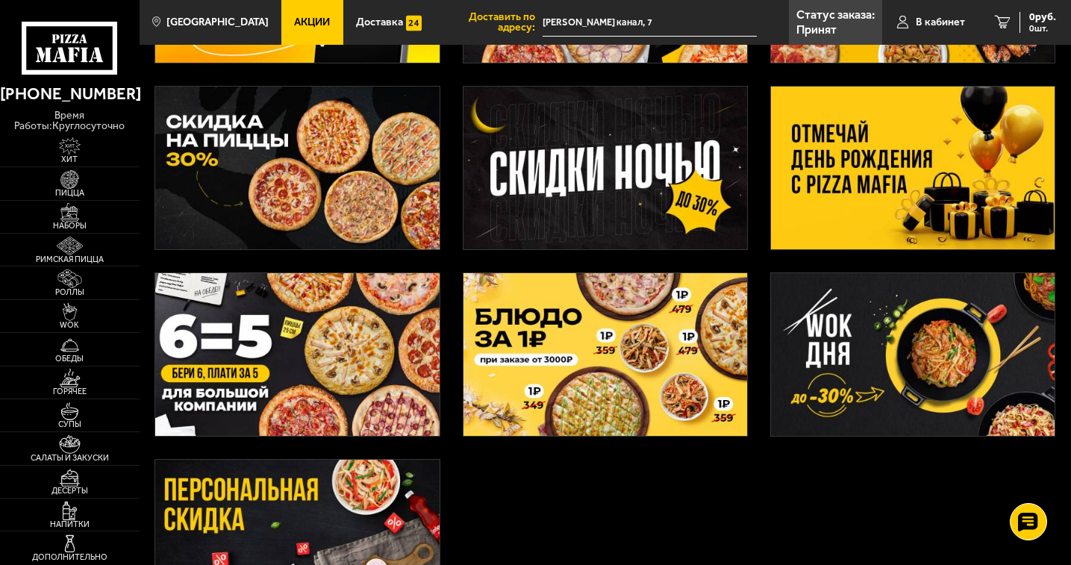
scroll to position [298, 0]
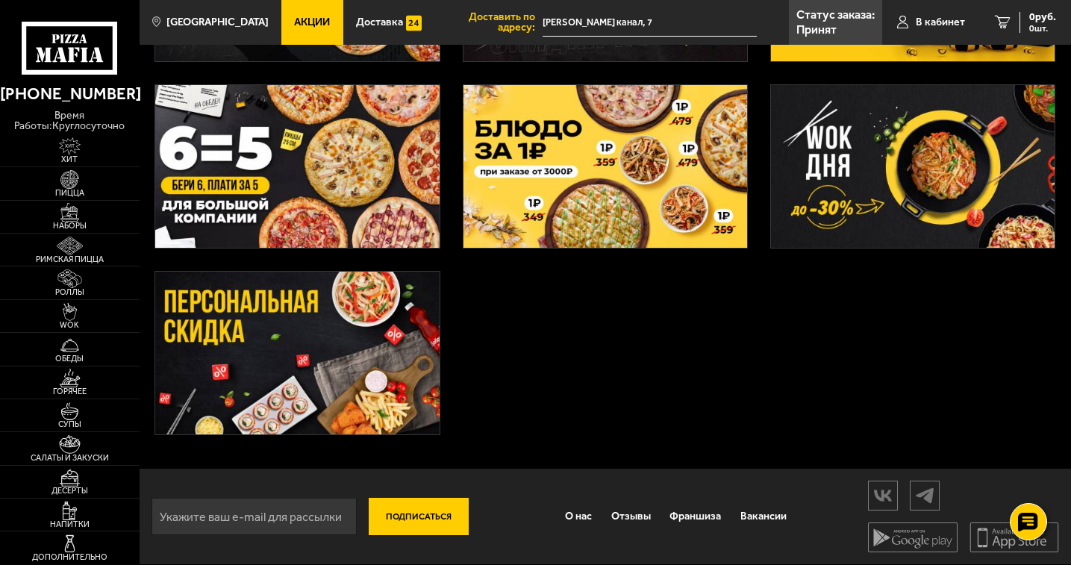
click at [338, 364] on img at bounding box center [297, 353] width 284 height 163
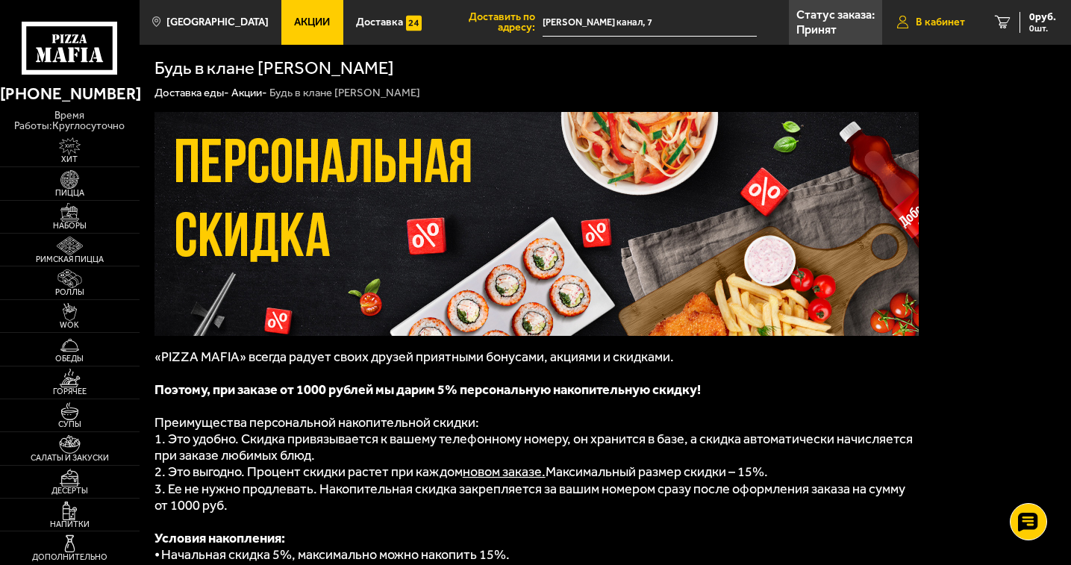
click at [925, 12] on link "В кабинет" at bounding box center [931, 22] width 98 height 45
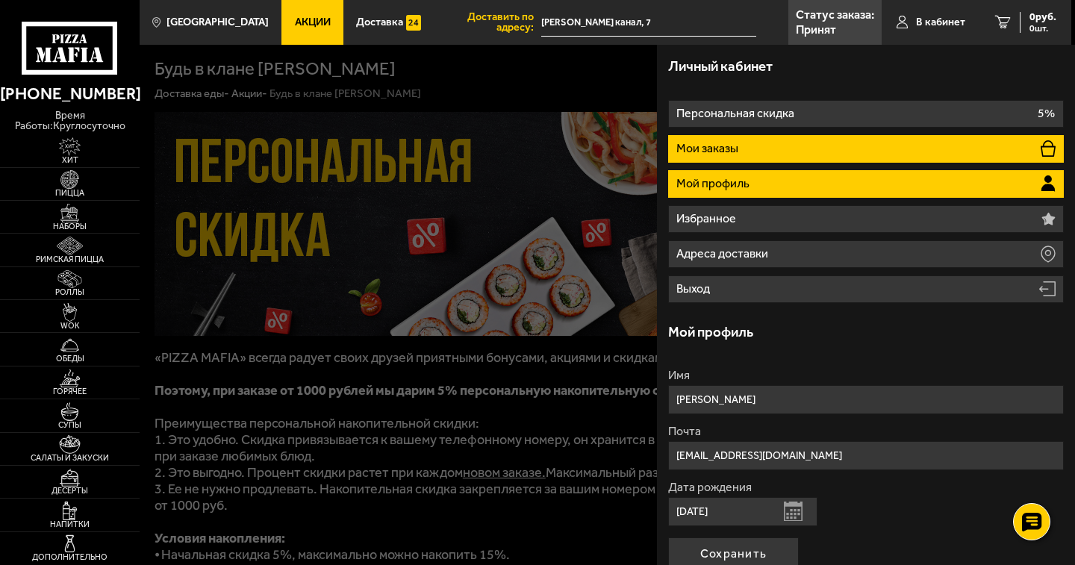
click at [766, 136] on li "Мои заказы" at bounding box center [866, 149] width 396 height 28
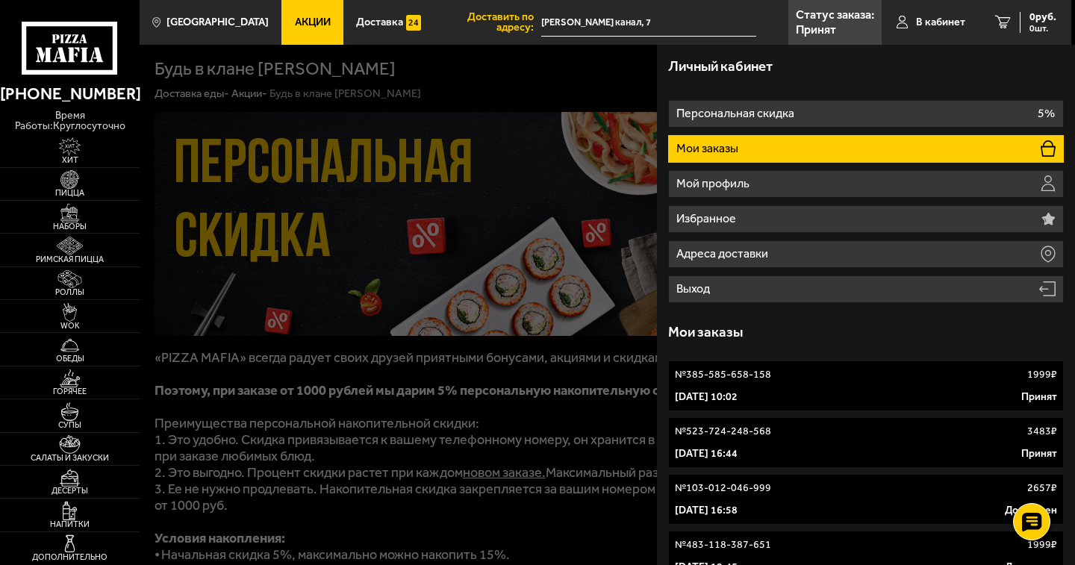
click at [816, 440] on link "№ 523-724-248-568 3483 ₽ 1 сентября 2025 г. 16:44 Принят" at bounding box center [866, 442] width 396 height 51
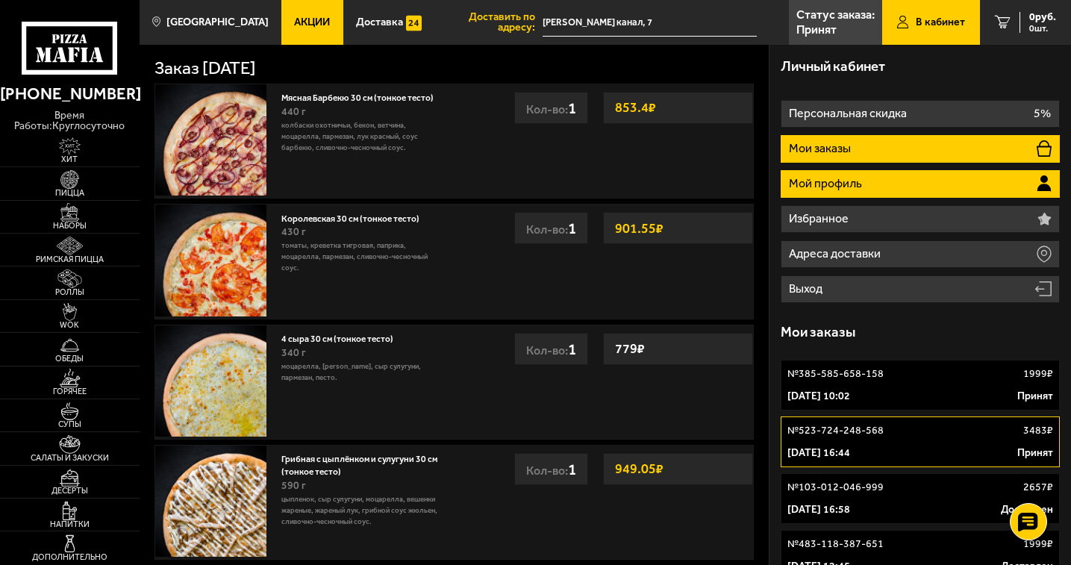
click at [827, 181] on p "Мой профиль" at bounding box center [827, 184] width 76 height 12
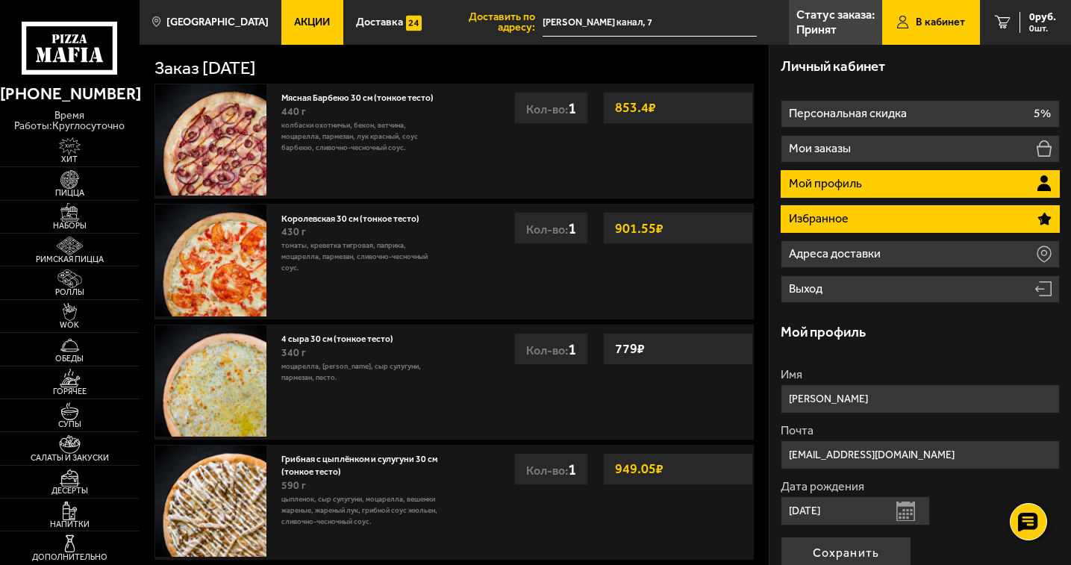
click at [822, 214] on p "Избранное" at bounding box center [820, 219] width 63 height 12
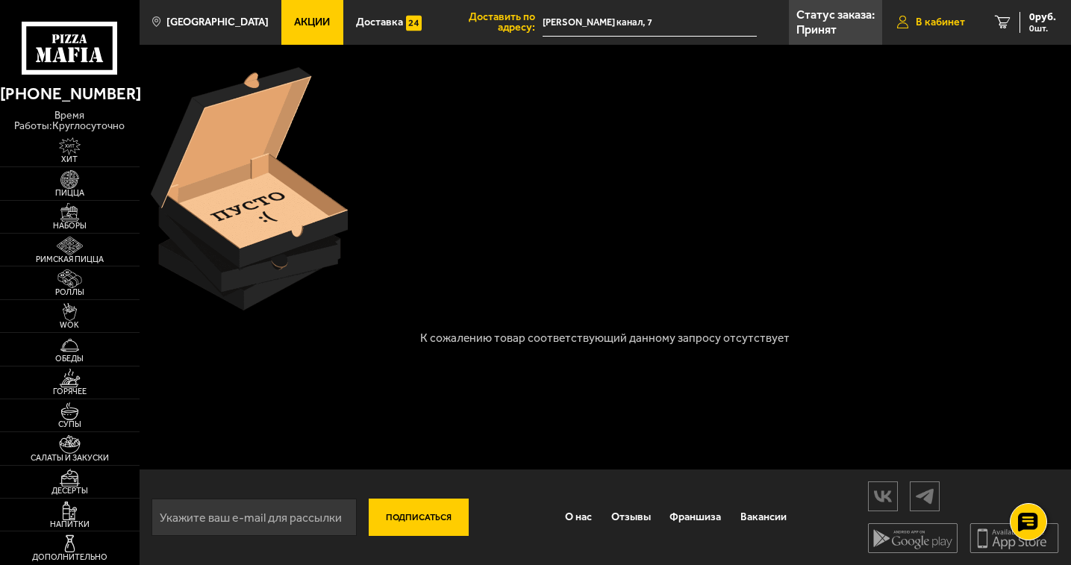
click at [948, 28] on link "В кабинет" at bounding box center [931, 22] width 98 height 45
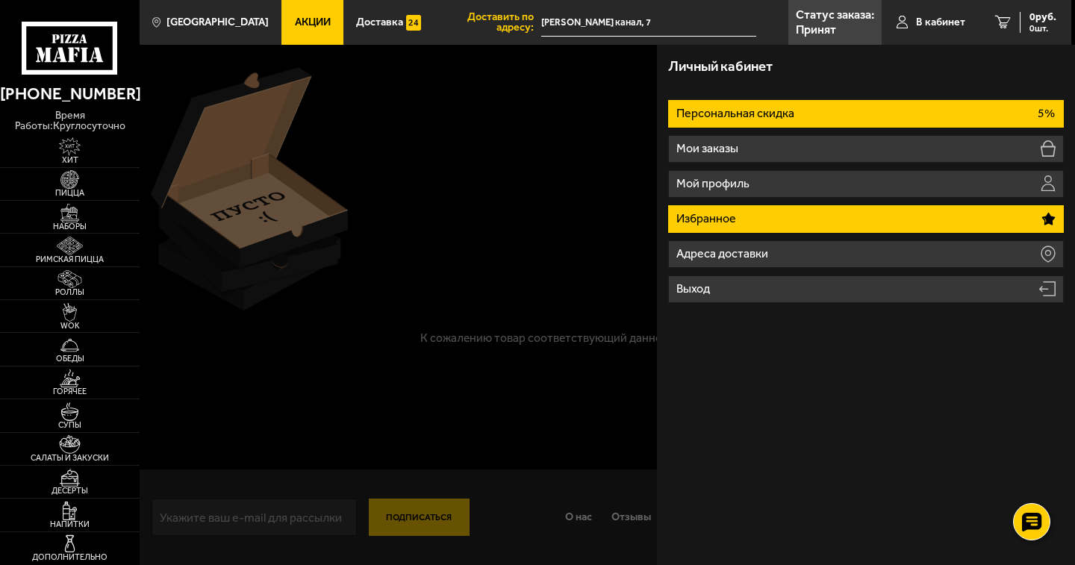
click at [828, 116] on li "Персональная скидка 5%" at bounding box center [866, 114] width 396 height 28
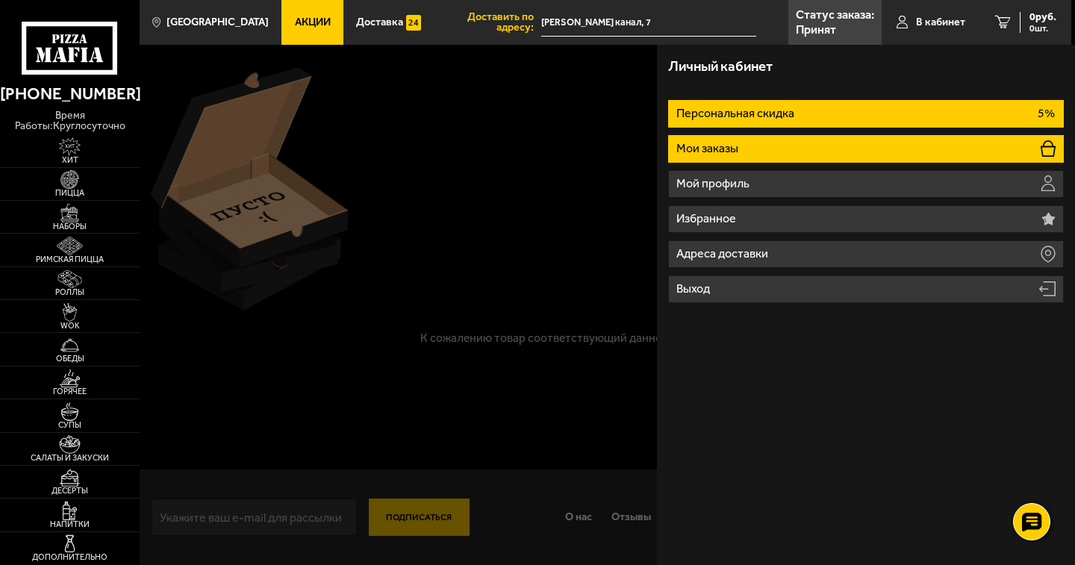
click at [724, 143] on p "Мои заказы" at bounding box center [708, 149] width 65 height 12
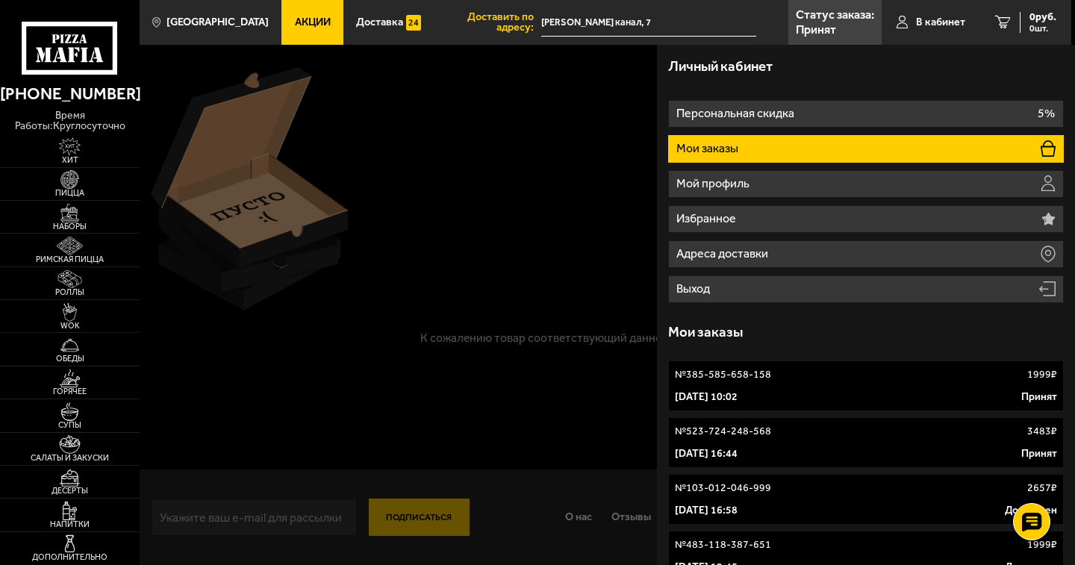
click at [714, 387] on link "№ 385-585-658-158 1999 ₽ 3 сентября 2025 г. 10:02 Принят" at bounding box center [866, 385] width 396 height 51
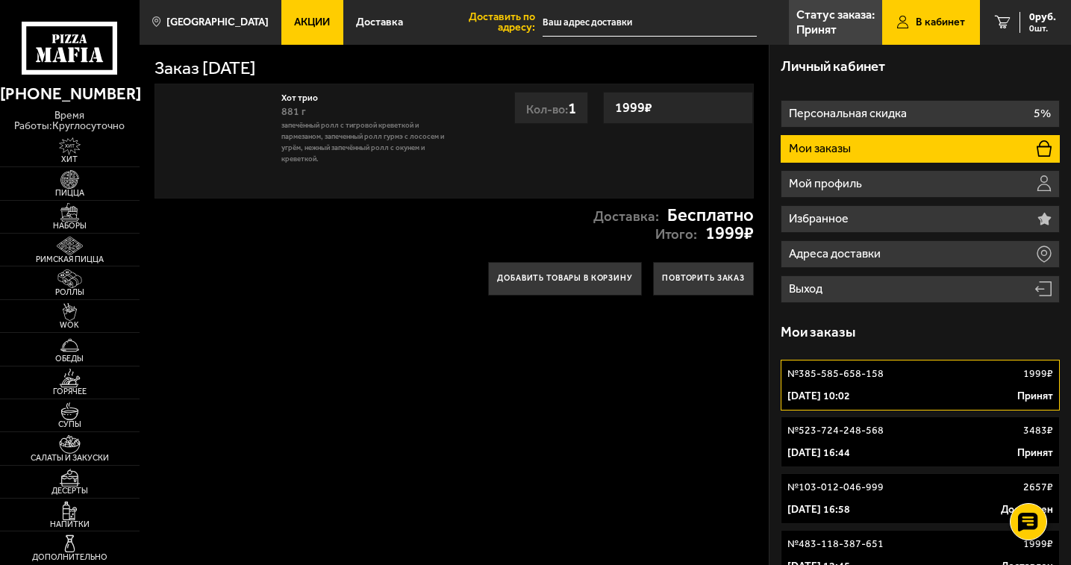
type input "[PERSON_NAME] канал, 7"
